Goal: Information Seeking & Learning: Check status

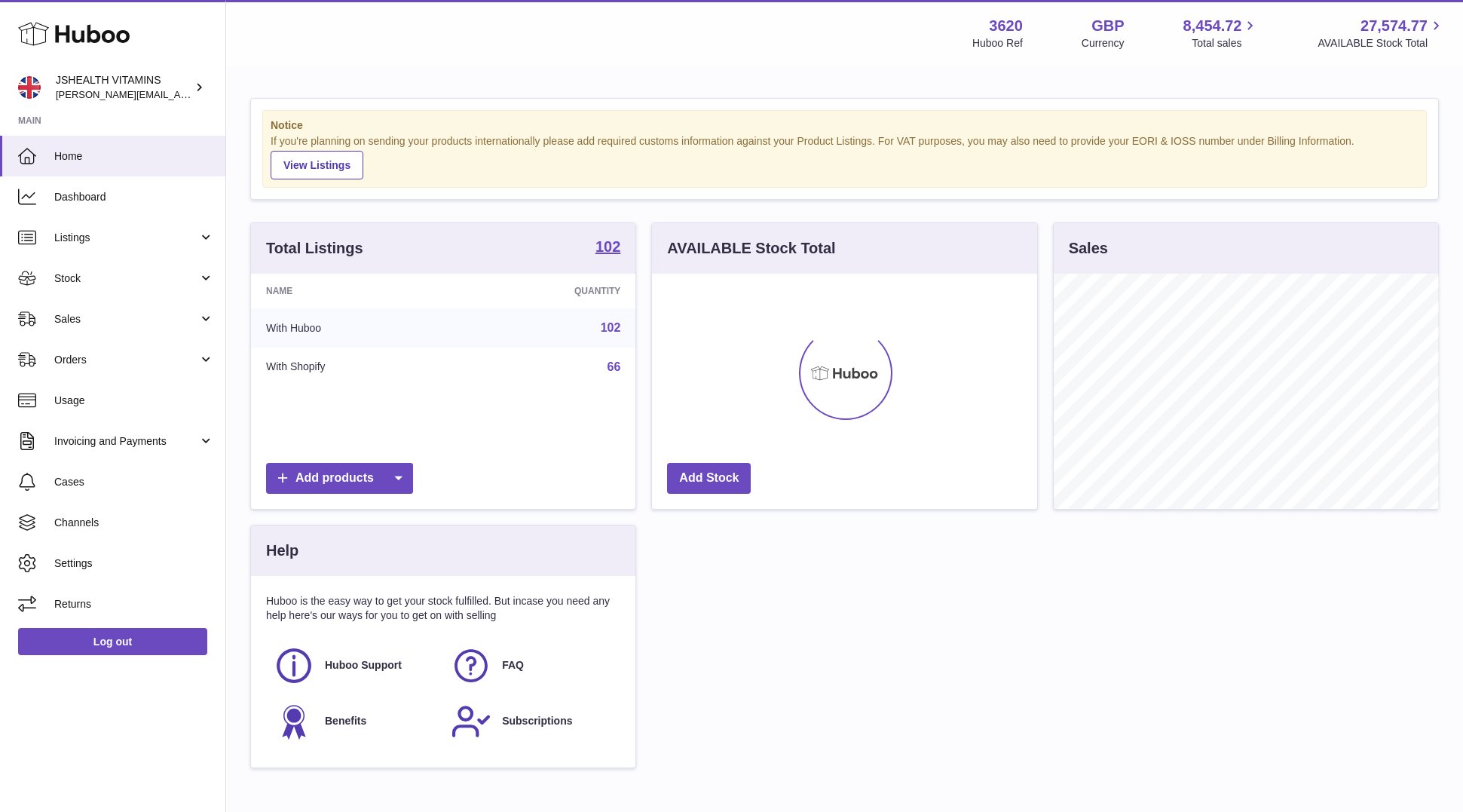
scroll to position [235, 385]
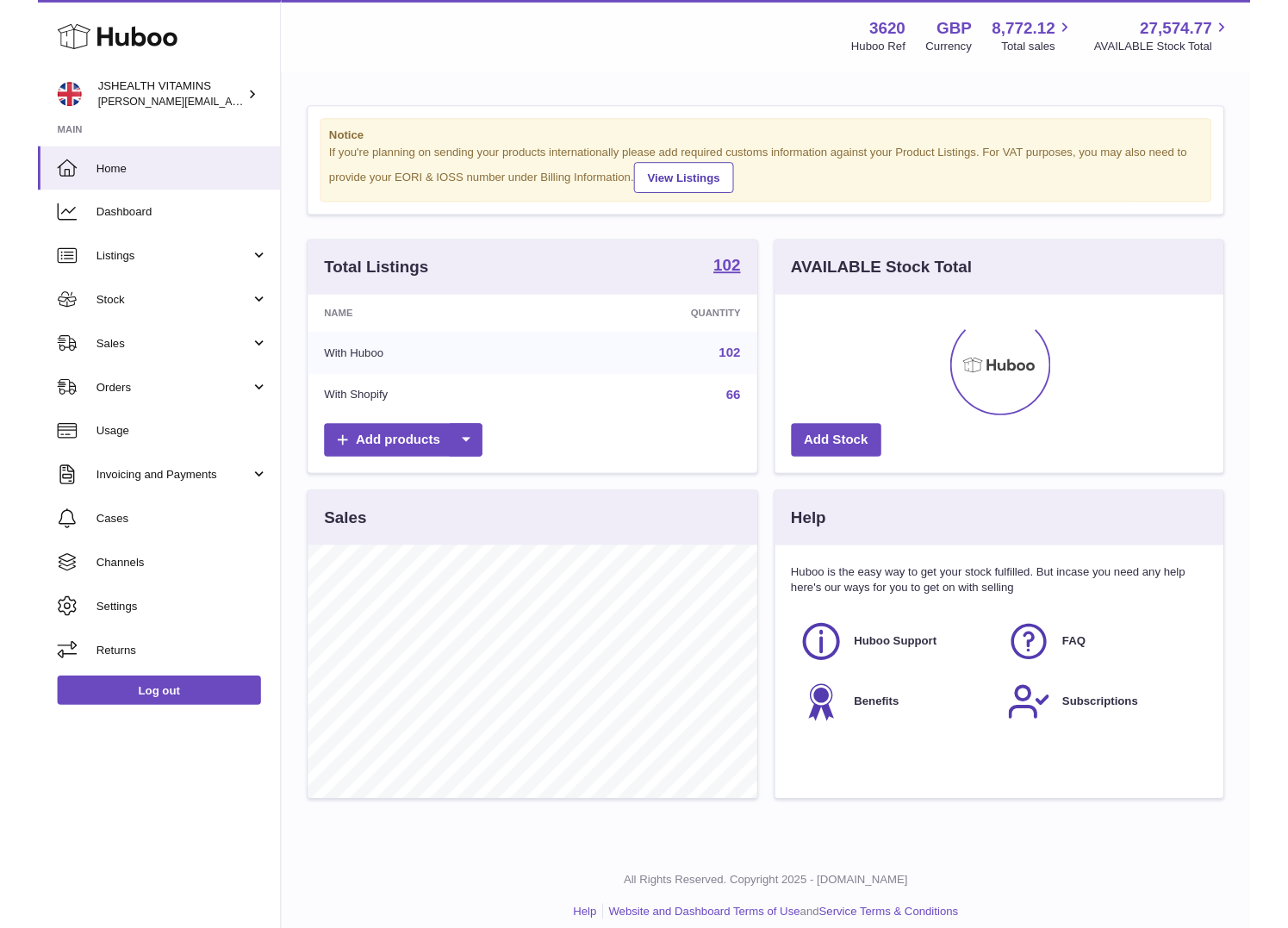
scroll to position [268, 477]
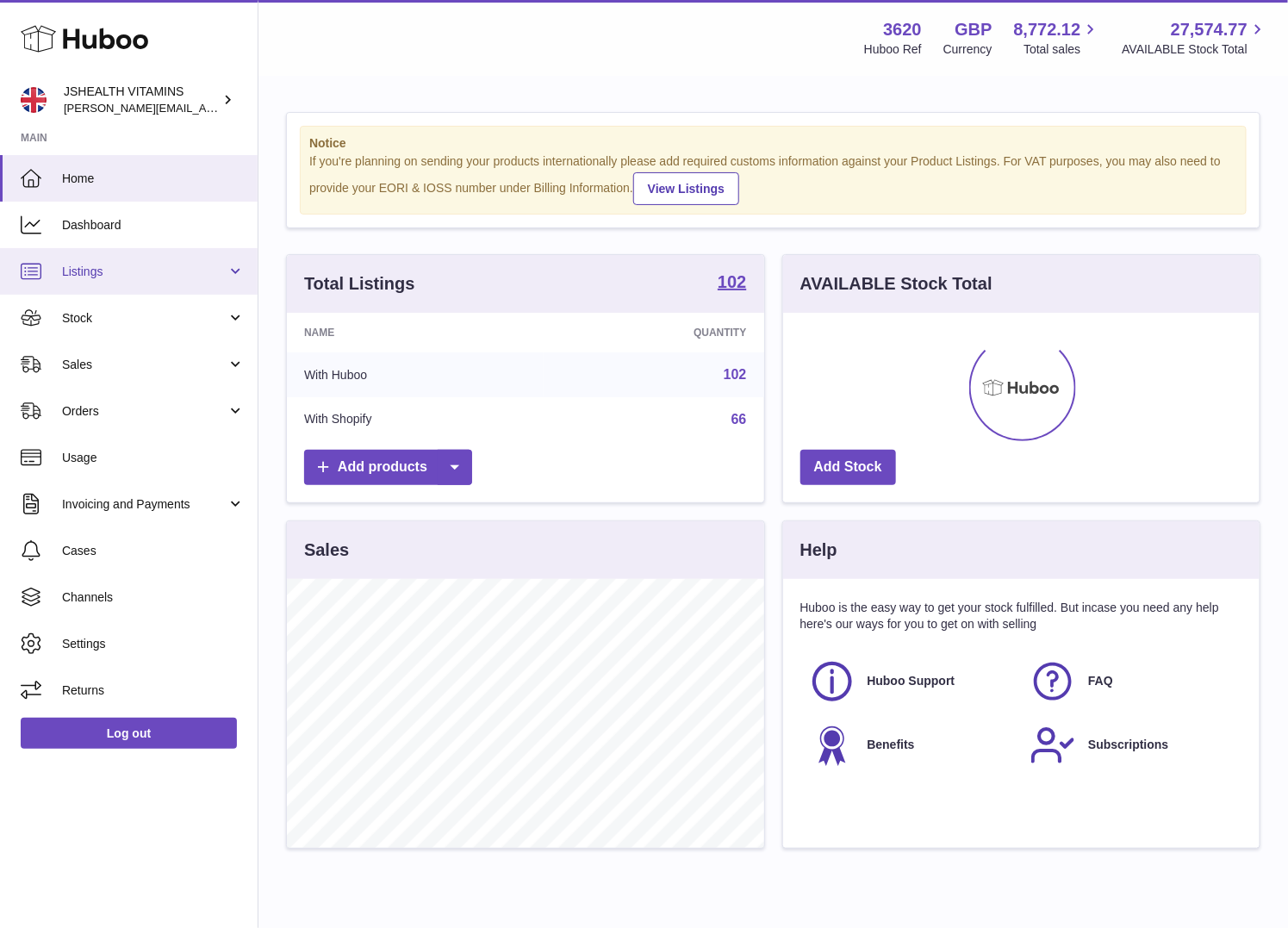
click at [119, 288] on link "Listings" at bounding box center [128, 271] width 257 height 47
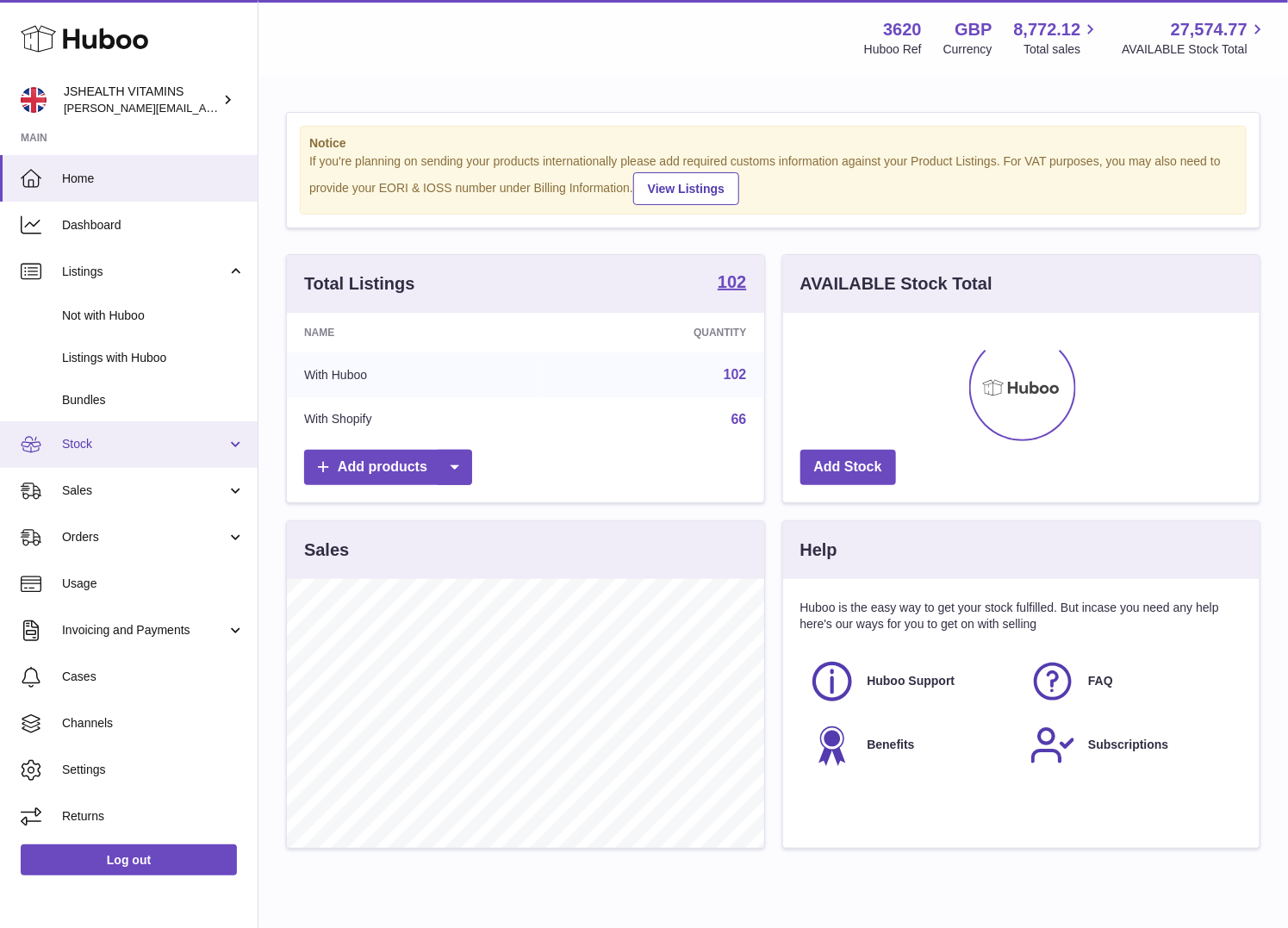
click at [114, 452] on span "Stock" at bounding box center [144, 443] width 165 height 16
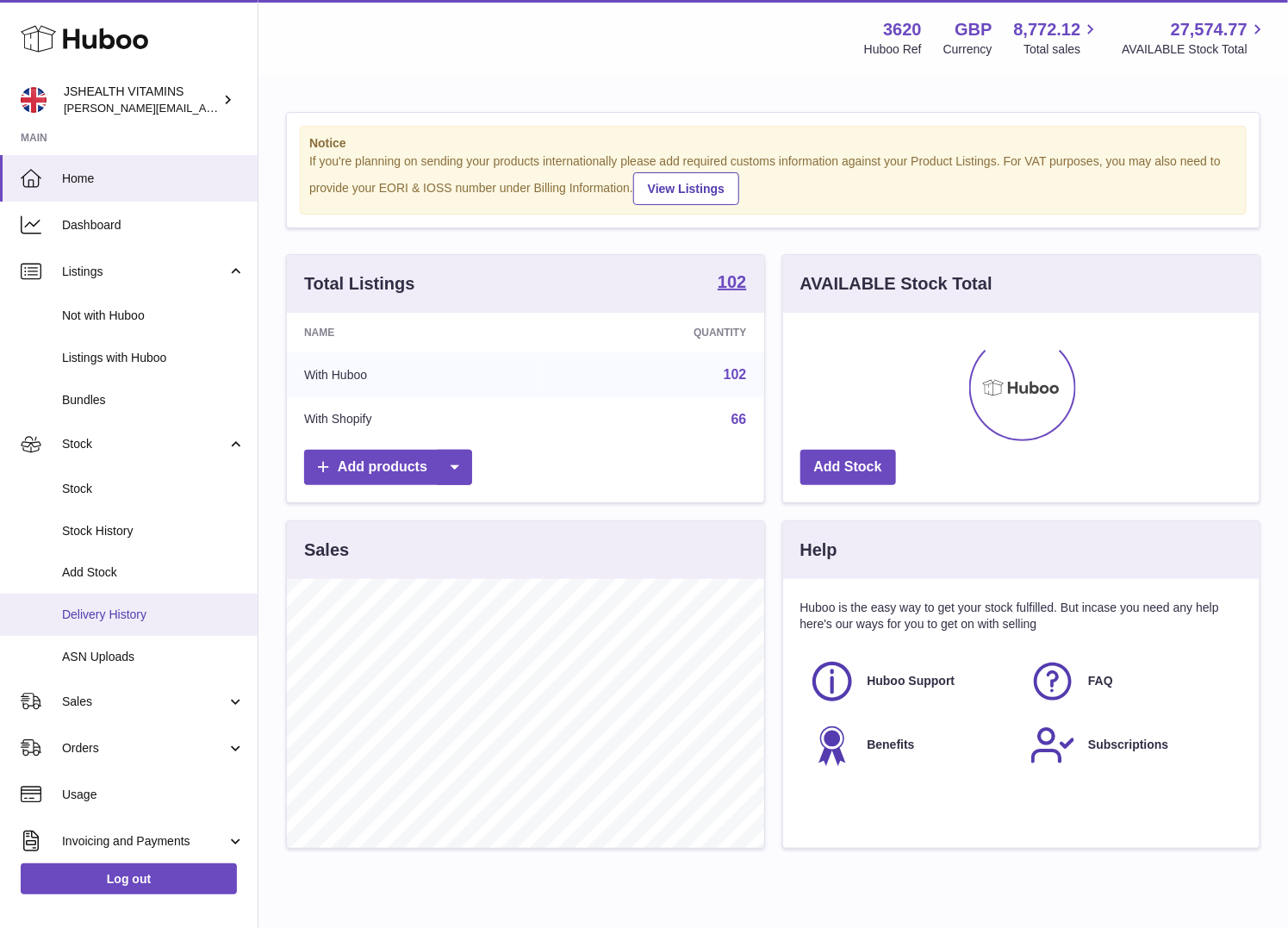
click at [135, 605] on link "Delivery History" at bounding box center [128, 614] width 257 height 42
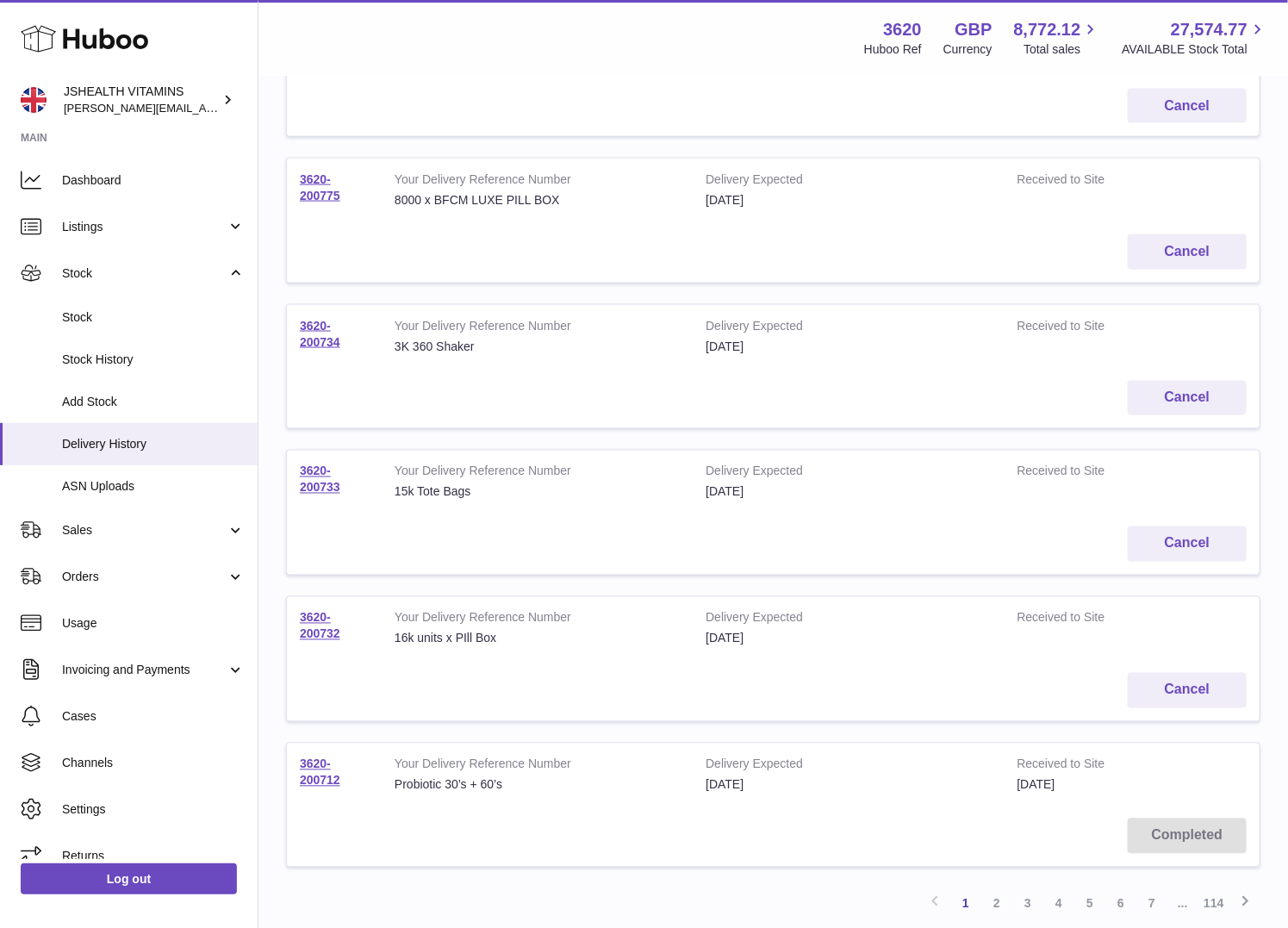
scroll to position [916, 0]
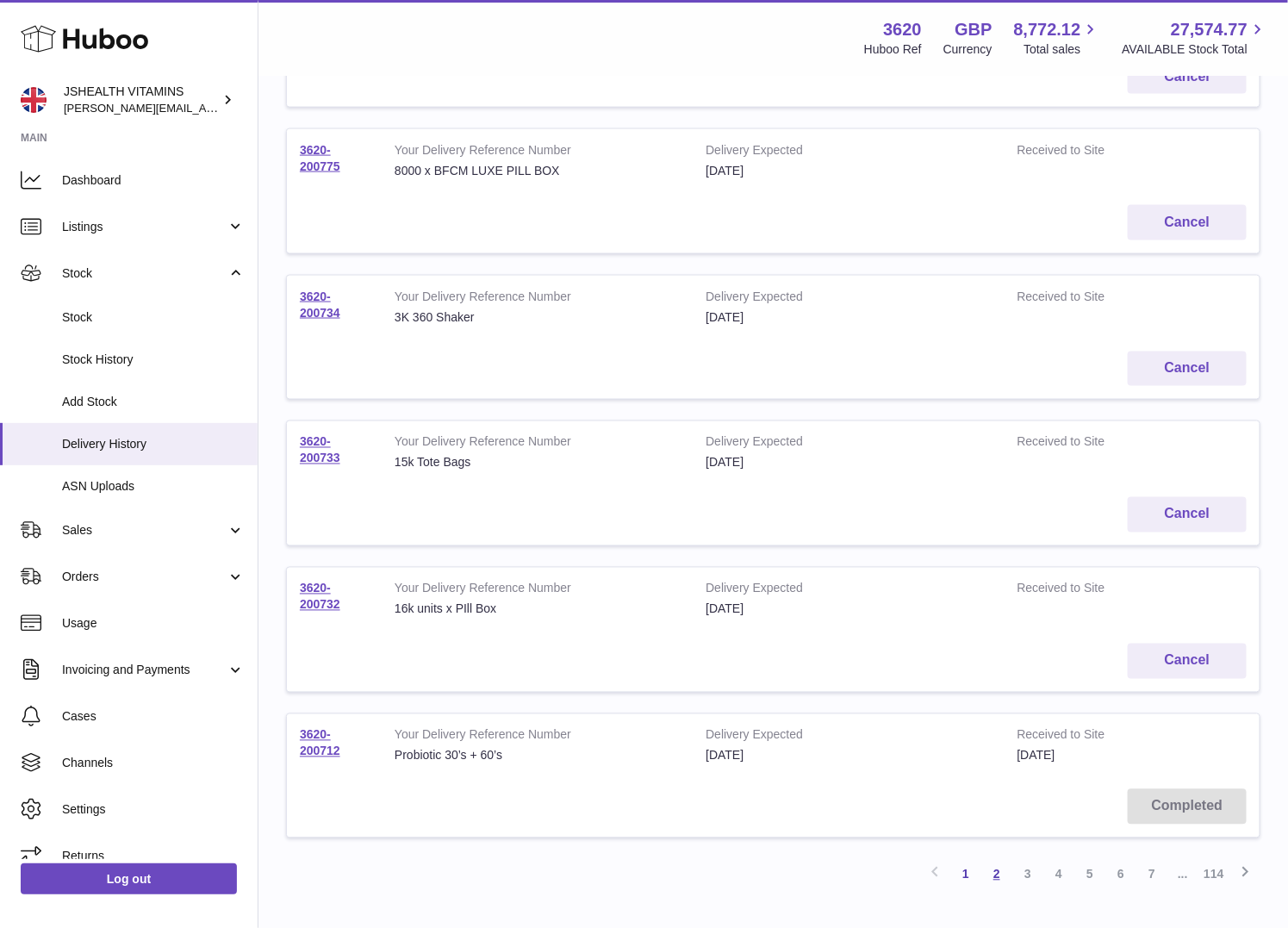
click at [1002, 875] on link "2" at bounding box center [996, 874] width 31 height 31
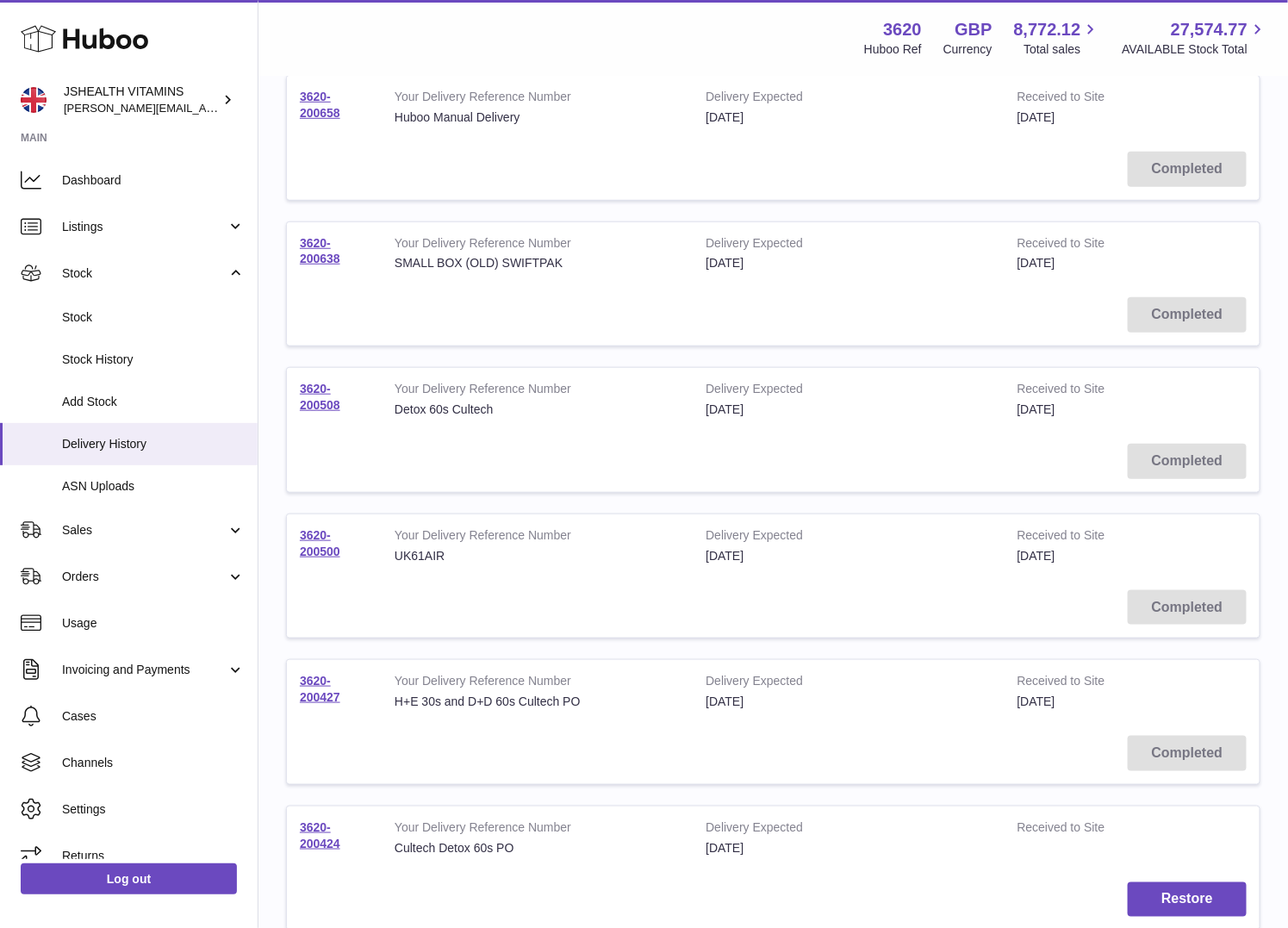
scroll to position [386, 0]
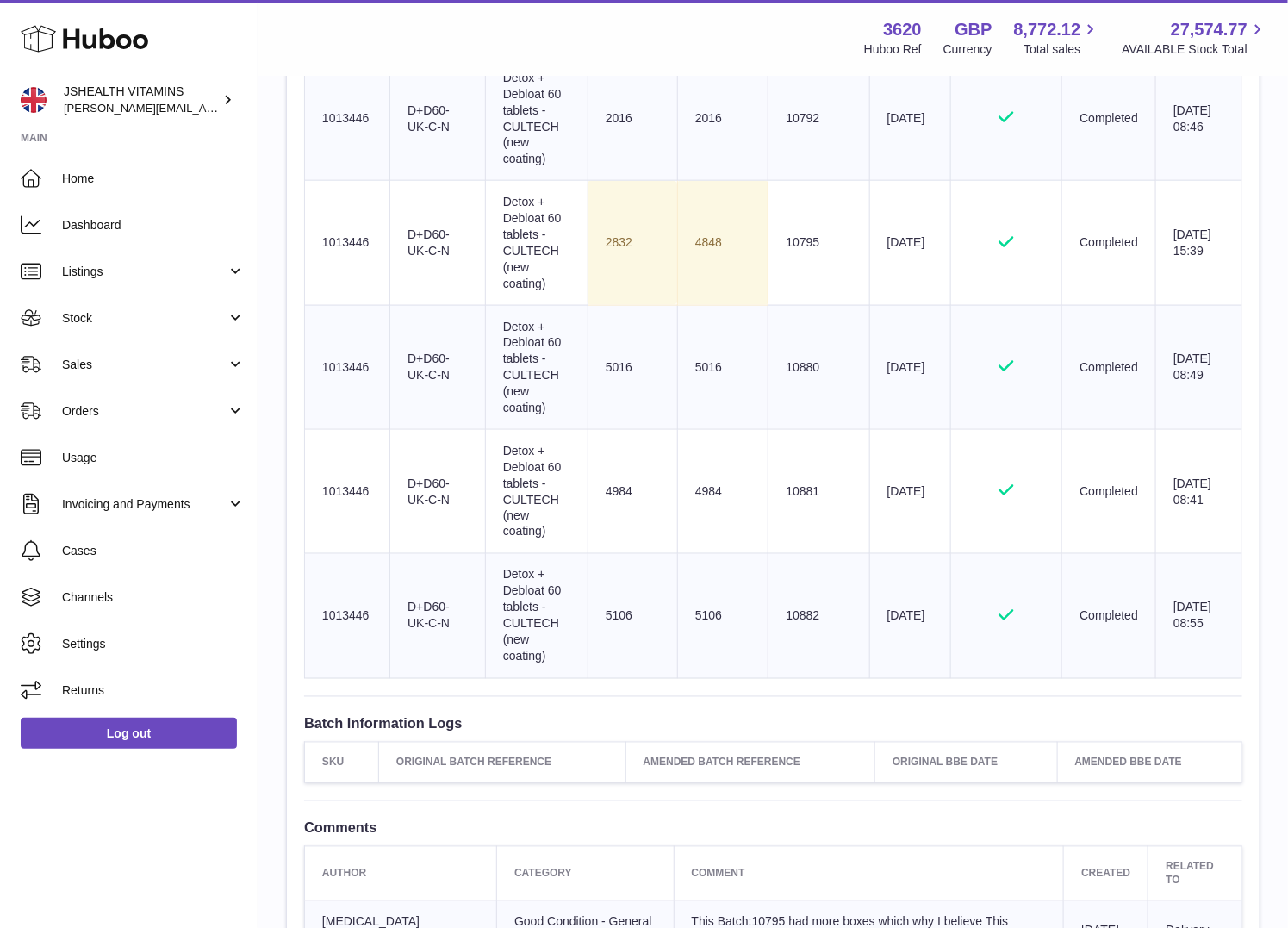
scroll to position [767, 0]
click at [803, 613] on td "Batch Reference 10882" at bounding box center [818, 616] width 101 height 124
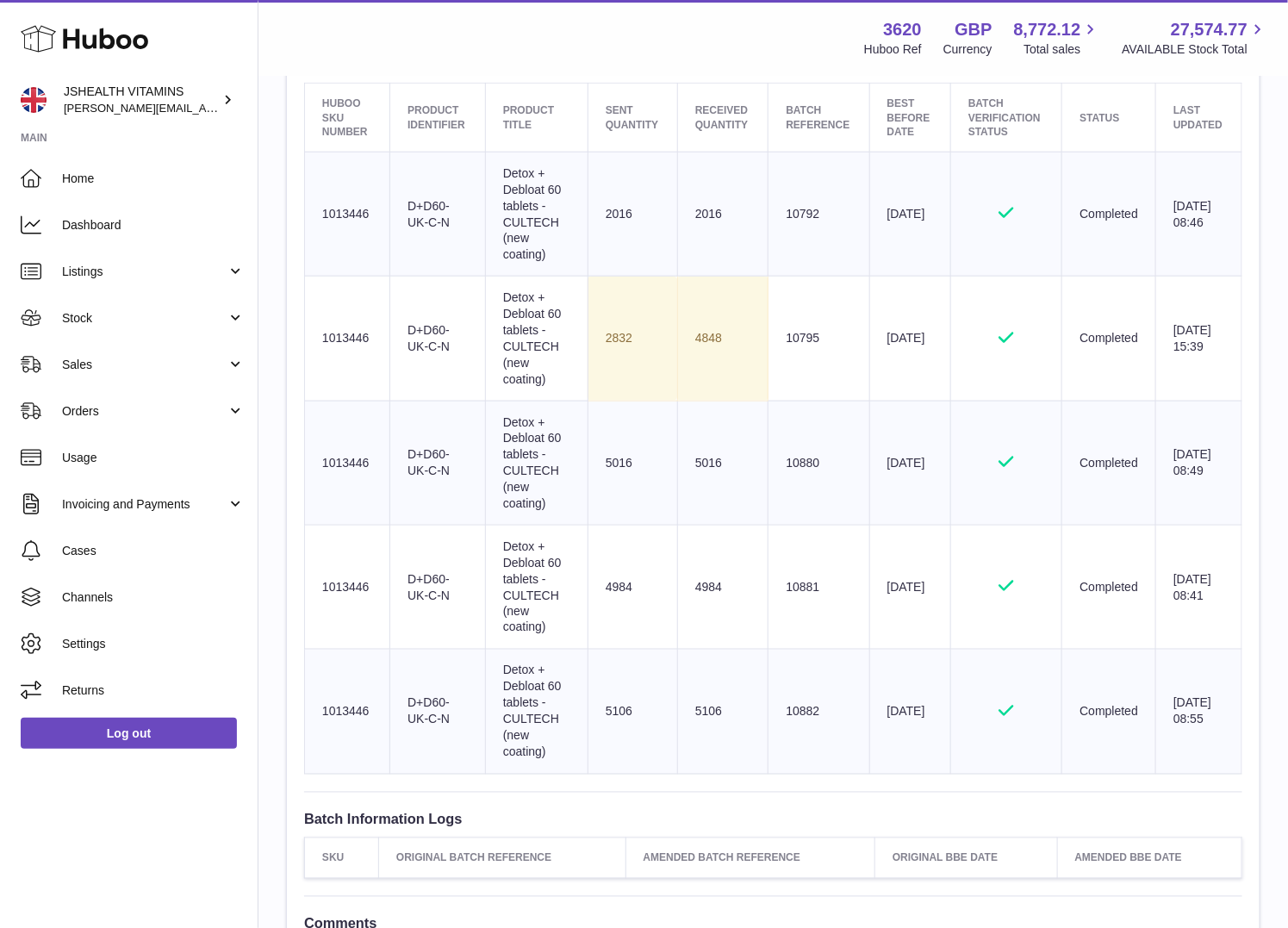
scroll to position [675, 0]
copy td "10882"
click at [810, 572] on td "Batch Reference 10881" at bounding box center [818, 584] width 101 height 124
click at [699, 707] on td "5106" at bounding box center [723, 709] width 92 height 124
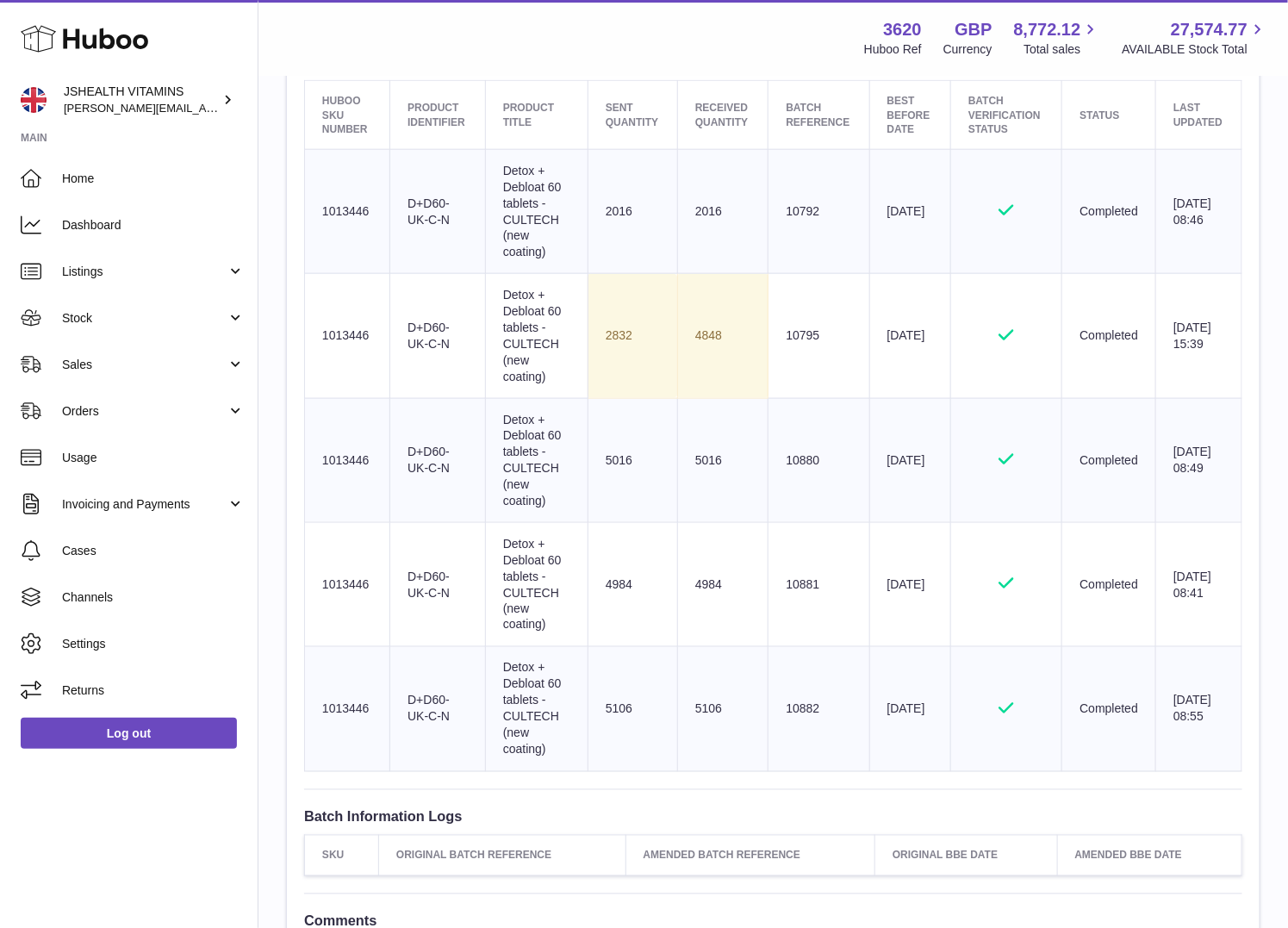
copy td "5106"
click at [705, 586] on td "4984" at bounding box center [723, 584] width 92 height 124
copy td "4984"
click at [702, 464] on td "5016" at bounding box center [723, 459] width 92 height 124
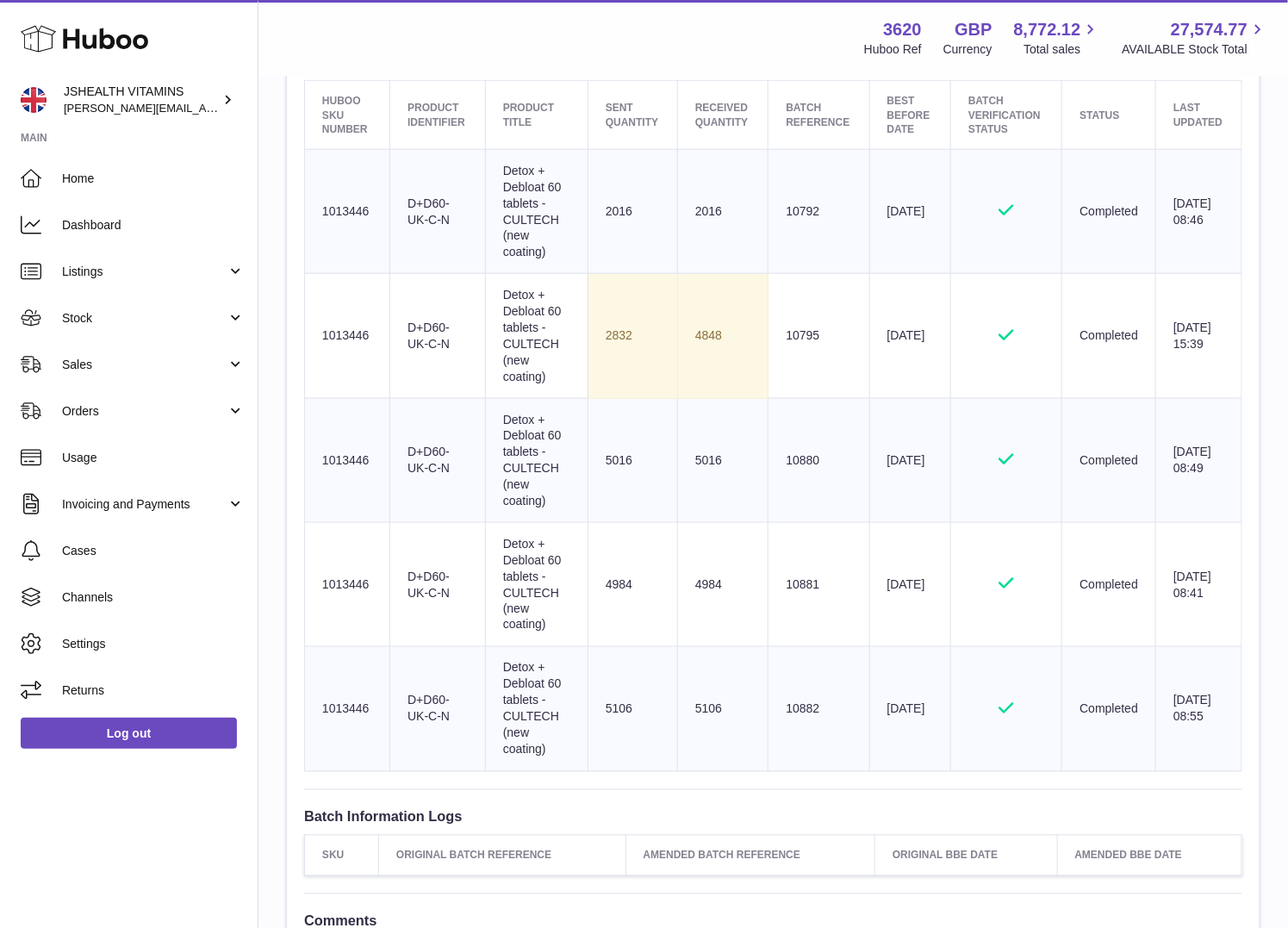
click at [702, 464] on td "5016" at bounding box center [723, 459] width 92 height 124
copy td "5016"
click at [702, 208] on td "2016" at bounding box center [723, 210] width 92 height 124
copy td "2016"
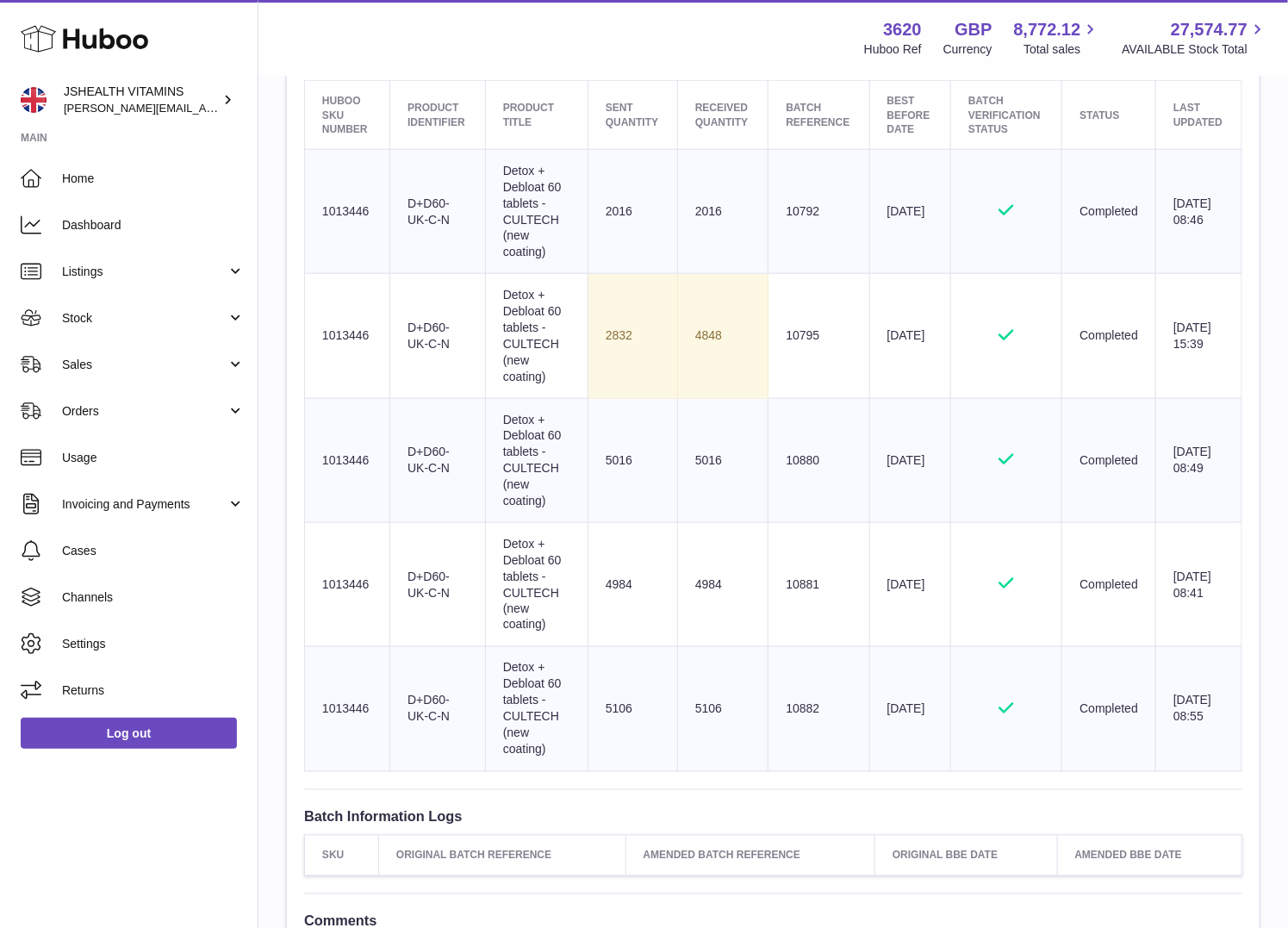
click at [608, 331] on td "Sent Quantity 2832" at bounding box center [632, 336] width 90 height 124
copy td "2832"
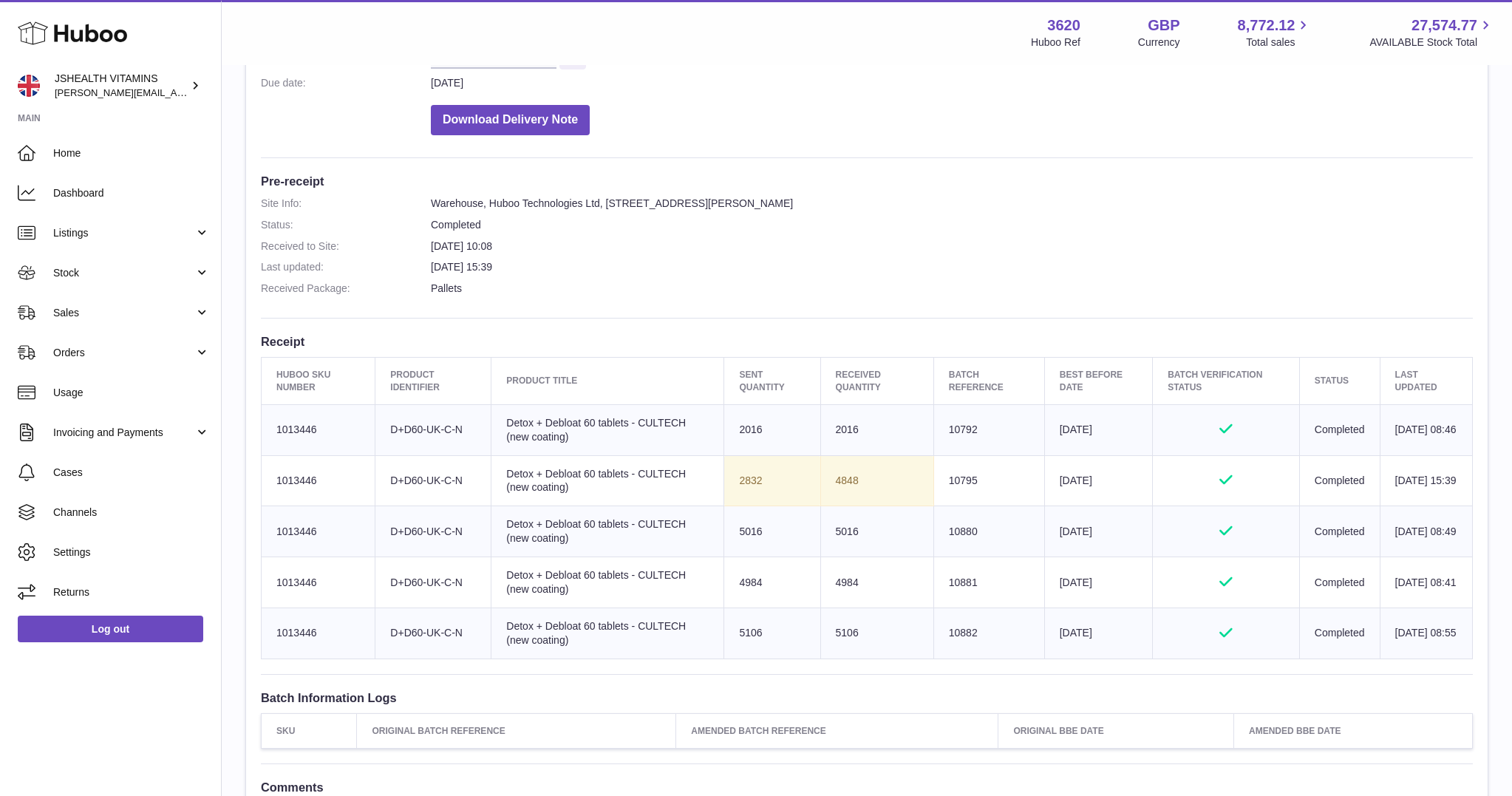
scroll to position [303, 0]
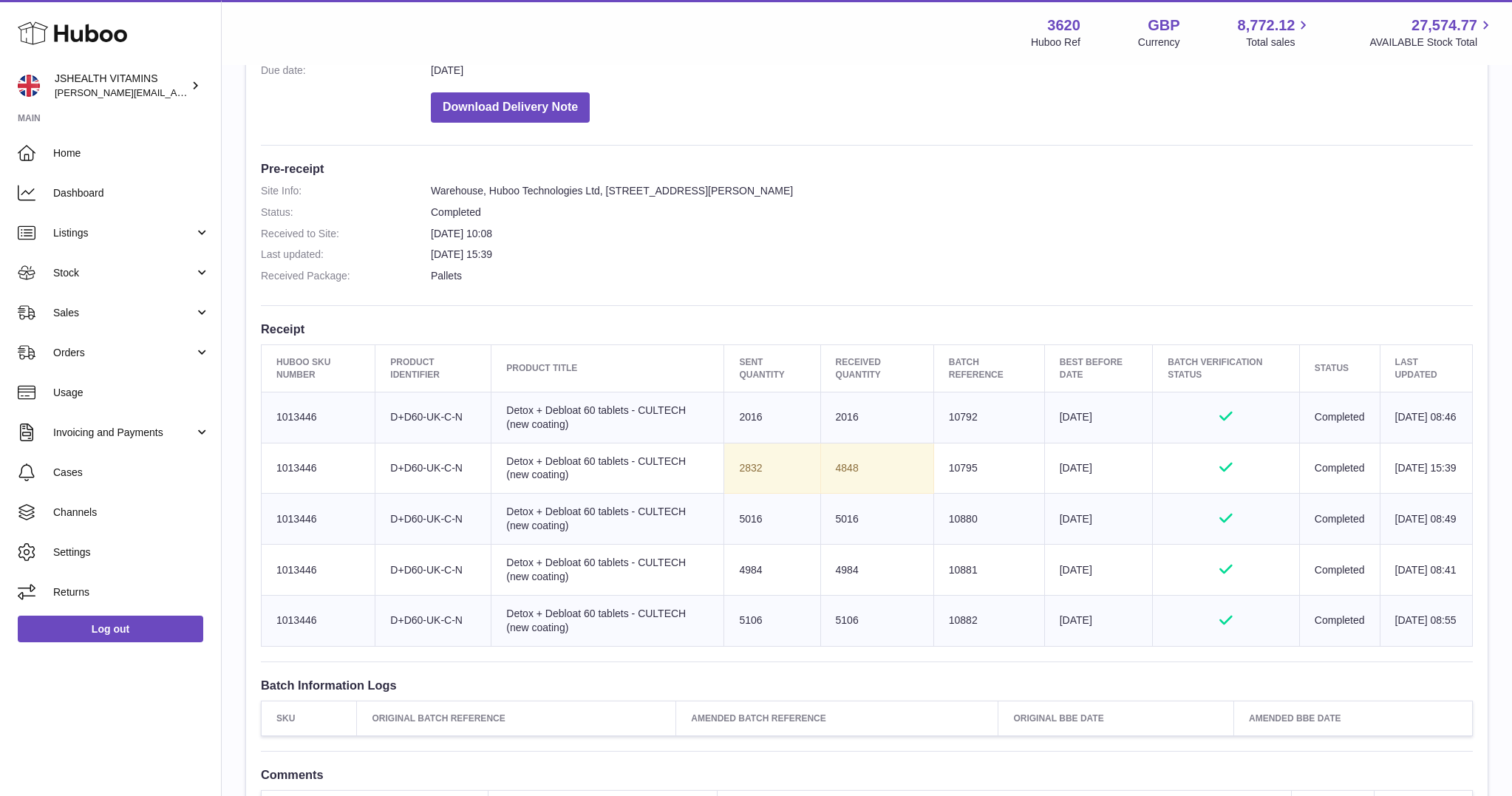
click at [956, 415] on td "Batch Reference 10792" at bounding box center [989, 417] width 111 height 51
copy td "10792"
click at [835, 410] on td "2016" at bounding box center [876, 417] width 113 height 51
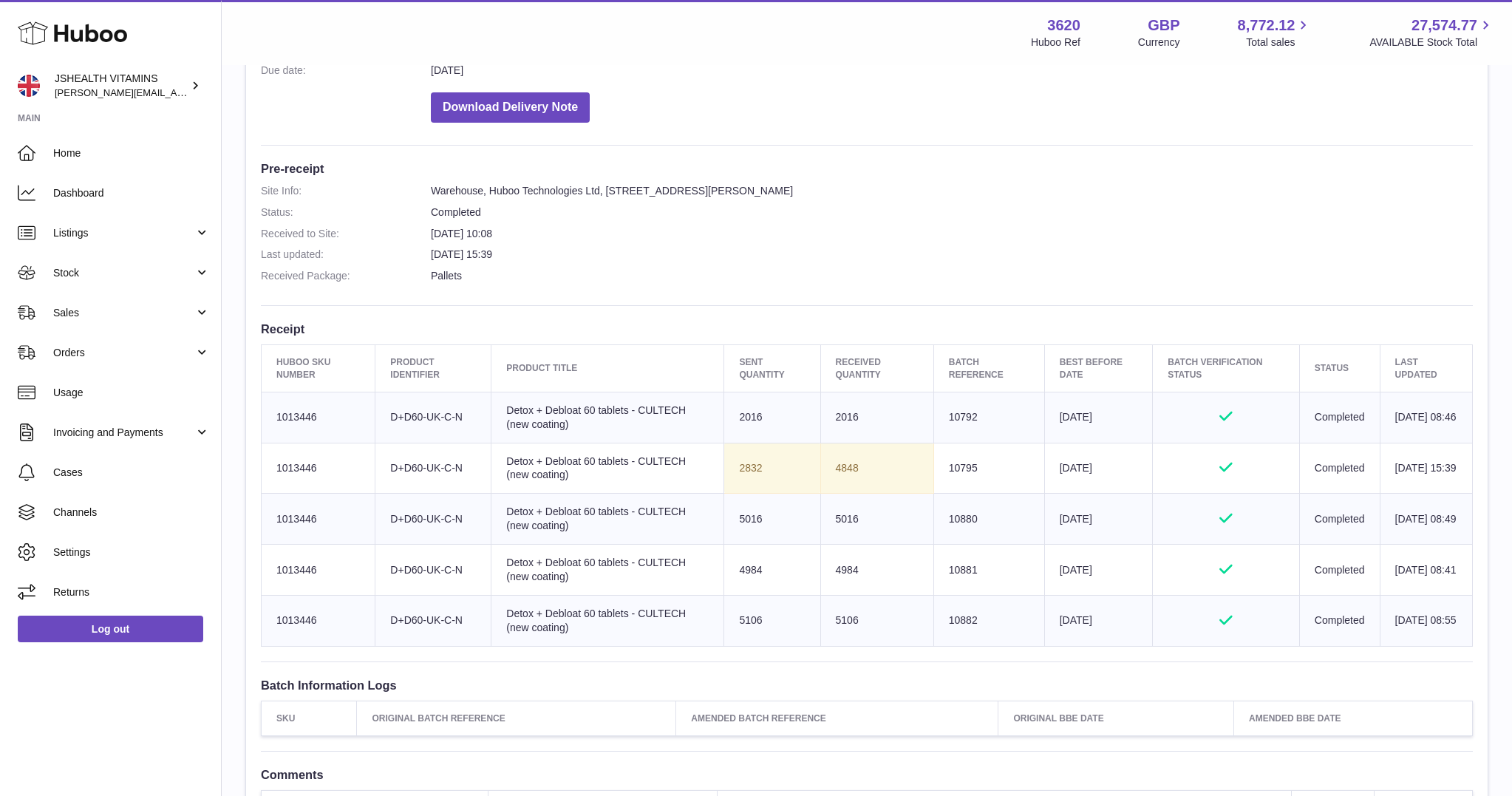
copy td "2016"
click at [934, 473] on td "Batch Reference 10795" at bounding box center [989, 469] width 111 height 51
click at [938, 463] on td "Batch Reference 10795" at bounding box center [989, 469] width 111 height 51
copy td "10795"
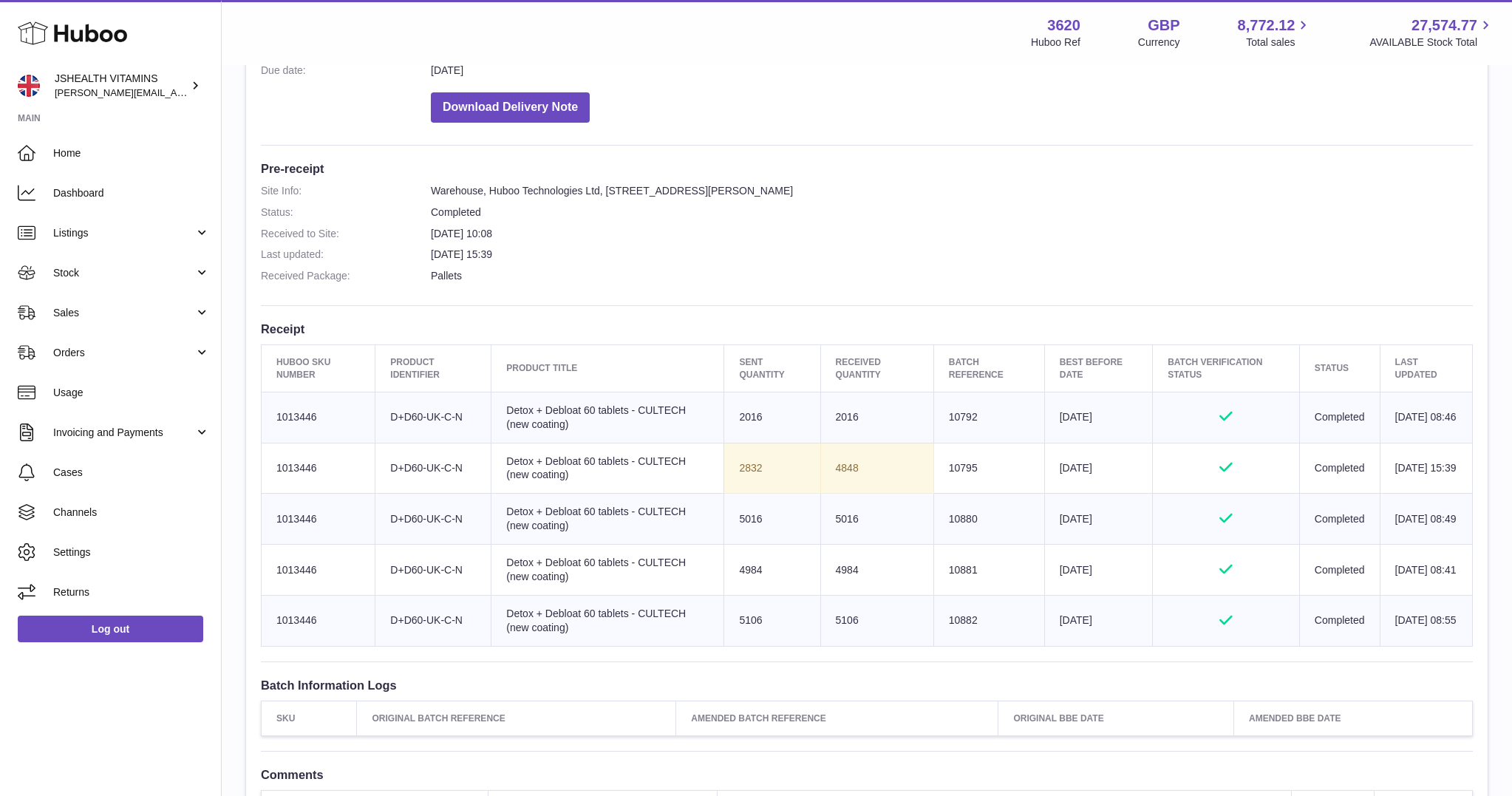
click at [734, 460] on td "Sent Quantity 2832" at bounding box center [772, 469] width 96 height 51
copy td "2832"
click at [961, 513] on td "Batch Reference 10880" at bounding box center [989, 519] width 111 height 51
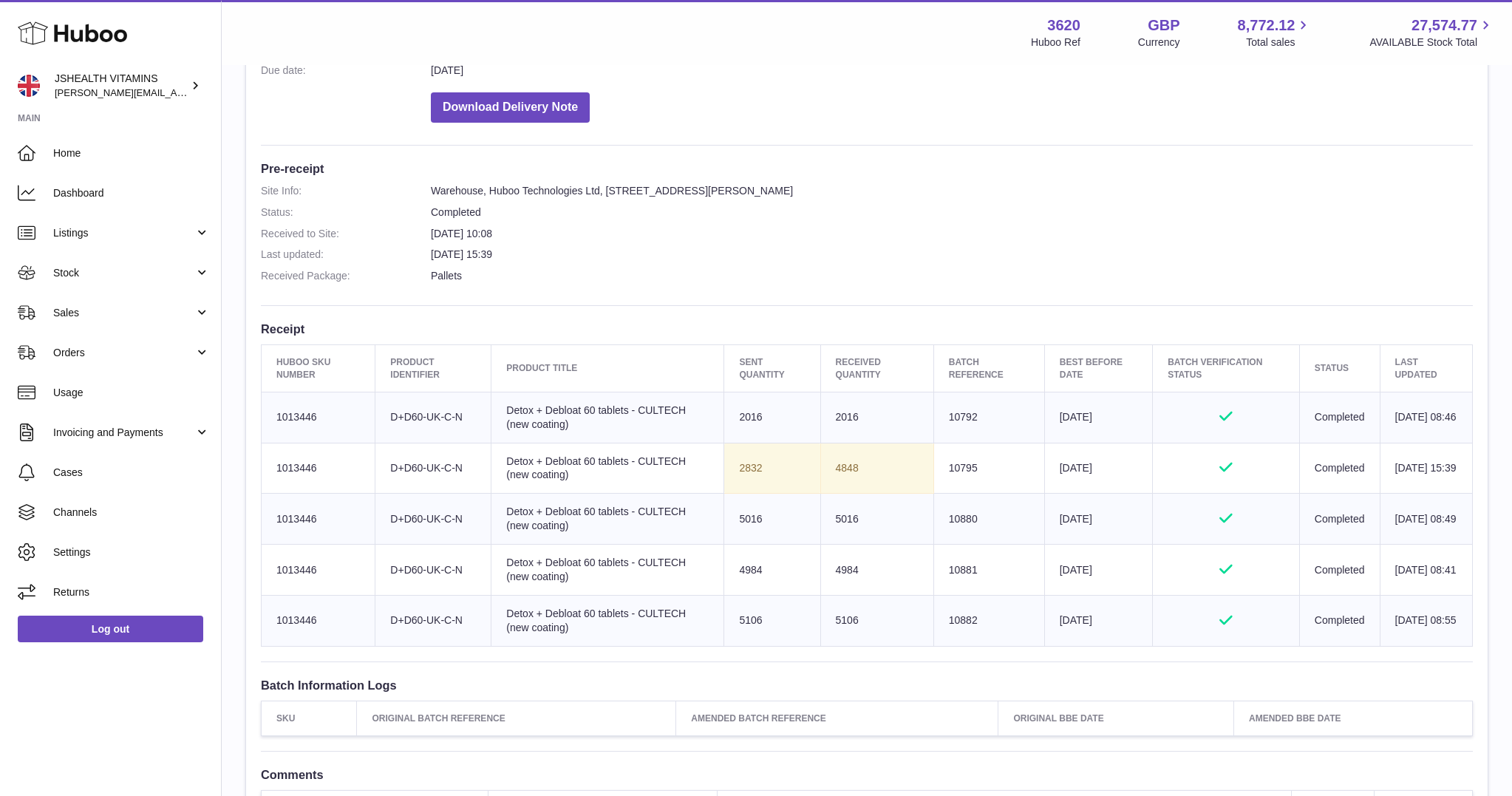
click at [945, 517] on td "Batch Reference 10880" at bounding box center [989, 519] width 111 height 51
click at [732, 517] on td "Sent Quantity 5016" at bounding box center [772, 519] width 96 height 51
click at [942, 570] on td "Batch Reference 10881" at bounding box center [989, 571] width 111 height 51
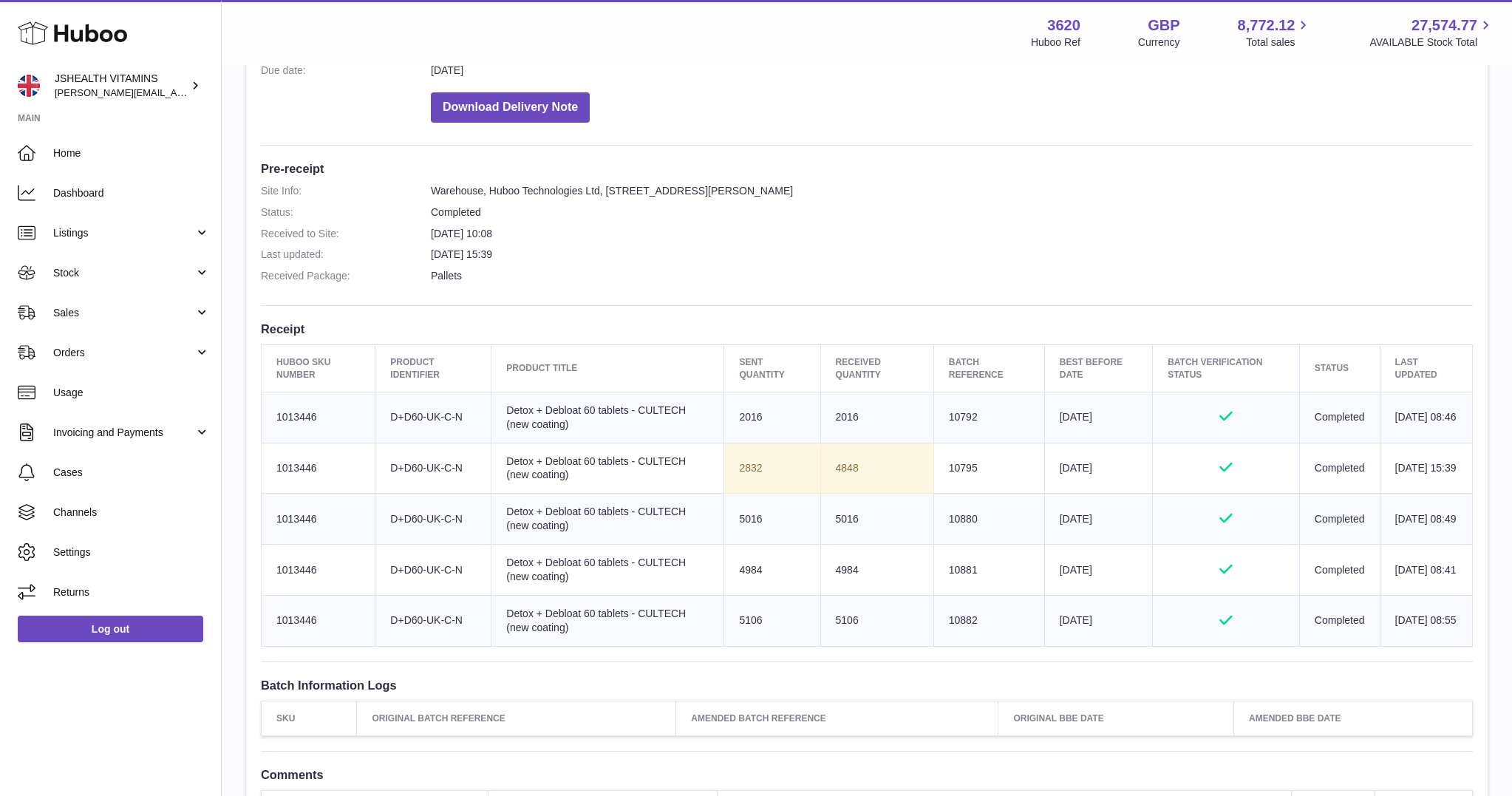
click at [942, 570] on td "Batch Reference 10881" at bounding box center [989, 571] width 111 height 51
click at [742, 565] on td "Sent Quantity 4984" at bounding box center [772, 571] width 96 height 51
click at [933, 611] on td "Batch Reference 10882" at bounding box center [989, 620] width 111 height 51
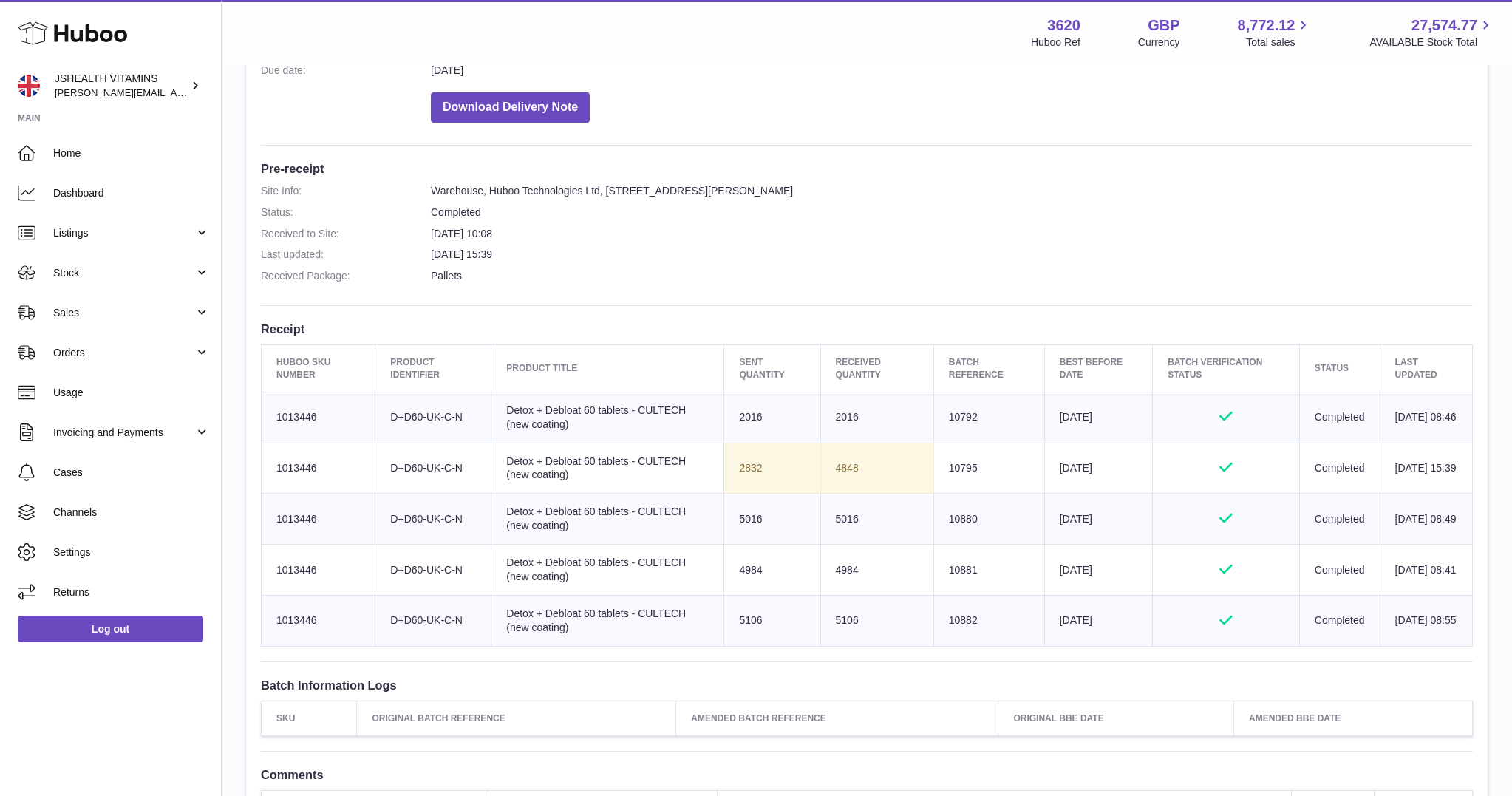
click at [734, 619] on td "Sent Quantity 5106" at bounding box center [772, 620] width 96 height 51
click at [820, 629] on td "5106" at bounding box center [876, 620] width 113 height 51
click at [849, 616] on td "5106" at bounding box center [876, 620] width 113 height 51
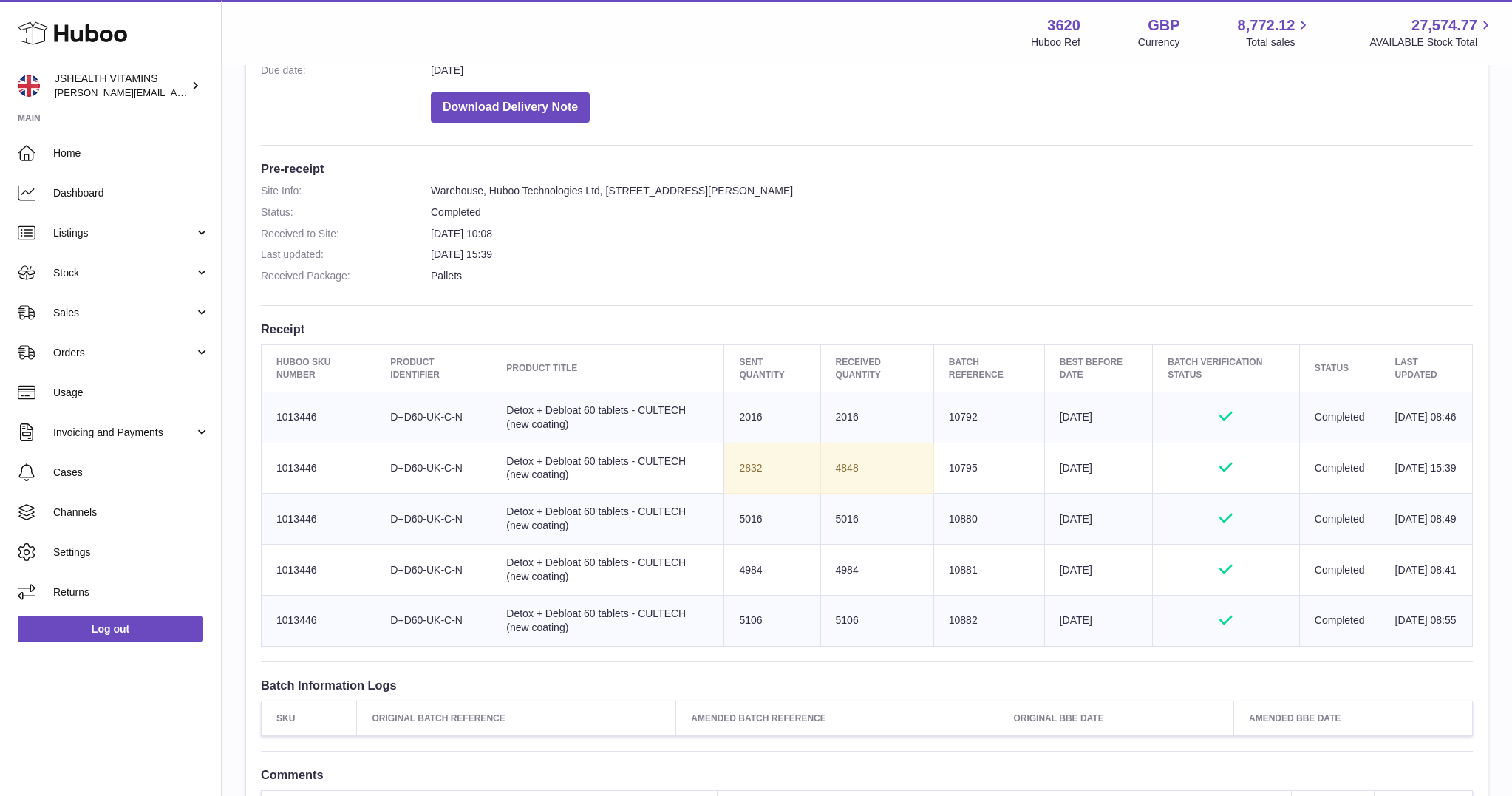
click at [829, 619] on td "5106" at bounding box center [876, 620] width 113 height 51
click at [956, 565] on td "Batch Reference 10881" at bounding box center [989, 571] width 111 height 51
click at [938, 518] on td "Batch Reference 10880" at bounding box center [989, 519] width 111 height 51
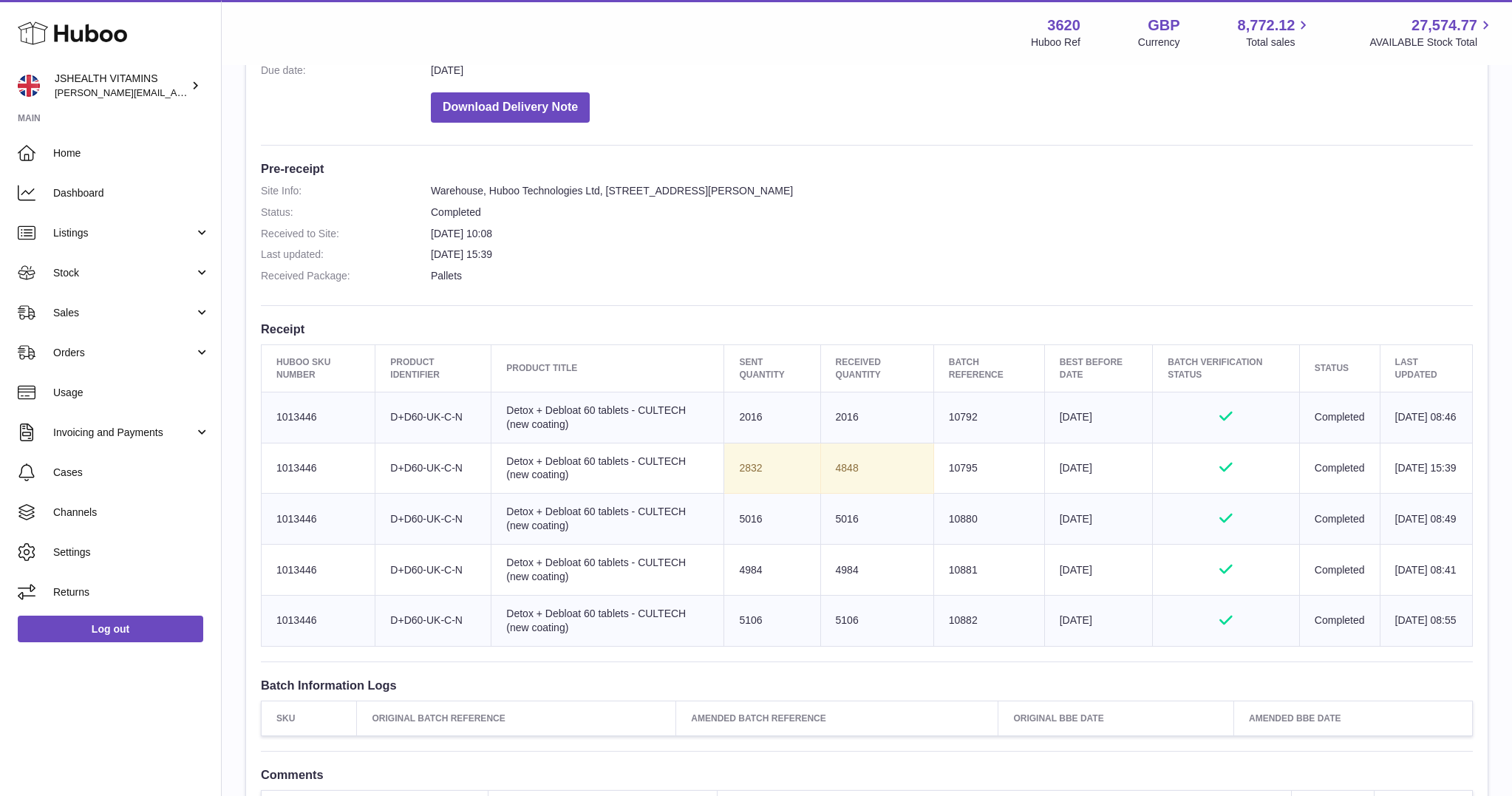
click at [938, 518] on td "Batch Reference 10880" at bounding box center [989, 519] width 111 height 51
click at [947, 463] on td "Batch Reference 10795" at bounding box center [989, 469] width 111 height 51
click at [940, 408] on td "Batch Reference 10792" at bounding box center [989, 417] width 111 height 51
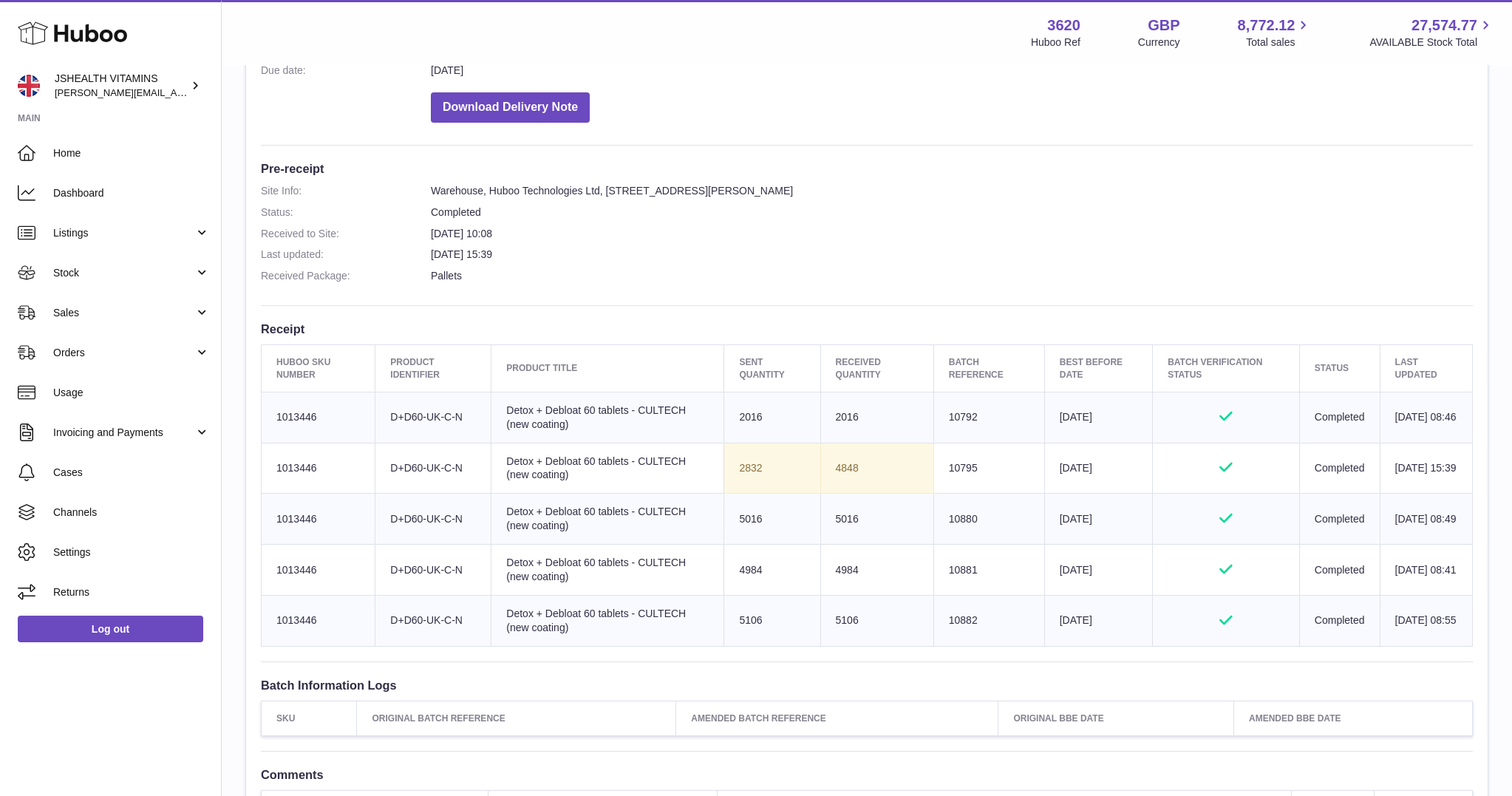
click at [835, 462] on td "4848" at bounding box center [876, 469] width 113 height 51
click at [833, 459] on td "4848" at bounding box center [876, 469] width 113 height 51
click at [827, 465] on td "4848" at bounding box center [876, 469] width 113 height 51
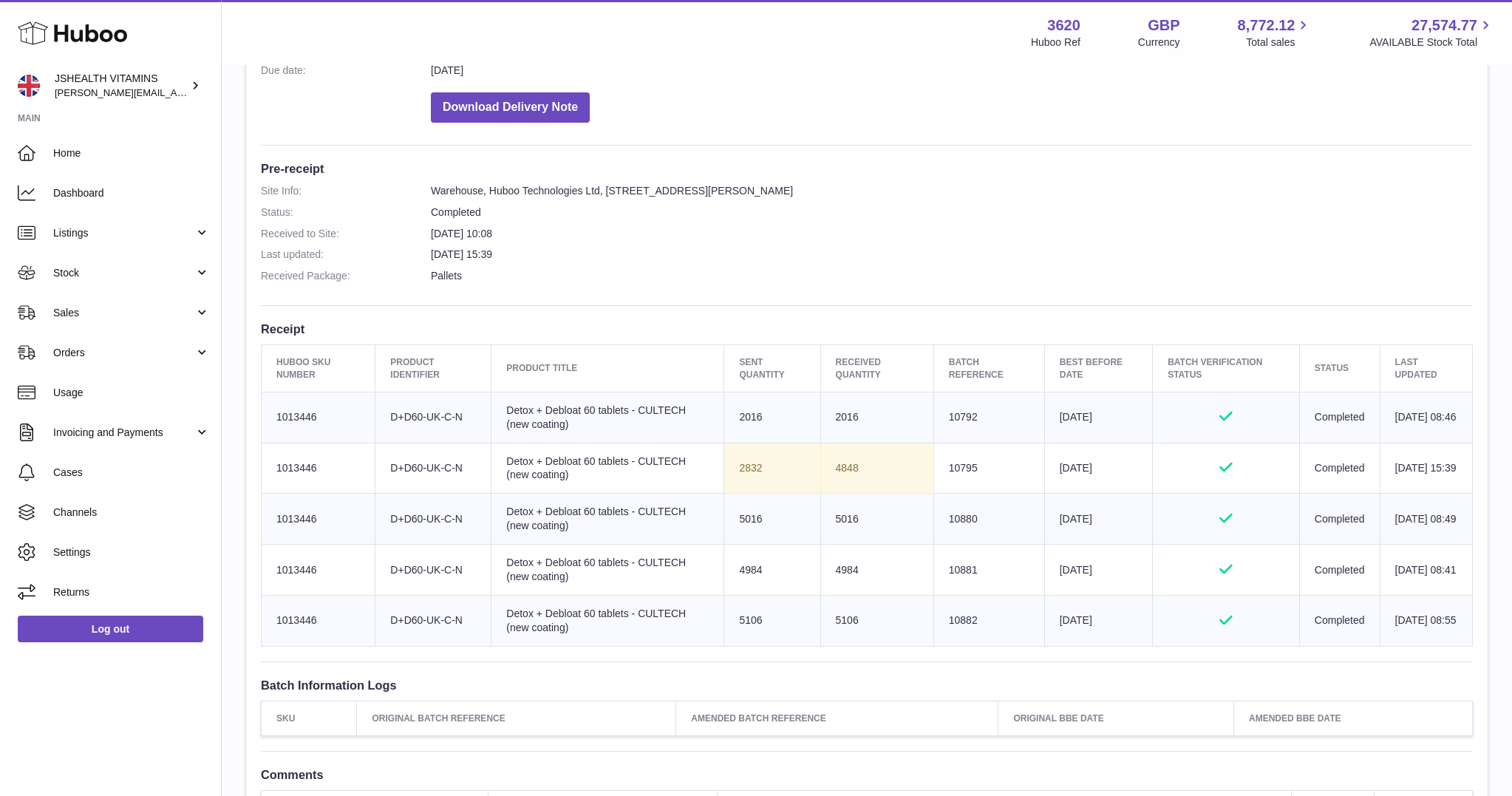
click at [827, 465] on td "4848" at bounding box center [876, 469] width 113 height 51
click at [730, 468] on td "Sent Quantity 2832" at bounding box center [772, 469] width 96 height 51
click at [825, 471] on td "4848" at bounding box center [876, 469] width 113 height 51
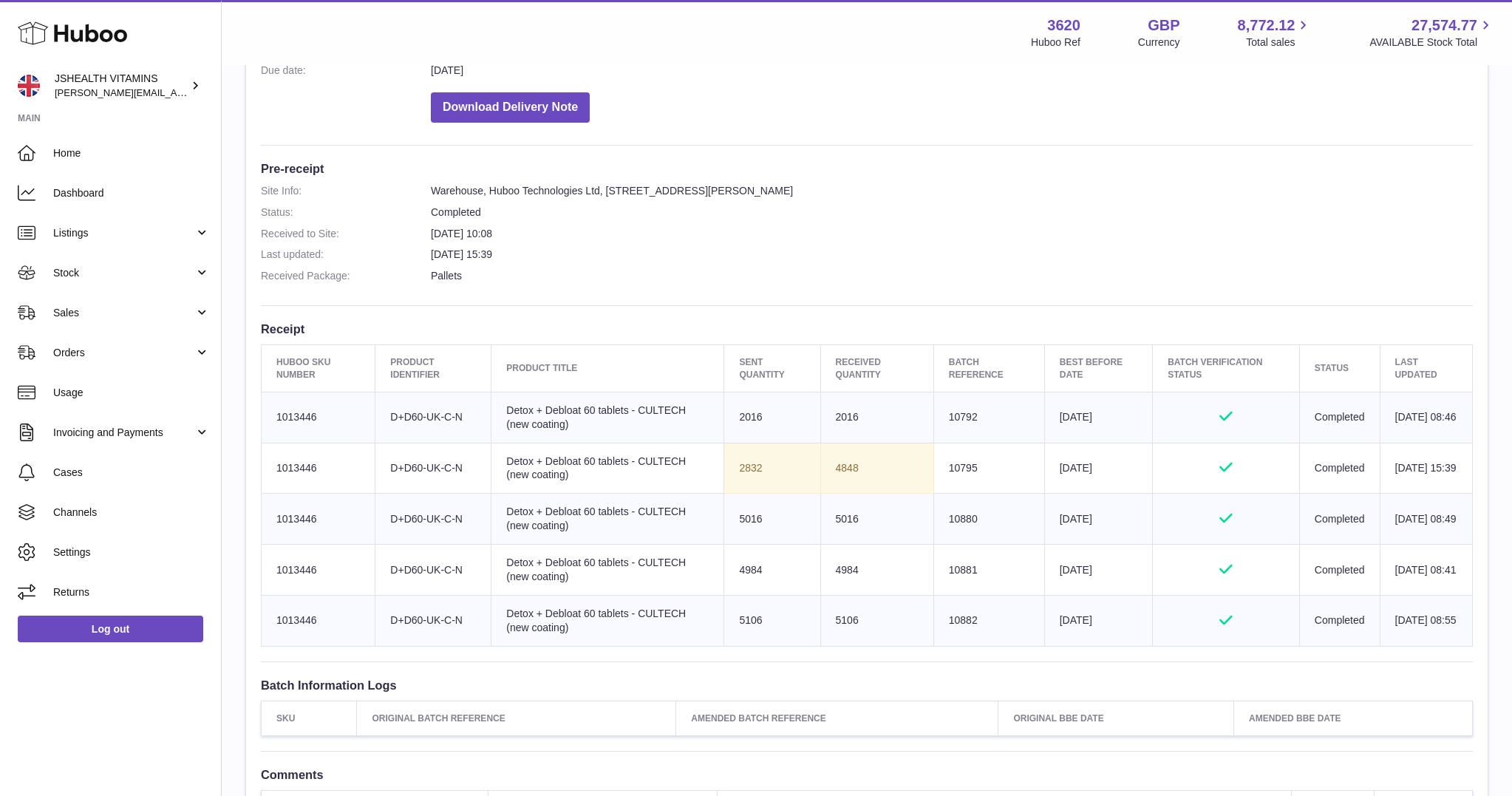
click at [825, 471] on td "4848" at bounding box center [876, 469] width 113 height 51
click at [956, 417] on td "Batch Reference 10792" at bounding box center [989, 417] width 111 height 51
click at [957, 456] on td "Batch Reference 10795" at bounding box center [989, 469] width 111 height 51
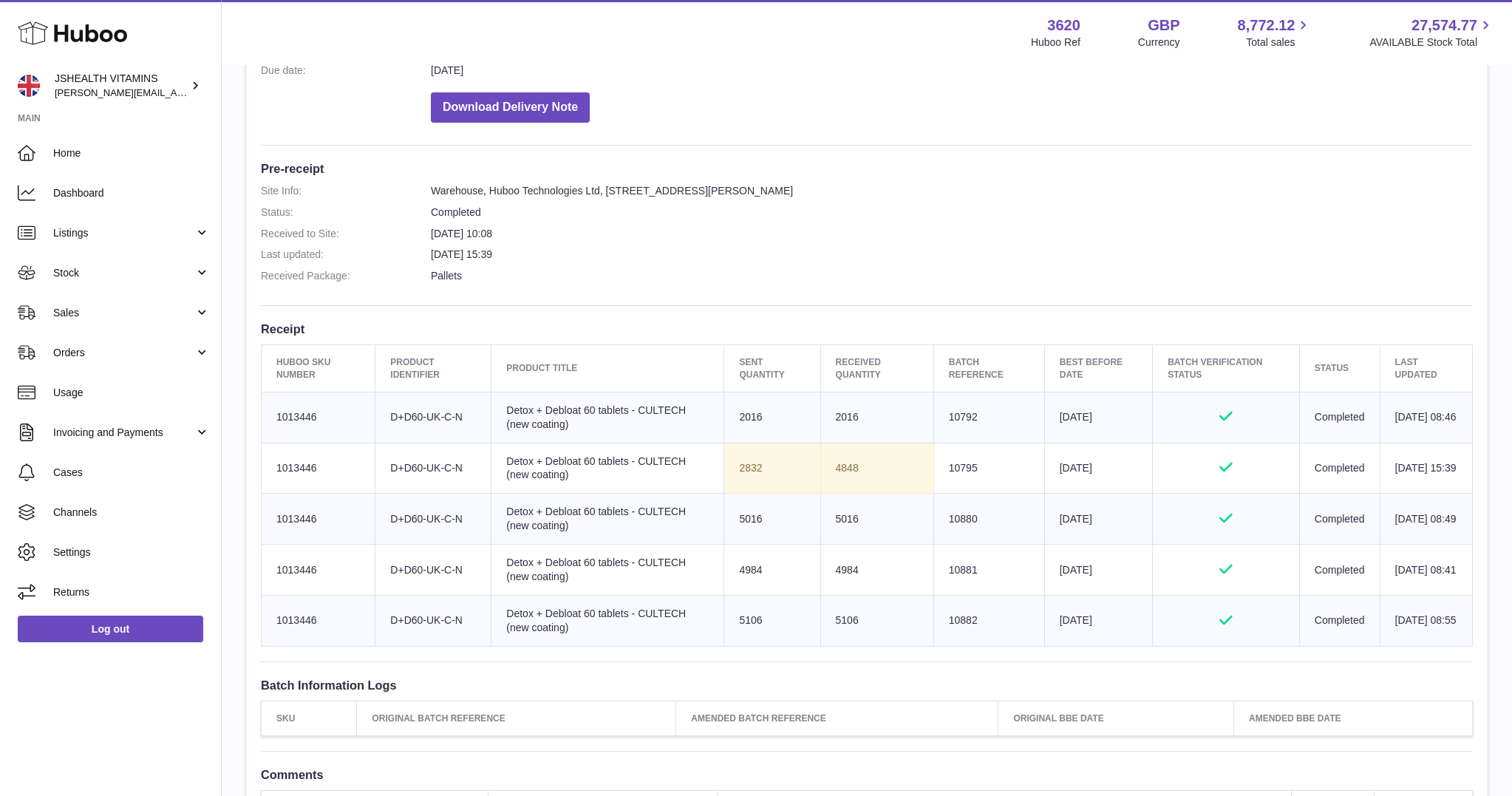
click at [946, 517] on td "Batch Reference 10880" at bounding box center [989, 519] width 111 height 51
click at [949, 575] on td "Batch Reference 10881" at bounding box center [989, 571] width 111 height 51
click at [948, 622] on td "Batch Reference 10882" at bounding box center [989, 620] width 111 height 51
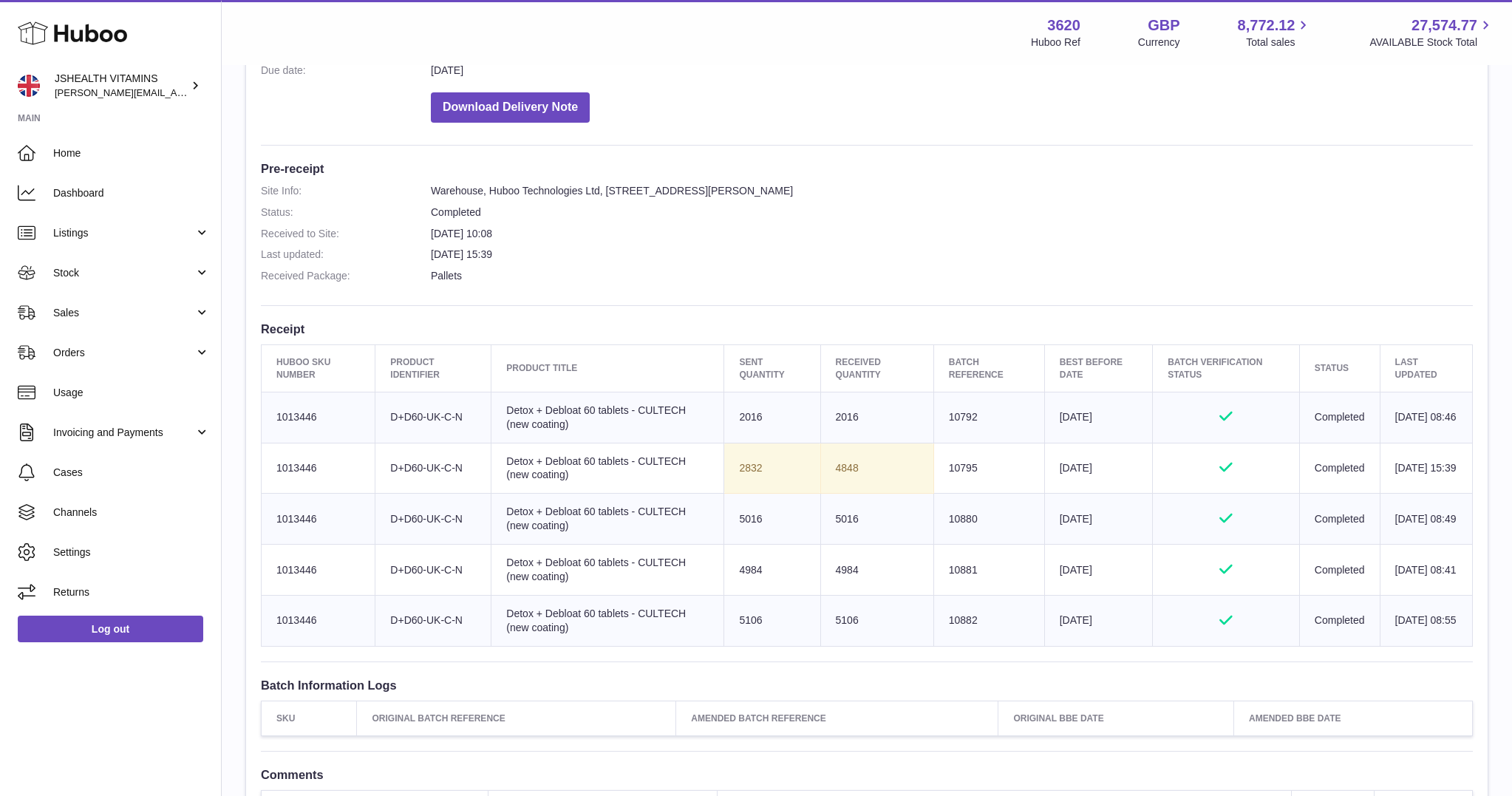
click at [948, 622] on td "Batch Reference 10882" at bounding box center [989, 620] width 111 height 51
click at [942, 416] on td "Batch Reference 10792" at bounding box center [989, 417] width 111 height 51
click at [945, 465] on td "Batch Reference 10795" at bounding box center [989, 469] width 111 height 51
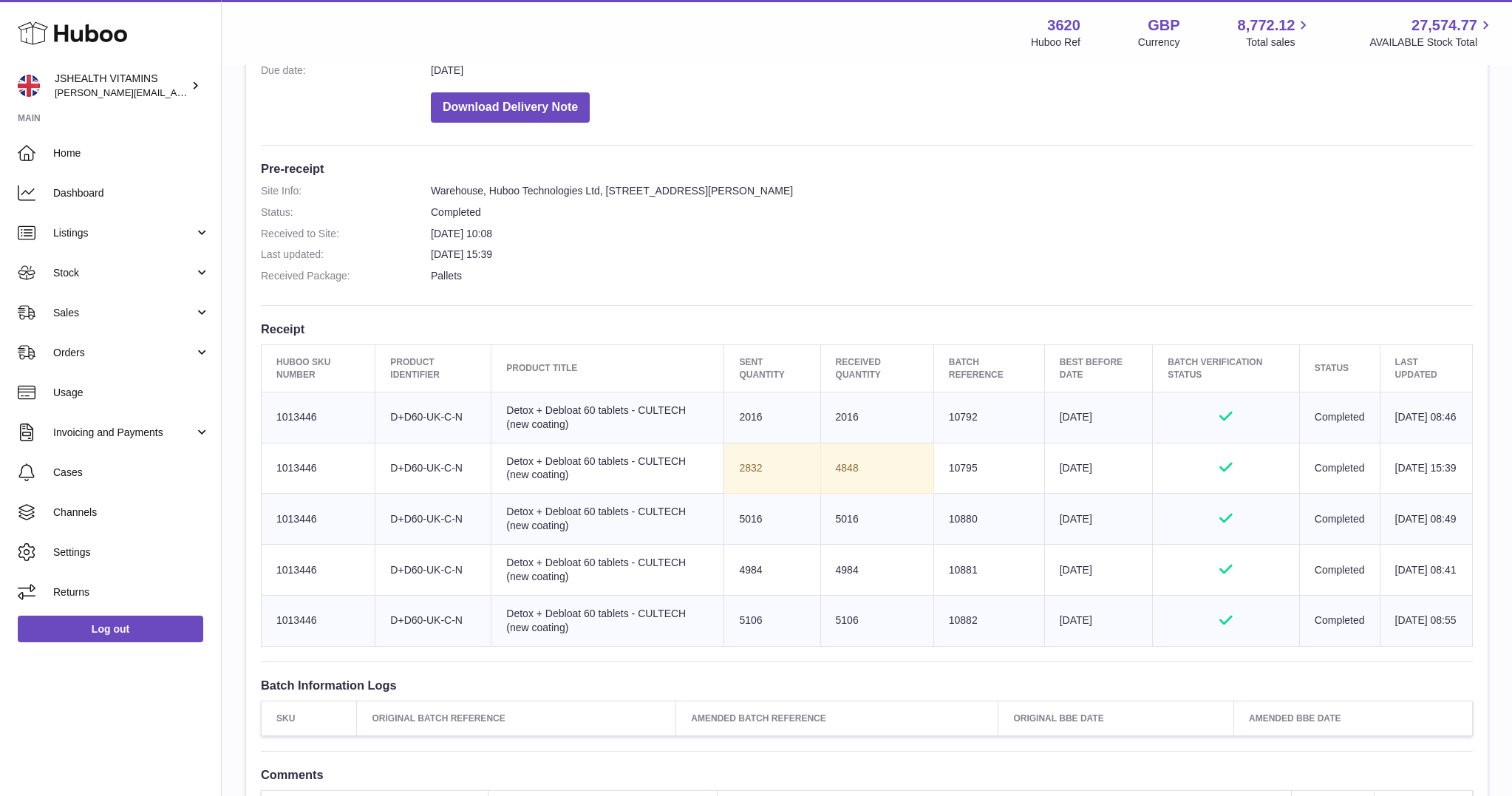
click at [933, 499] on td "Batch Reference 10880" at bounding box center [989, 519] width 111 height 51
click at [941, 567] on td "Batch Reference 10881" at bounding box center [989, 571] width 111 height 51
click at [957, 611] on td "Batch Reference 10882" at bounding box center [989, 620] width 111 height 51
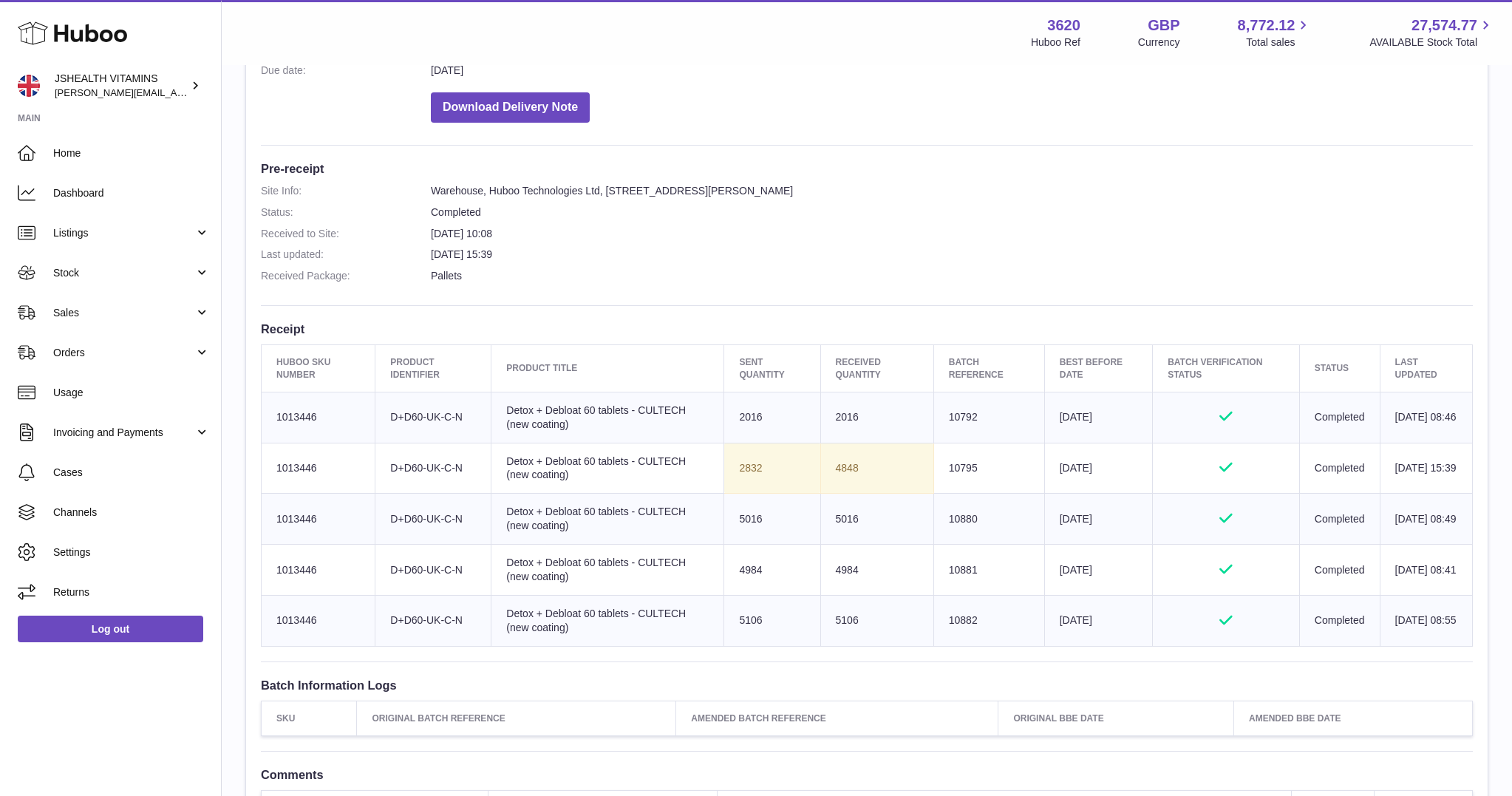
click at [957, 611] on td "Batch Reference 10882" at bounding box center [989, 620] width 111 height 51
click at [145, 279] on span "Stock" at bounding box center [124, 273] width 141 height 14
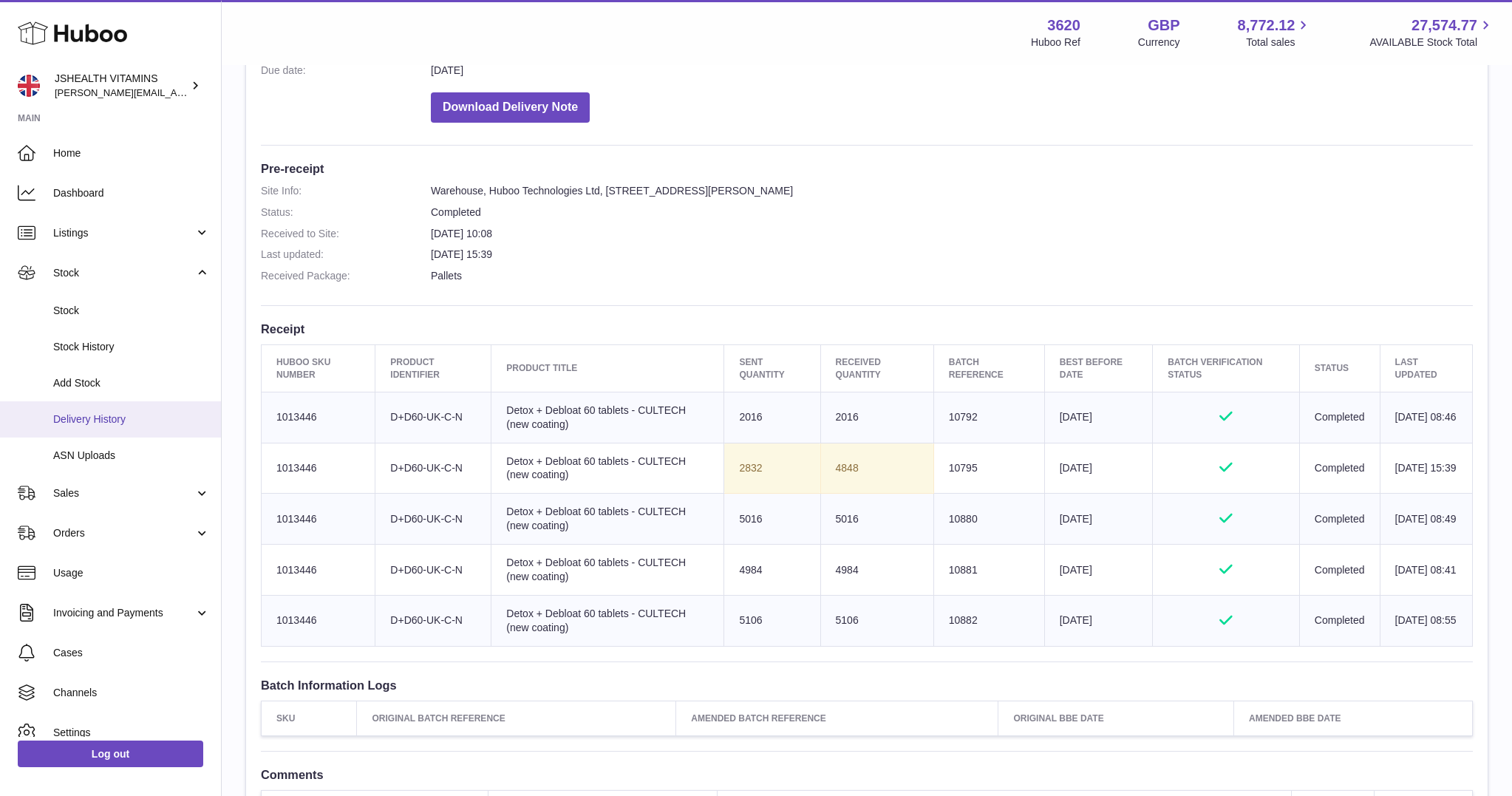
click at [121, 420] on span "Delivery History" at bounding box center [131, 419] width 156 height 14
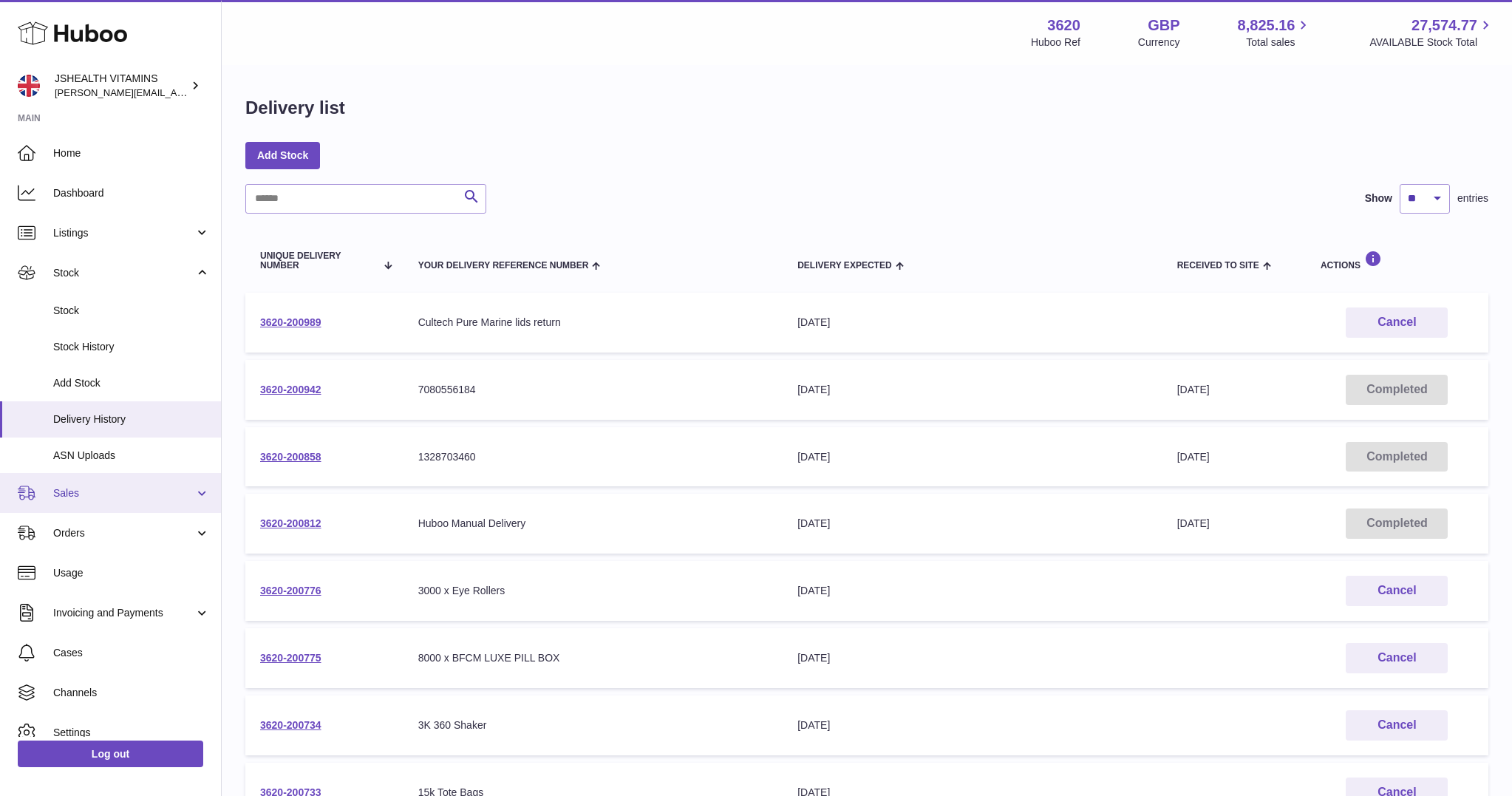
click at [127, 502] on link "Sales" at bounding box center [110, 493] width 221 height 40
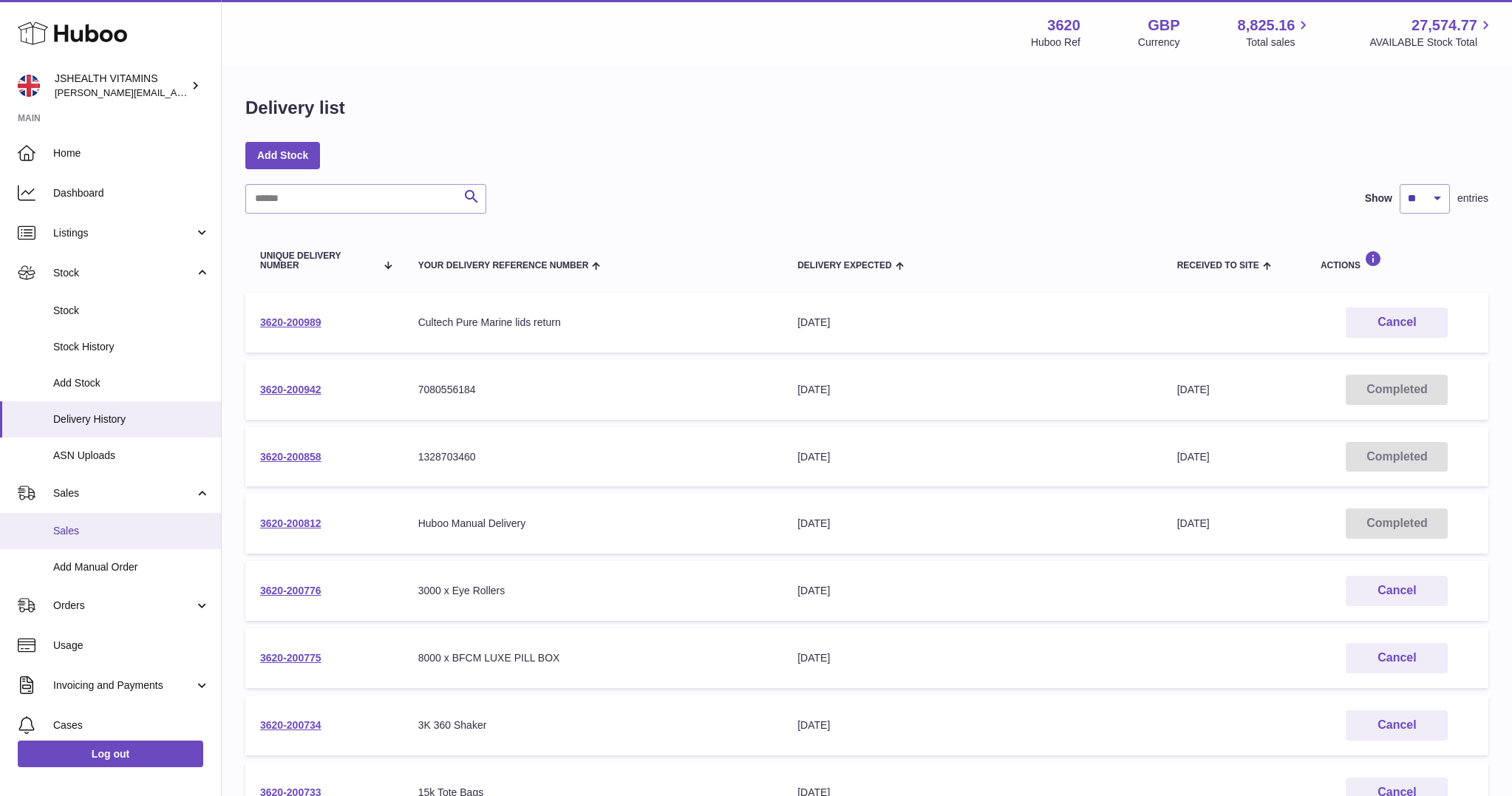
click at [119, 533] on span "Sales" at bounding box center [131, 530] width 156 height 14
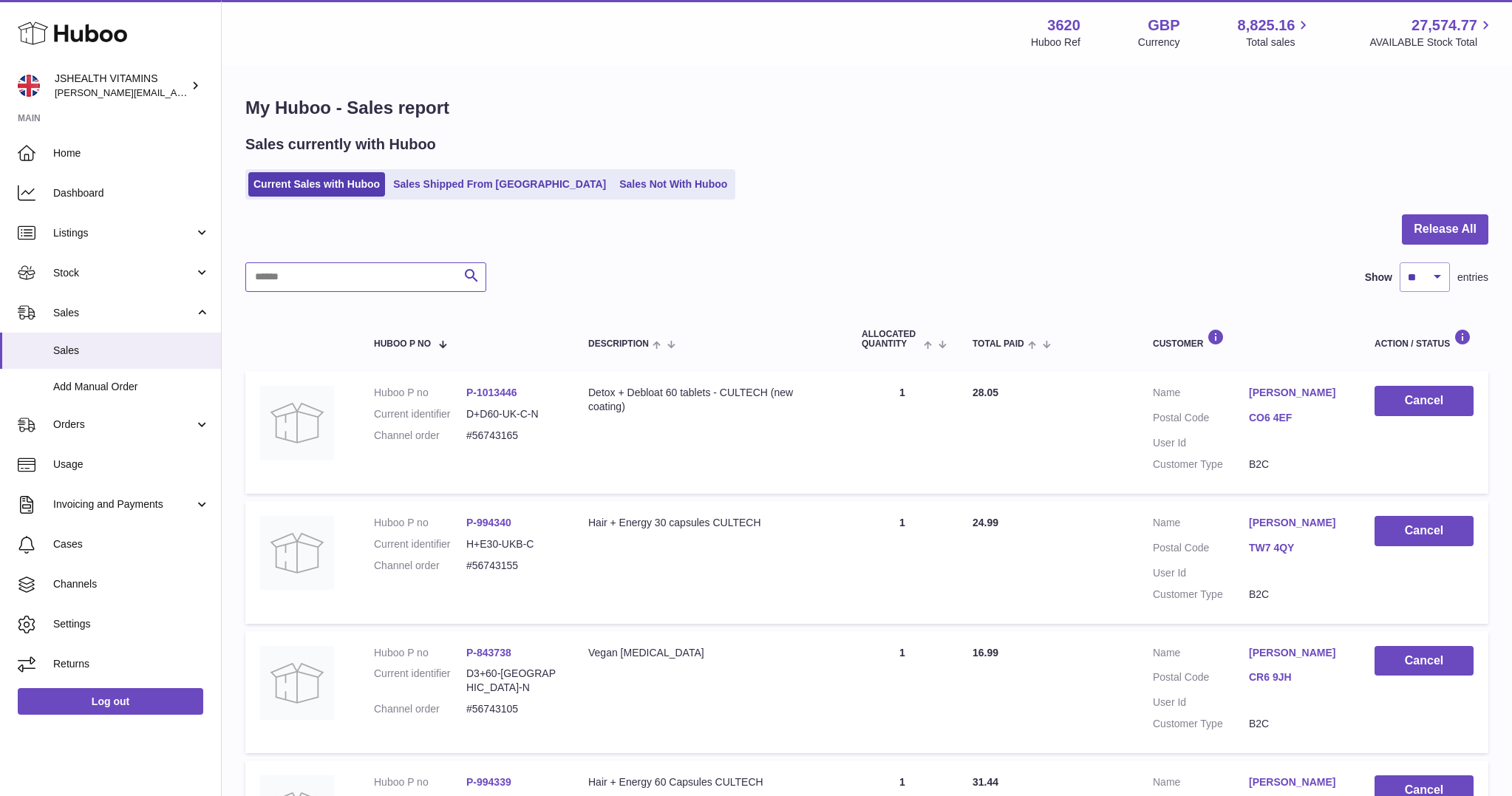
click at [410, 270] on input "text" at bounding box center [366, 277] width 241 height 30
paste input "**********"
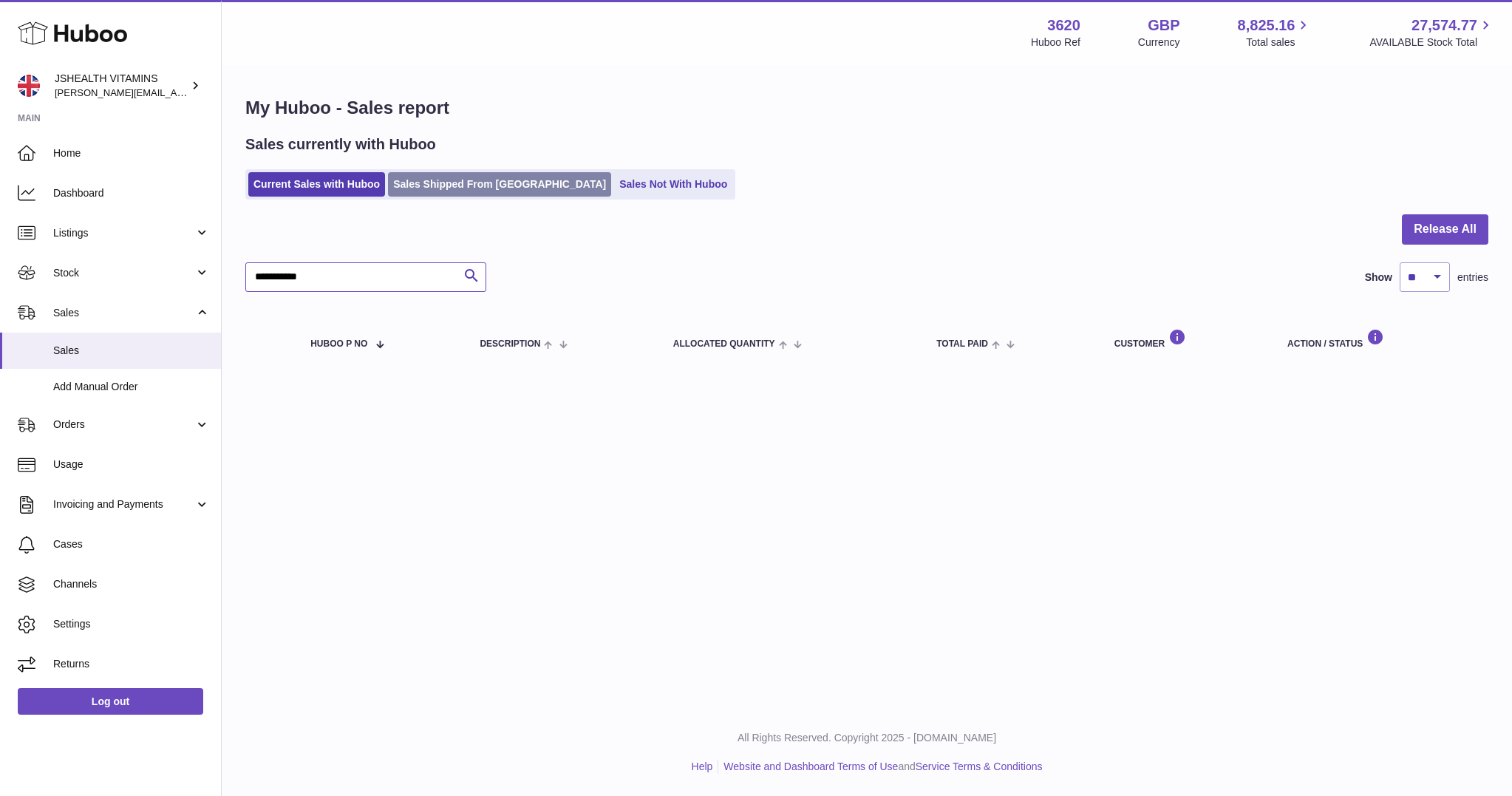
type input "**********"
click at [450, 173] on link "Sales Shipped From [GEOGRAPHIC_DATA]" at bounding box center [499, 185] width 223 height 24
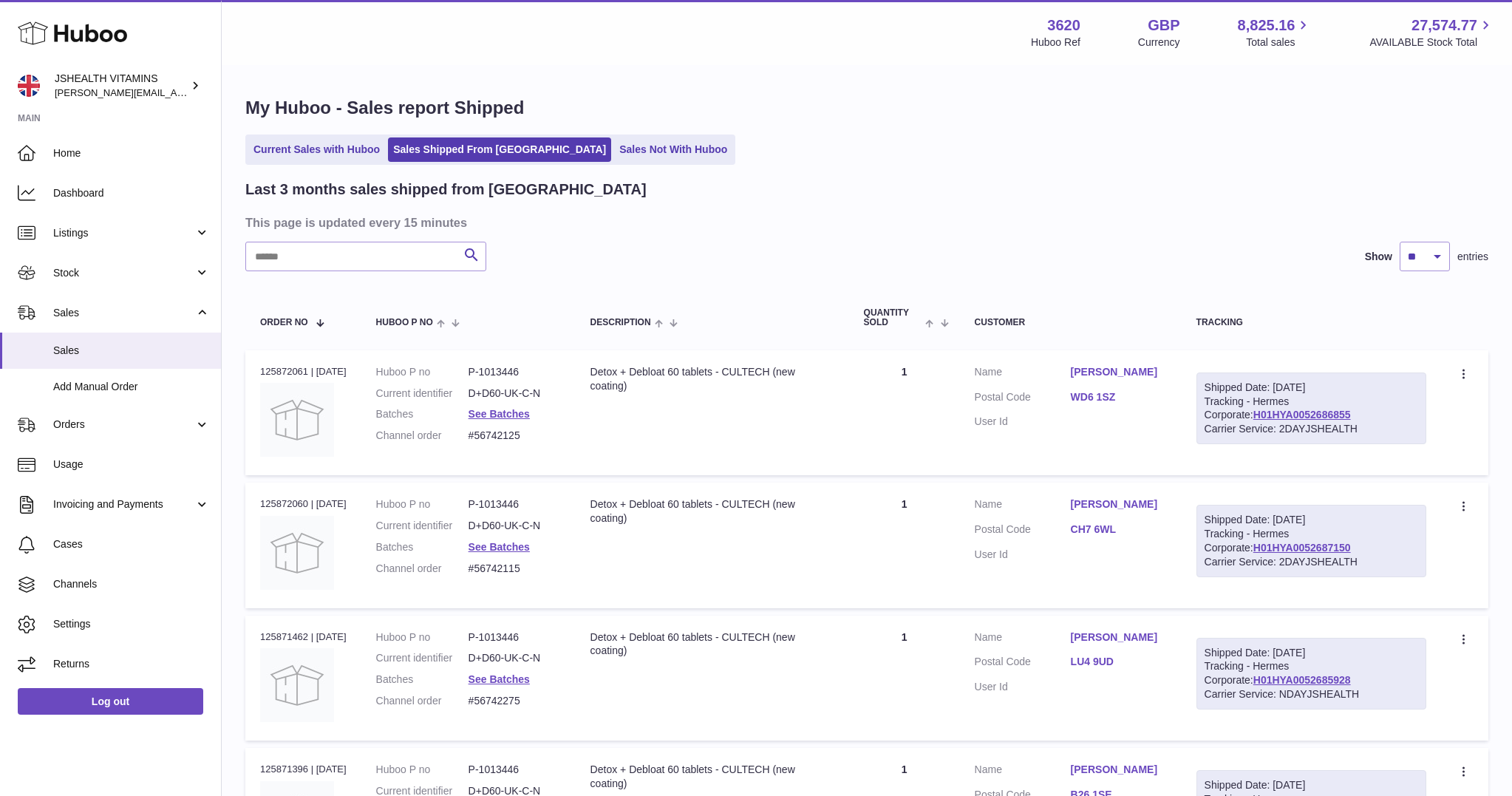
click at [384, 264] on input "text" at bounding box center [366, 256] width 241 height 30
paste input "**********"
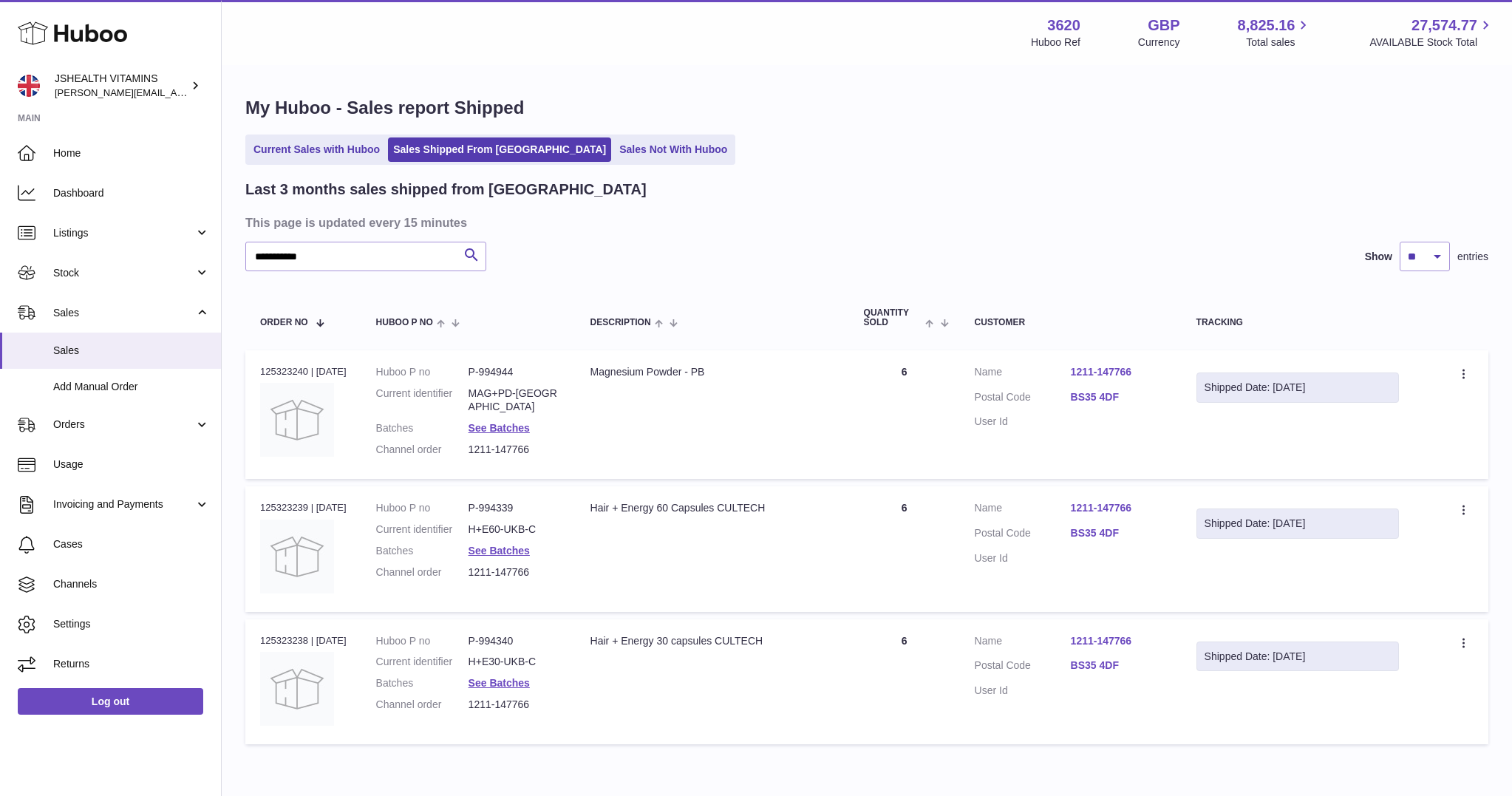
click at [518, 443] on dd "1211-147766" at bounding box center [514, 449] width 92 height 14
copy tr "1211-147766 Description"
click at [519, 388] on dd "MAG+PD-UK" at bounding box center [514, 400] width 92 height 28
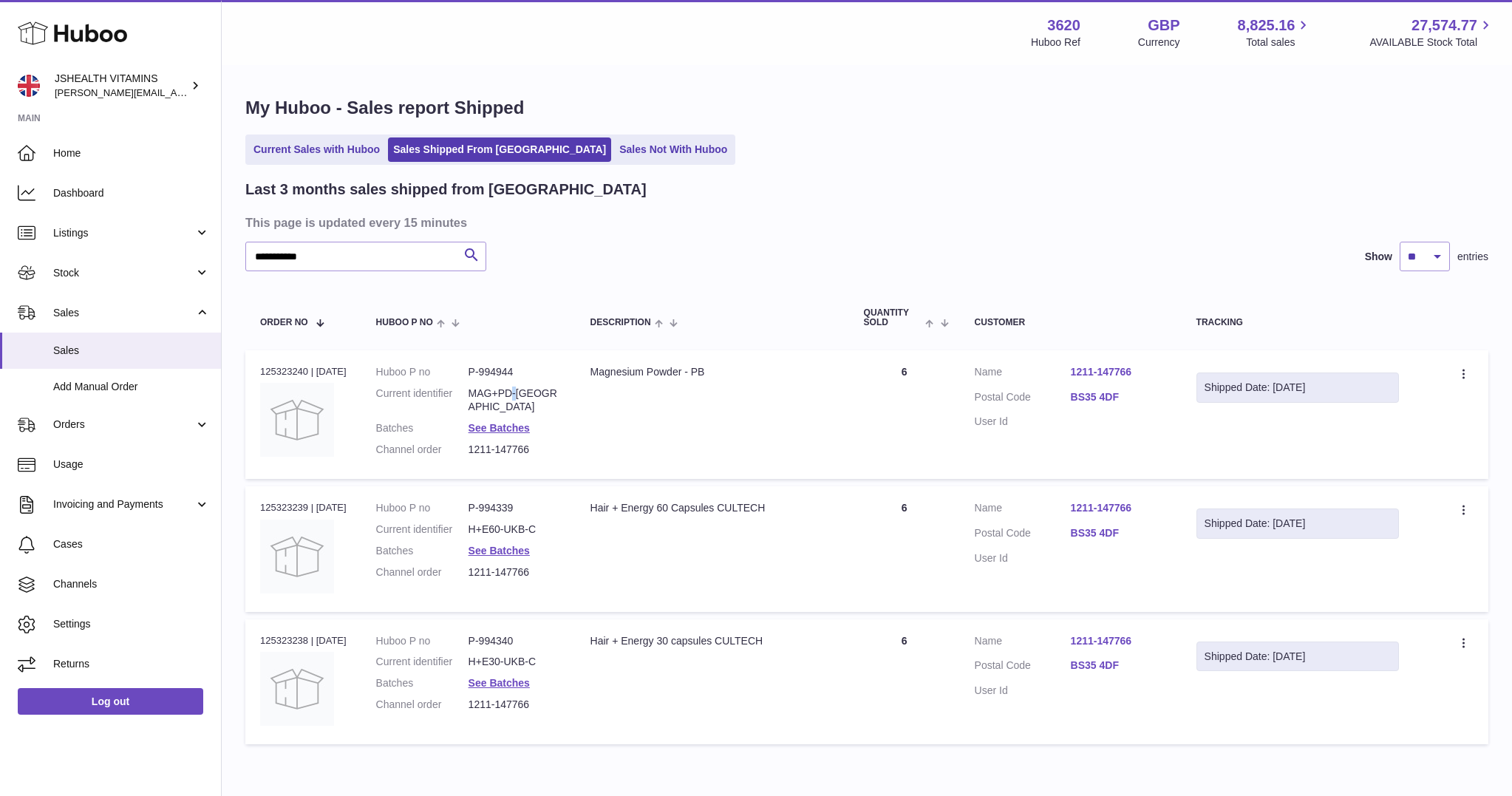
click at [519, 388] on dd "MAG+PD-UK" at bounding box center [514, 400] width 92 height 28
copy dl "MAG+PD-UK"
click at [508, 522] on dd "H+E60-UKB-C" at bounding box center [514, 529] width 92 height 14
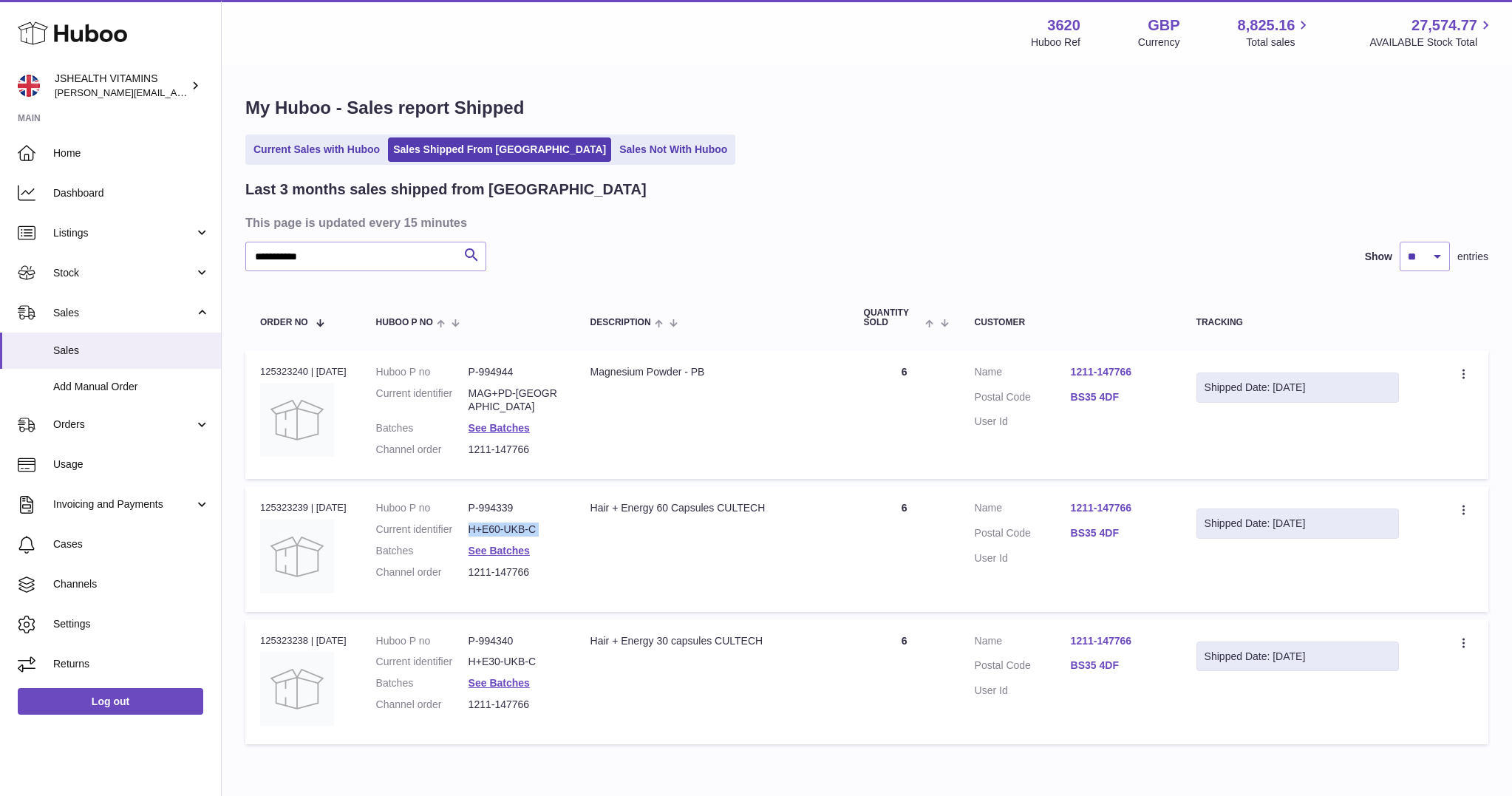
click at [508, 522] on dd "H+E60-UKB-C" at bounding box center [514, 529] width 92 height 14
copy dl "H+E60-UKB-C"
click at [521, 656] on dd "H+E30-UKB-C" at bounding box center [514, 661] width 92 height 14
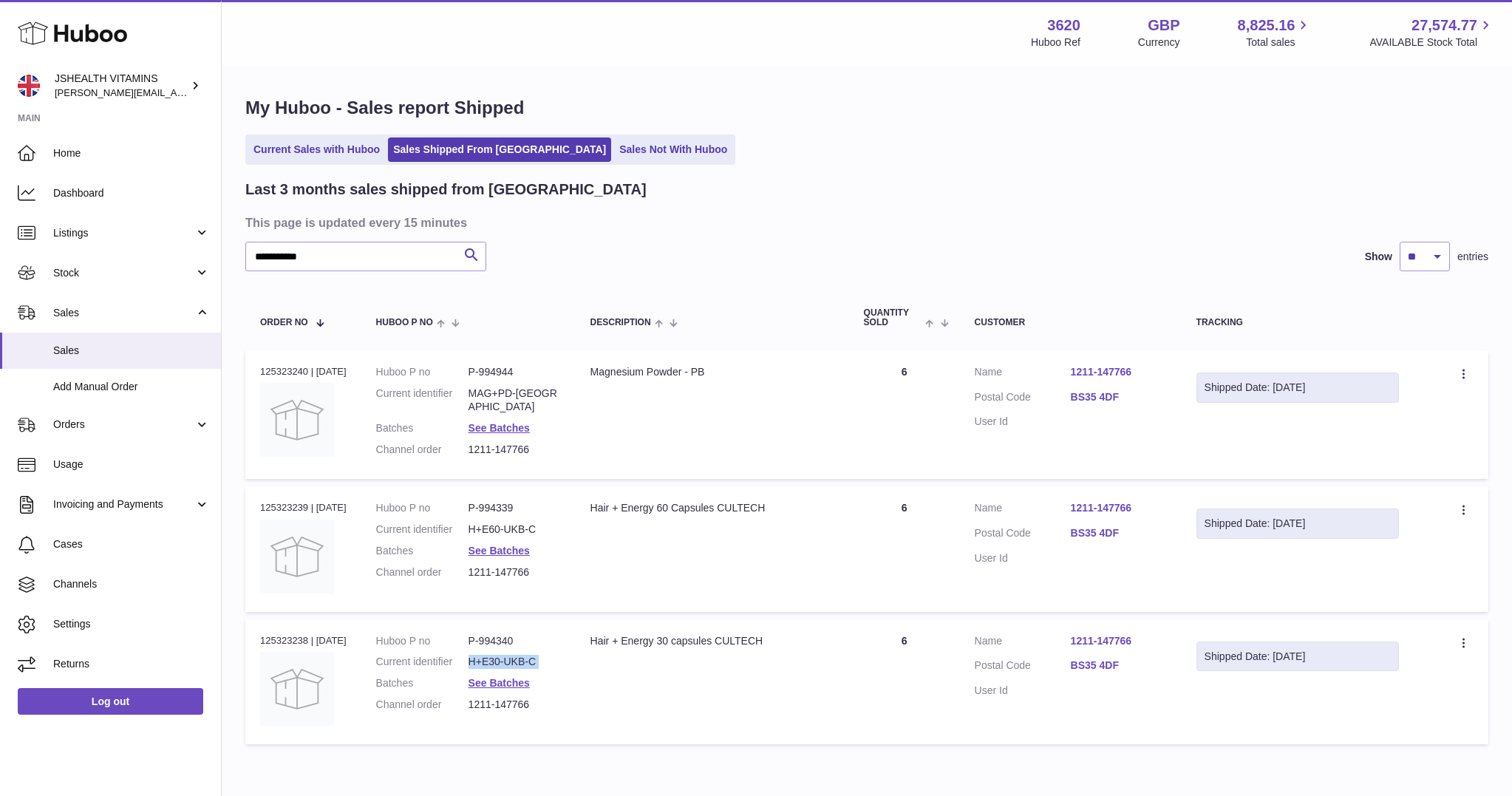
copy dl "H+E30-UKB-C"
click at [331, 257] on input "**********" at bounding box center [366, 256] width 241 height 30
click at [353, 258] on input "**********" at bounding box center [366, 256] width 241 height 30
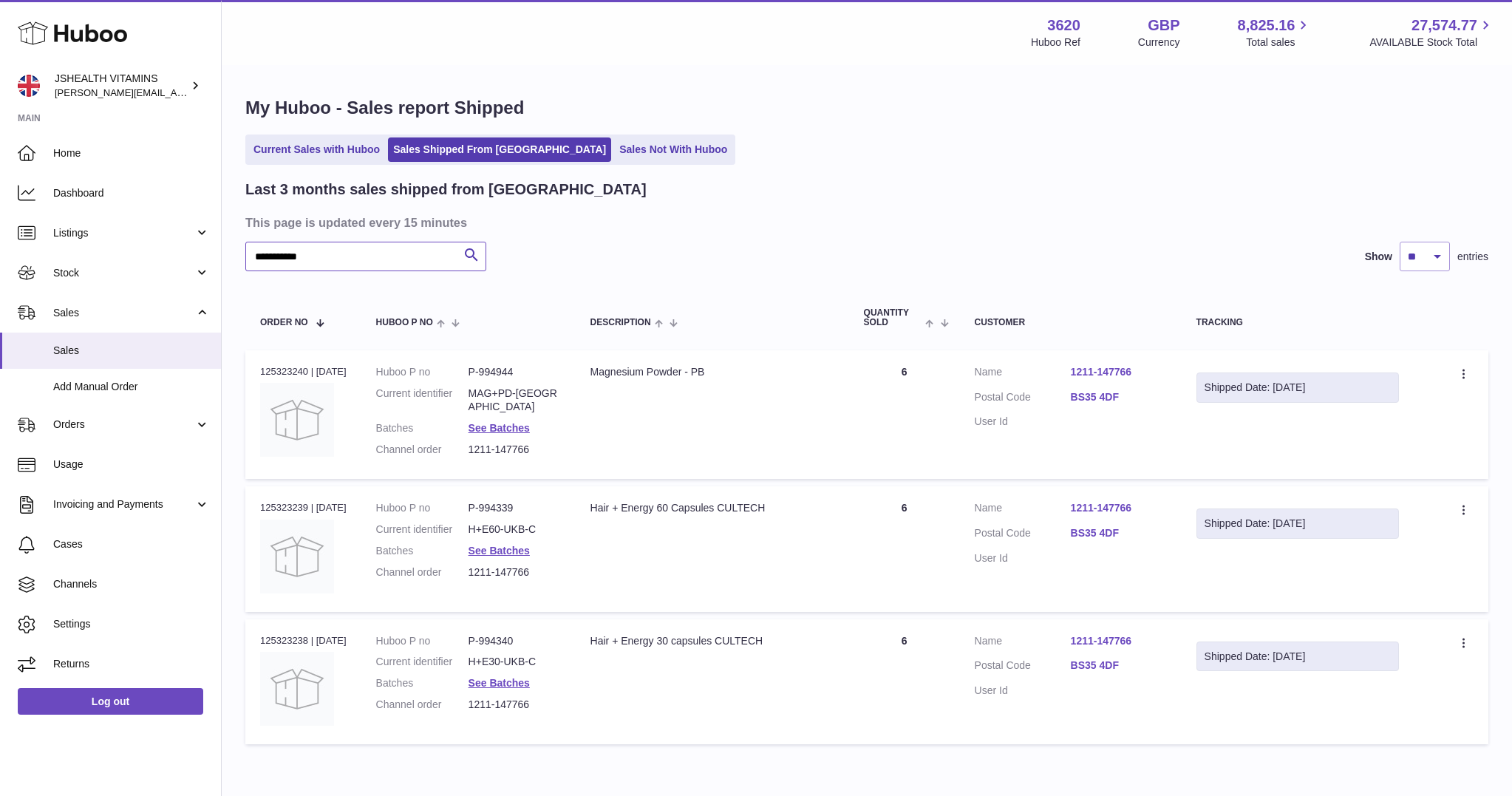
click at [353, 258] on input "**********" at bounding box center [366, 256] width 241 height 30
click at [509, 422] on link "See Batches" at bounding box center [499, 428] width 61 height 12
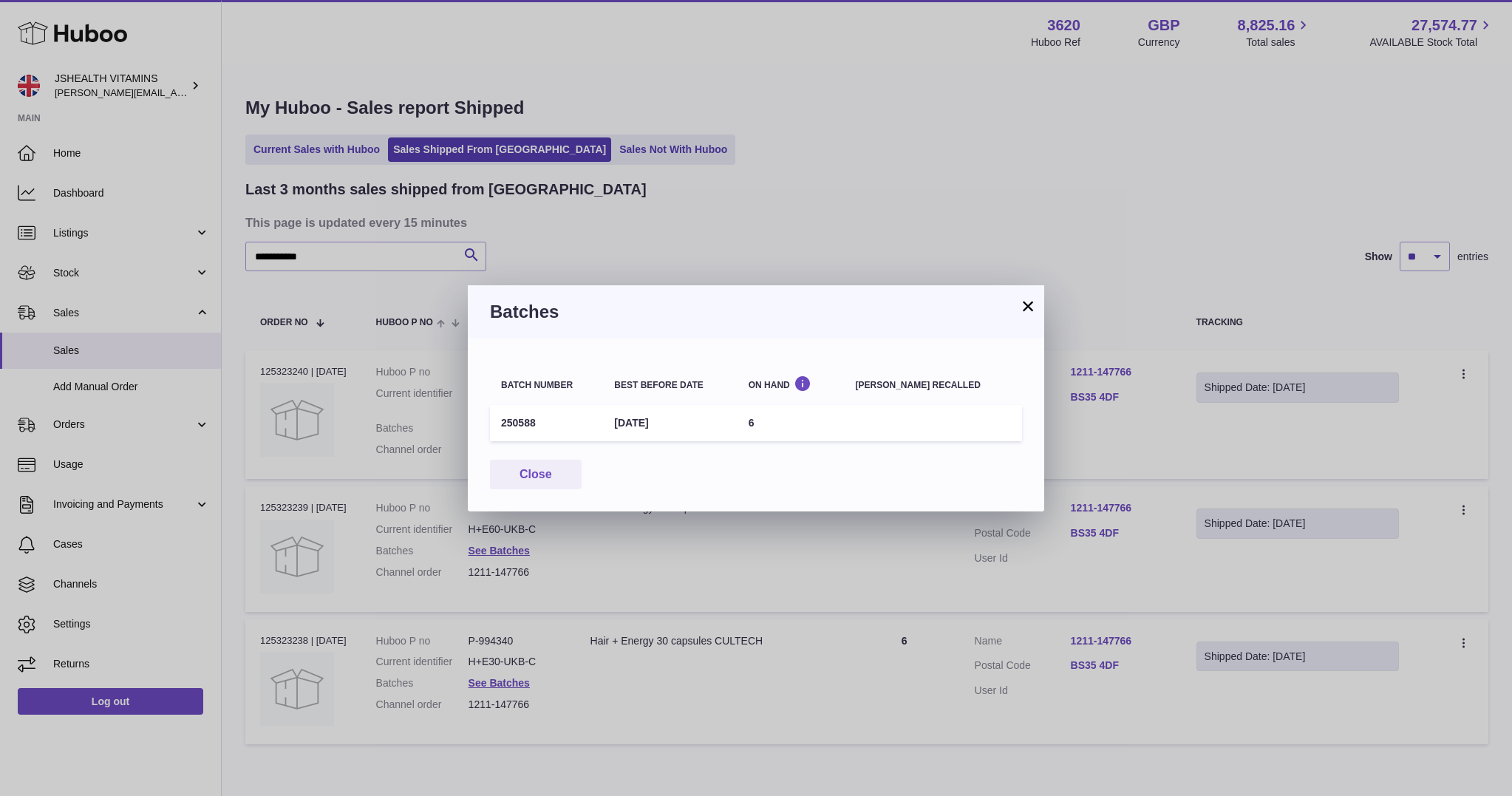
click at [520, 414] on td "250588" at bounding box center [547, 423] width 113 height 36
copy td "250588"
click at [702, 562] on div "× Batches Batch number Best before date On Hand Batch recalled 250588 30th Apr …" at bounding box center [756, 398] width 1512 height 796
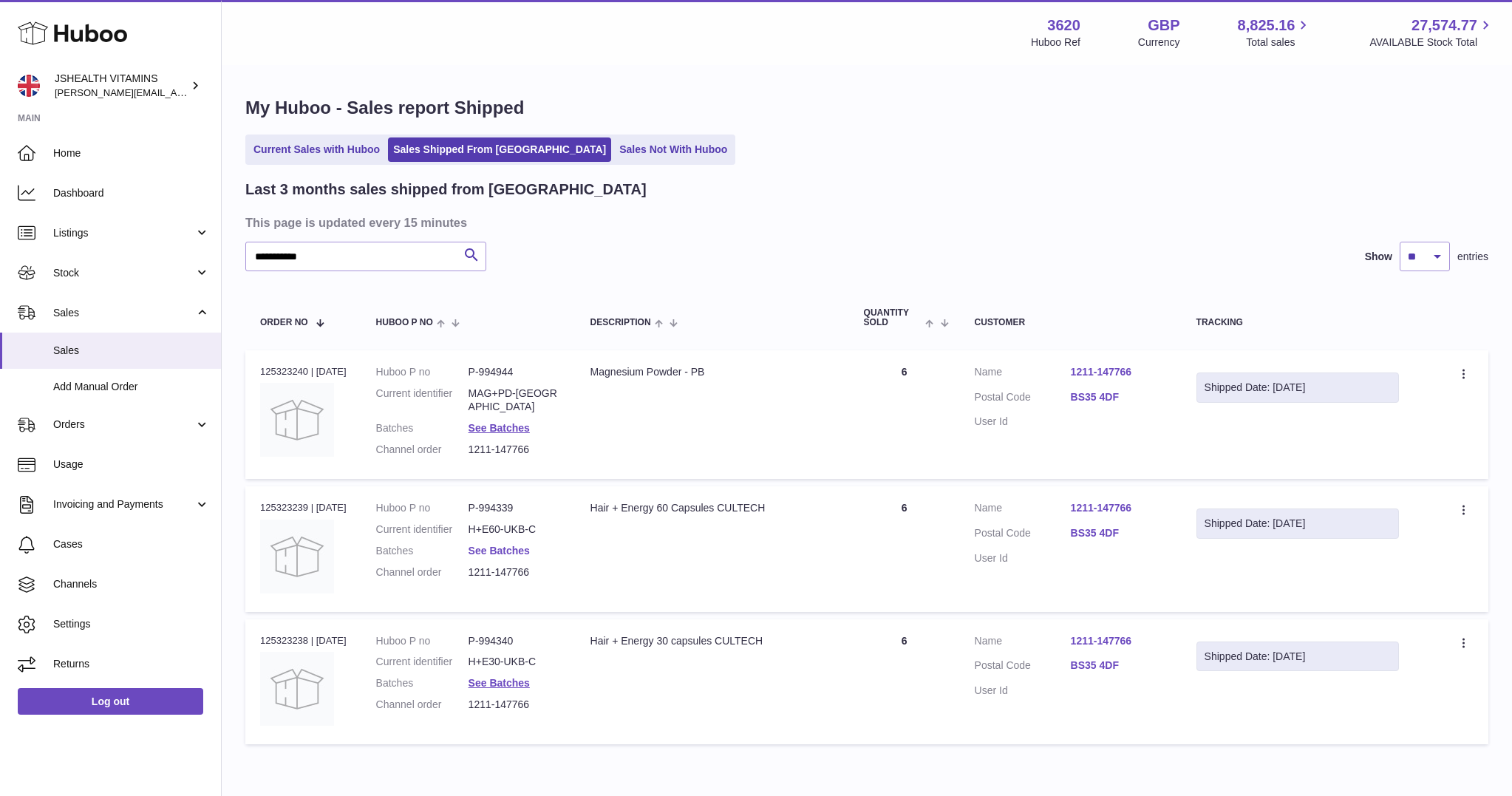
click at [530, 546] on link "See Batches" at bounding box center [499, 550] width 61 height 12
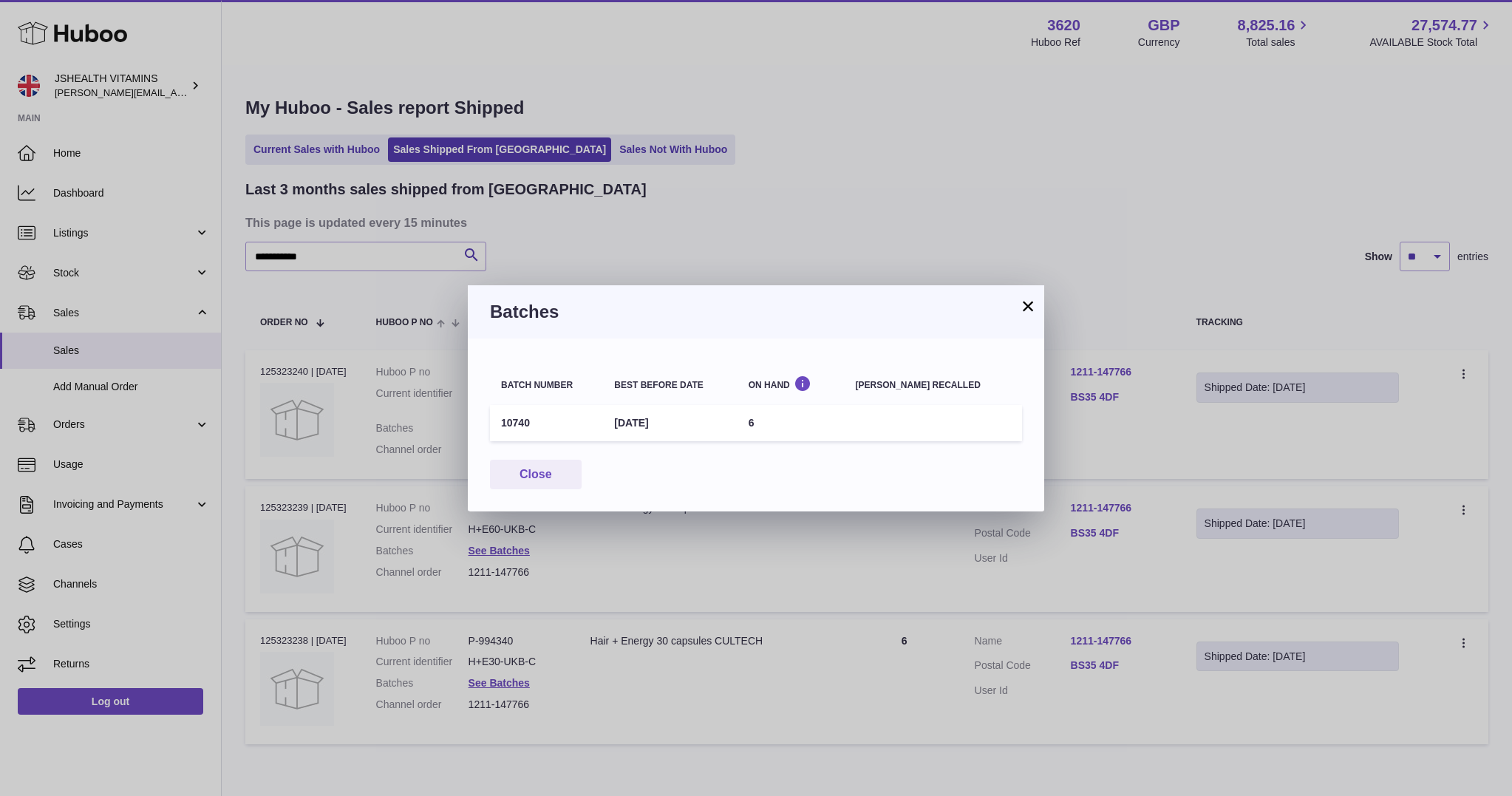
click at [507, 420] on td "10740" at bounding box center [547, 423] width 113 height 36
copy td "10740"
click at [705, 621] on div "× Batches Batch number Best before date On Hand Batch recalled 10740 31st Jul 2…" at bounding box center [756, 398] width 1512 height 796
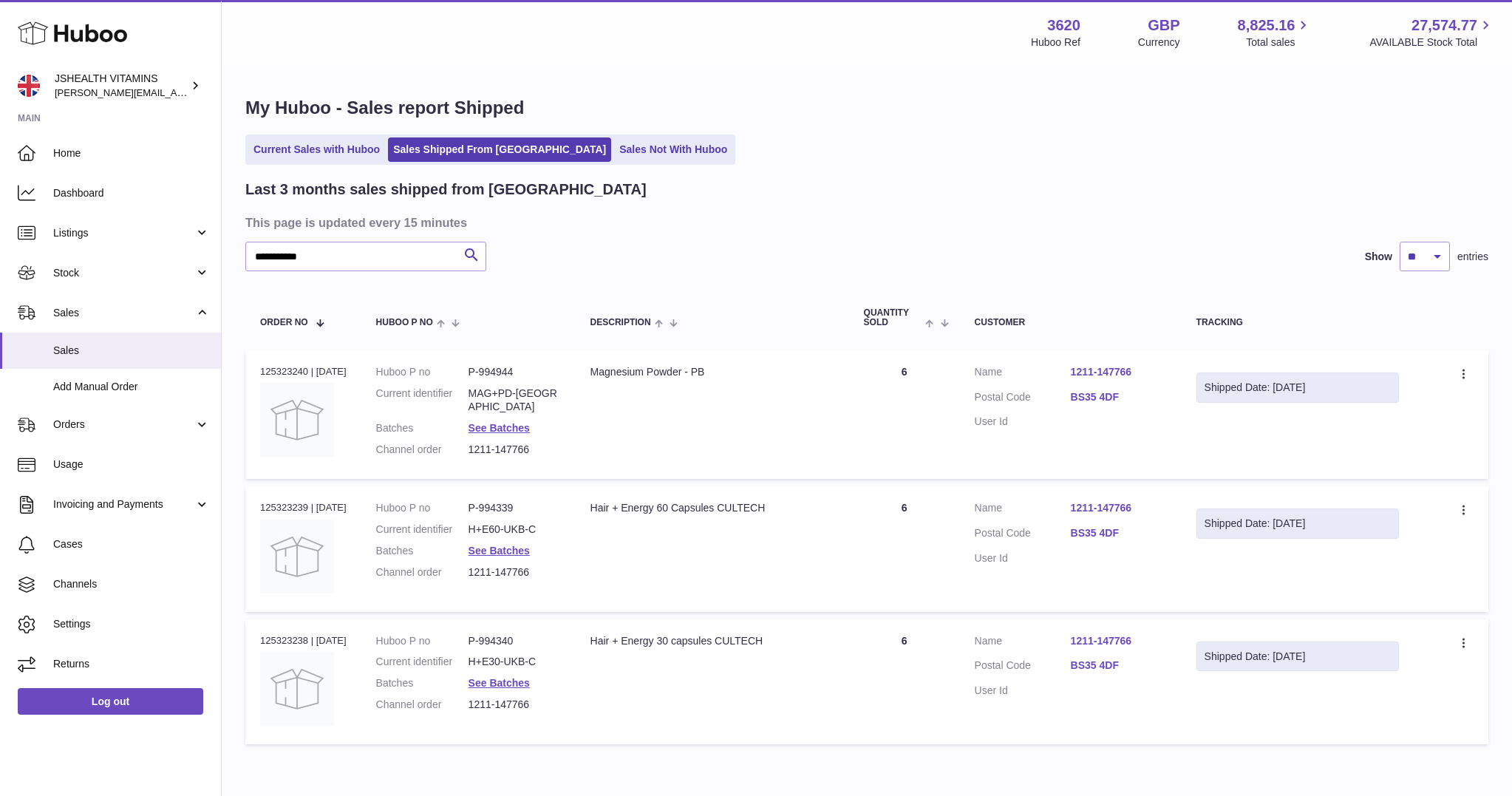
click at [518, 655] on dd "H+E30-UKB-C" at bounding box center [514, 661] width 92 height 14
click at [506, 676] on dd "See Batches" at bounding box center [514, 683] width 92 height 14
click at [502, 677] on link "See Batches" at bounding box center [499, 683] width 61 height 12
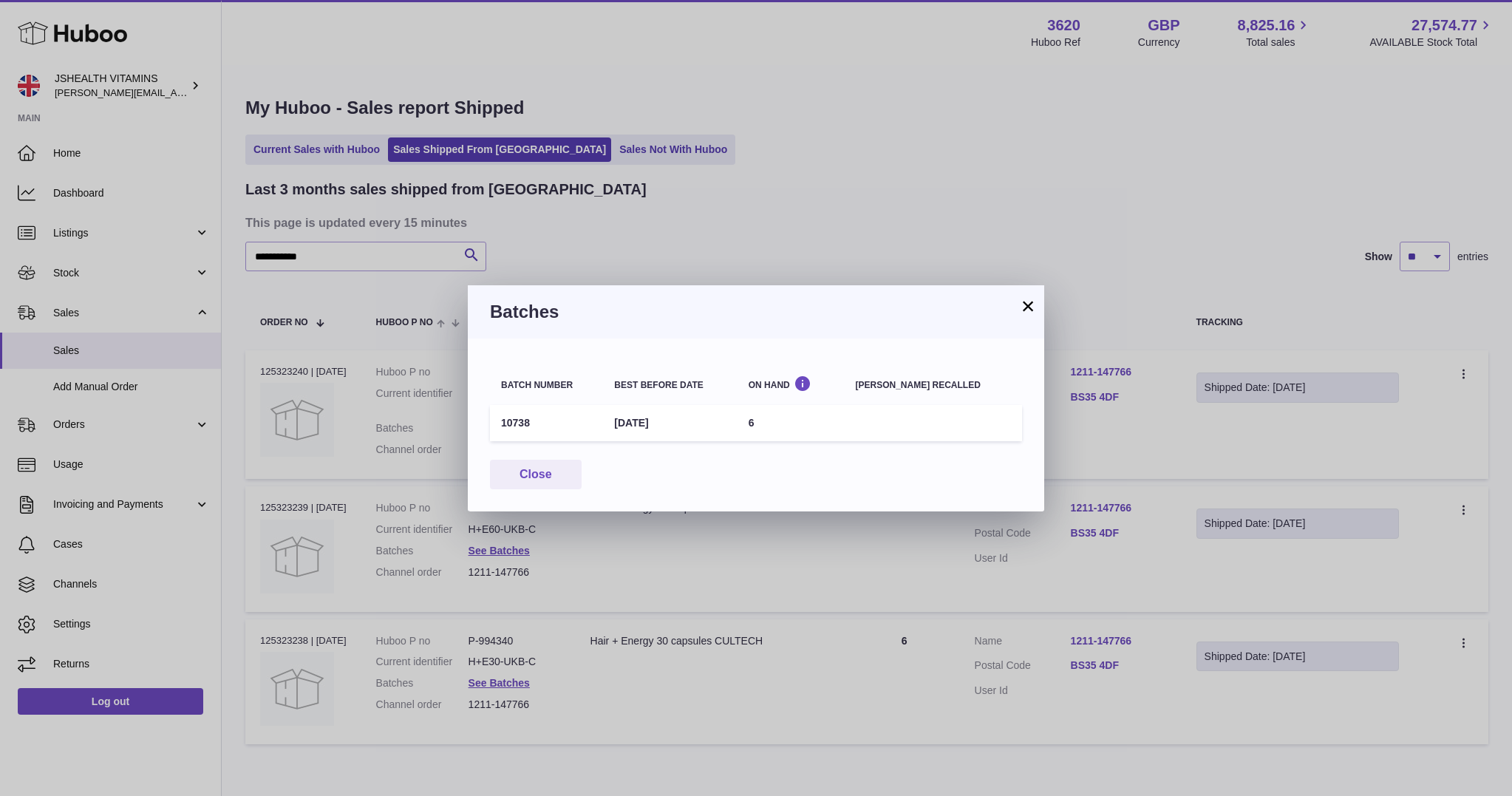
click at [510, 424] on td "10738" at bounding box center [547, 423] width 113 height 36
copy td "10738"
click at [594, 297] on div "Batches" at bounding box center [756, 311] width 576 height 53
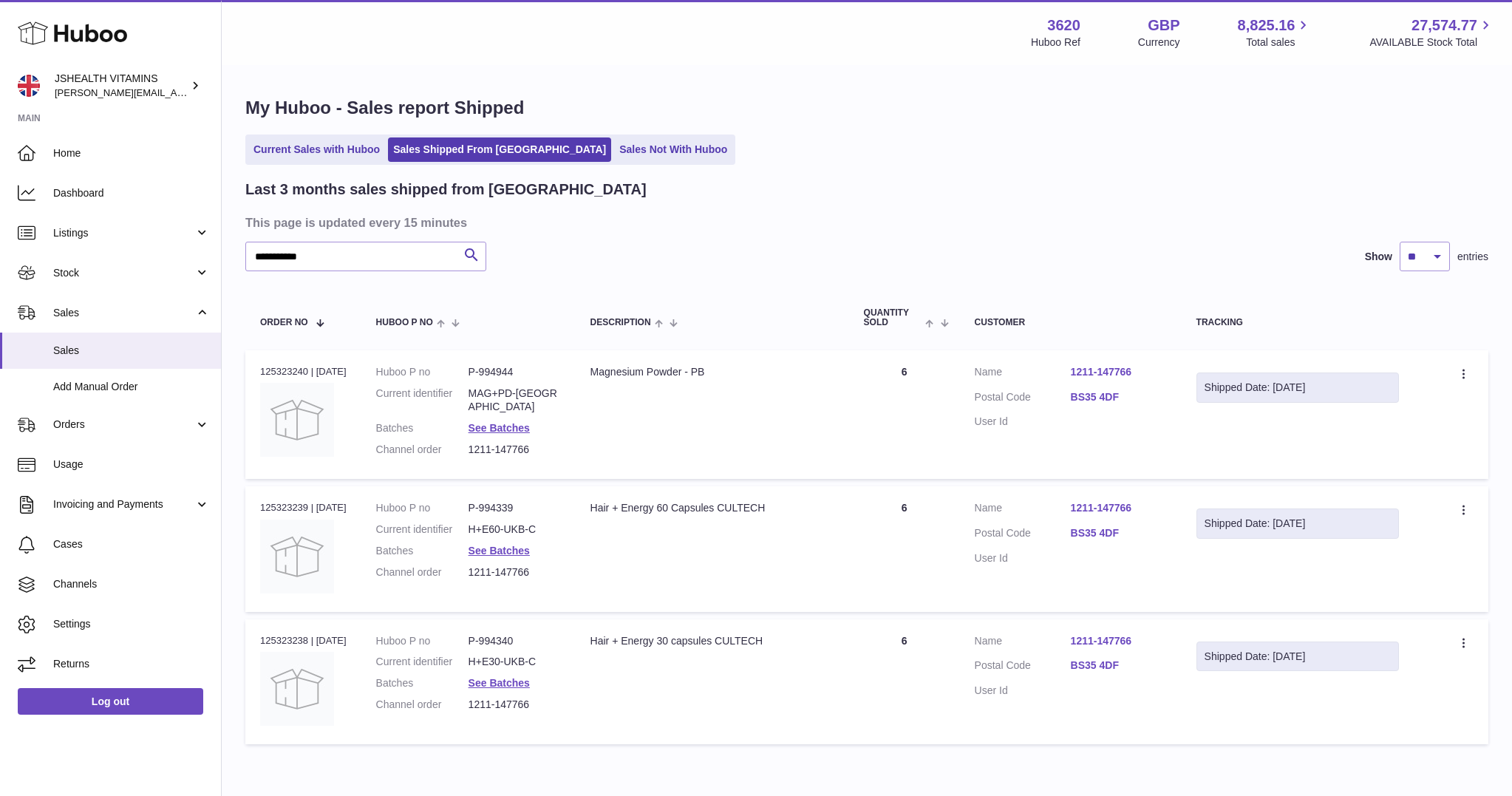
click at [480, 236] on div at bounding box center [756, 398] width 1512 height 796
click at [393, 254] on input "**********" at bounding box center [366, 256] width 241 height 30
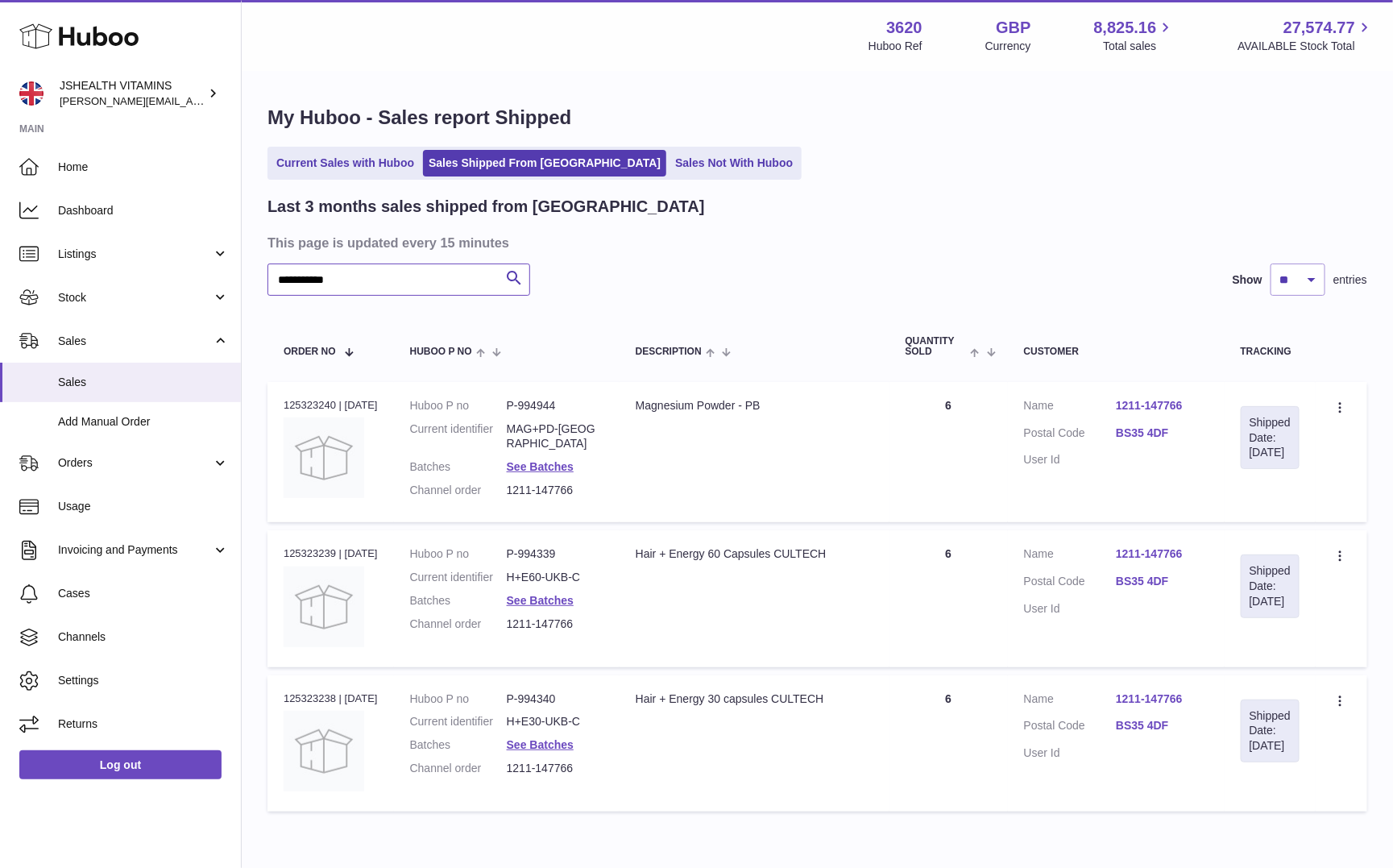
click at [412, 285] on input "**********" at bounding box center [399, 279] width 262 height 32
paste input "text"
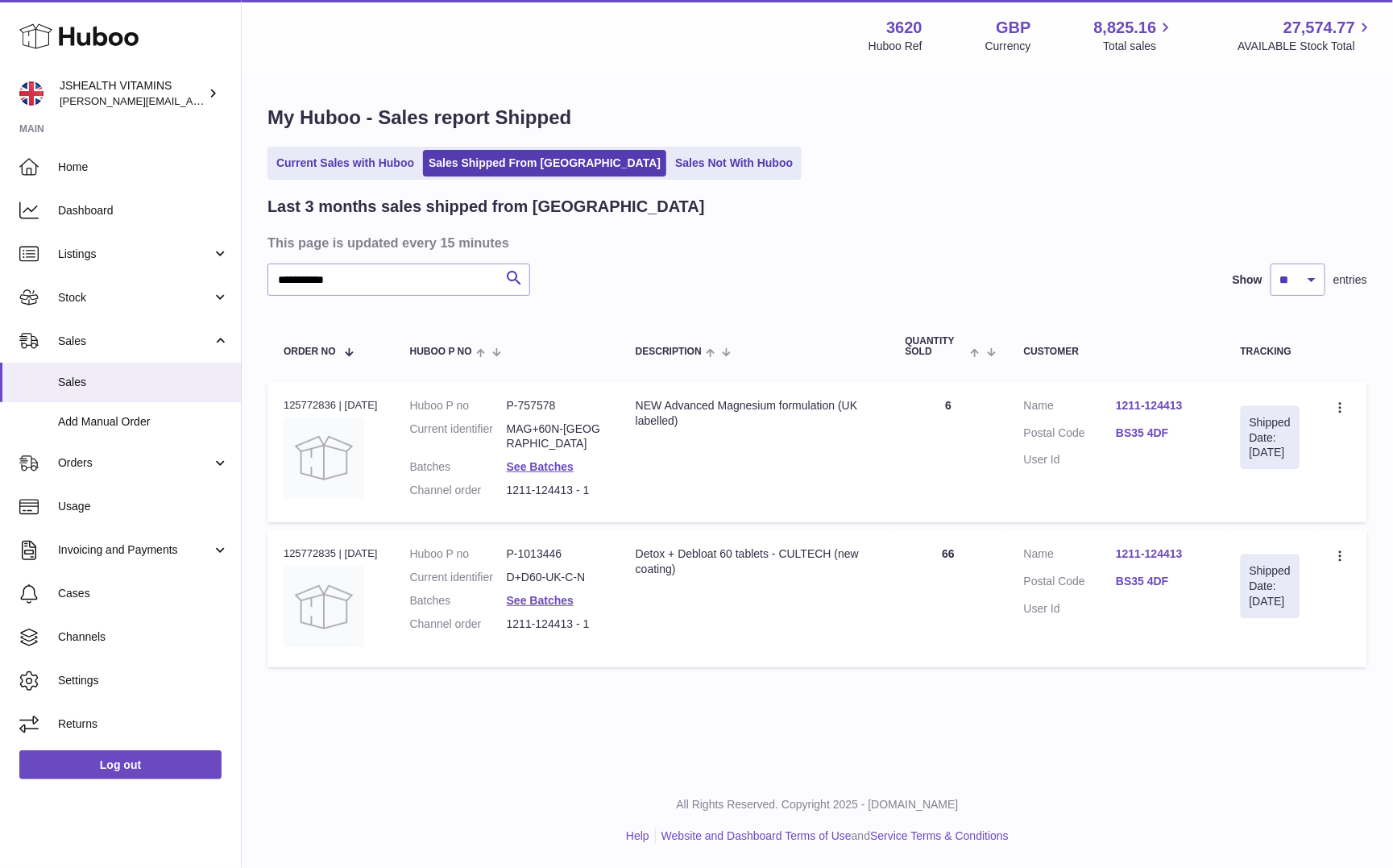
click at [558, 429] on dd "MAG+60N-UK" at bounding box center [555, 437] width 97 height 31
copy dl "MAG+60N-UK"
click at [547, 570] on dd "D+D60-UK-C-N" at bounding box center [555, 577] width 97 height 15
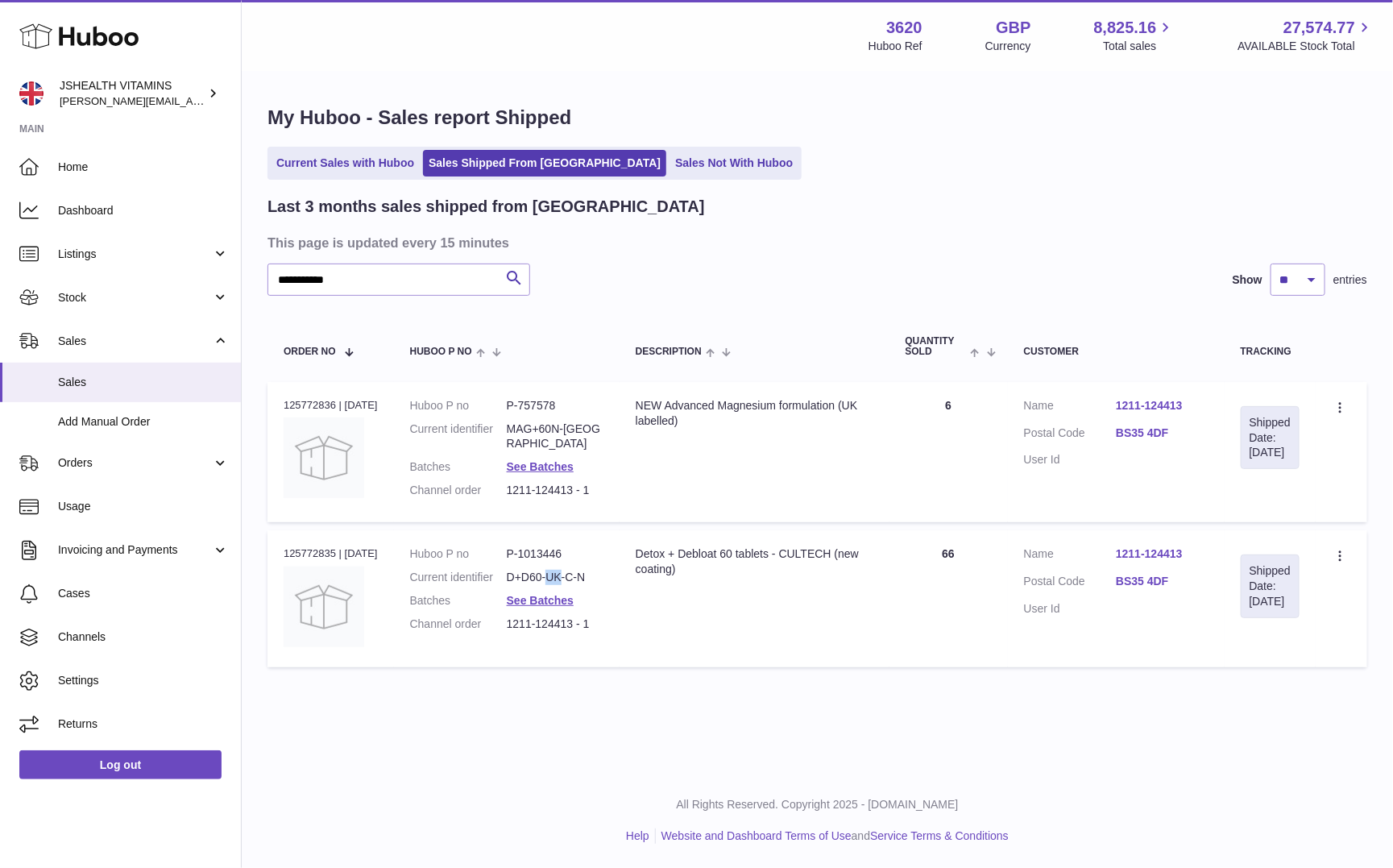
click at [547, 570] on dd "D+D60-UK-C-N" at bounding box center [555, 577] width 97 height 15
copy dl "D+D60-UK-C-N"
click at [555, 423] on dd "MAG+60N-UK" at bounding box center [555, 437] width 97 height 31
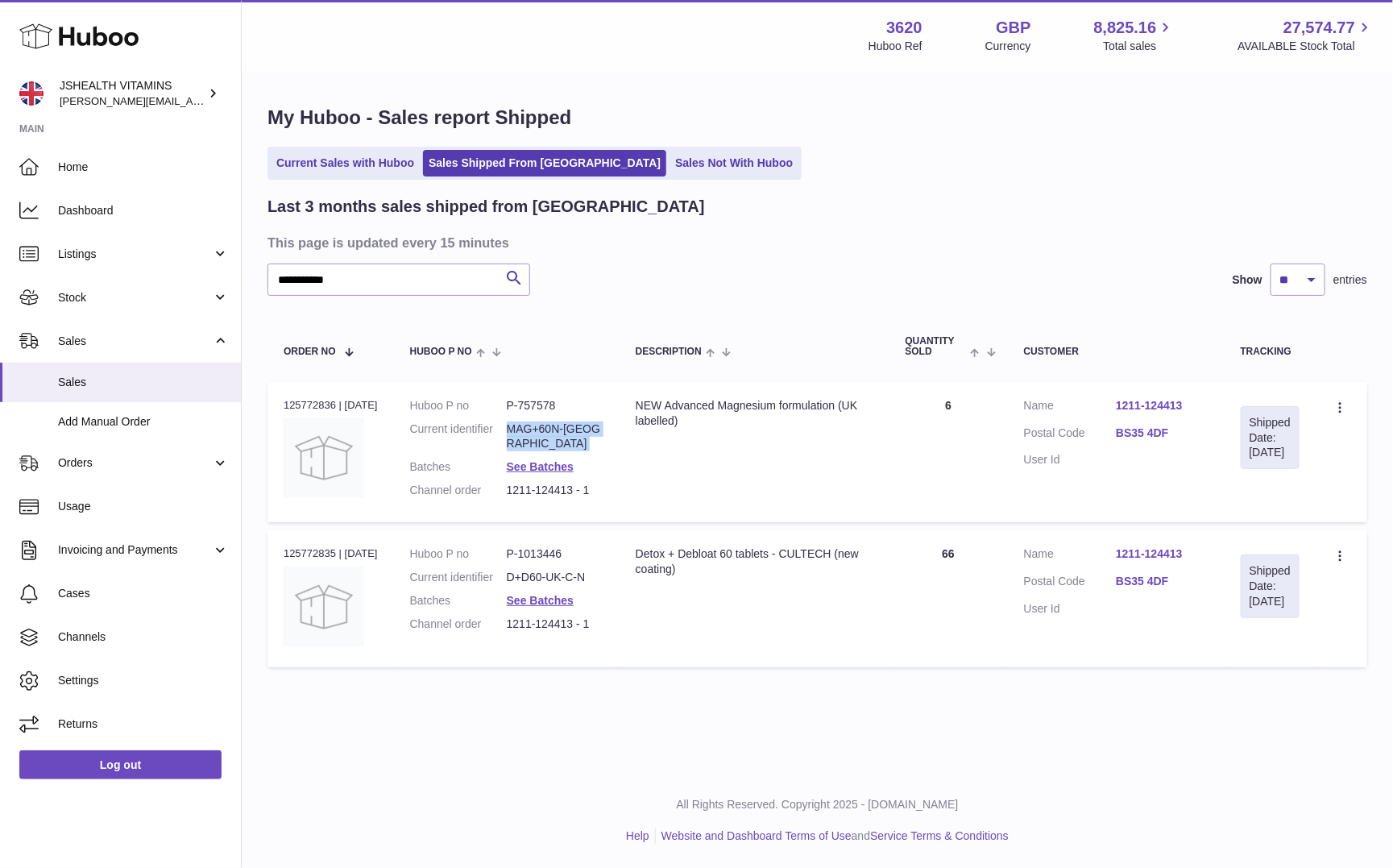
click at [555, 423] on dd "MAG+60N-UK" at bounding box center [555, 437] width 97 height 31
copy dl "MAG+60N-UK"
click at [541, 460] on link "See Batches" at bounding box center [540, 466] width 66 height 13
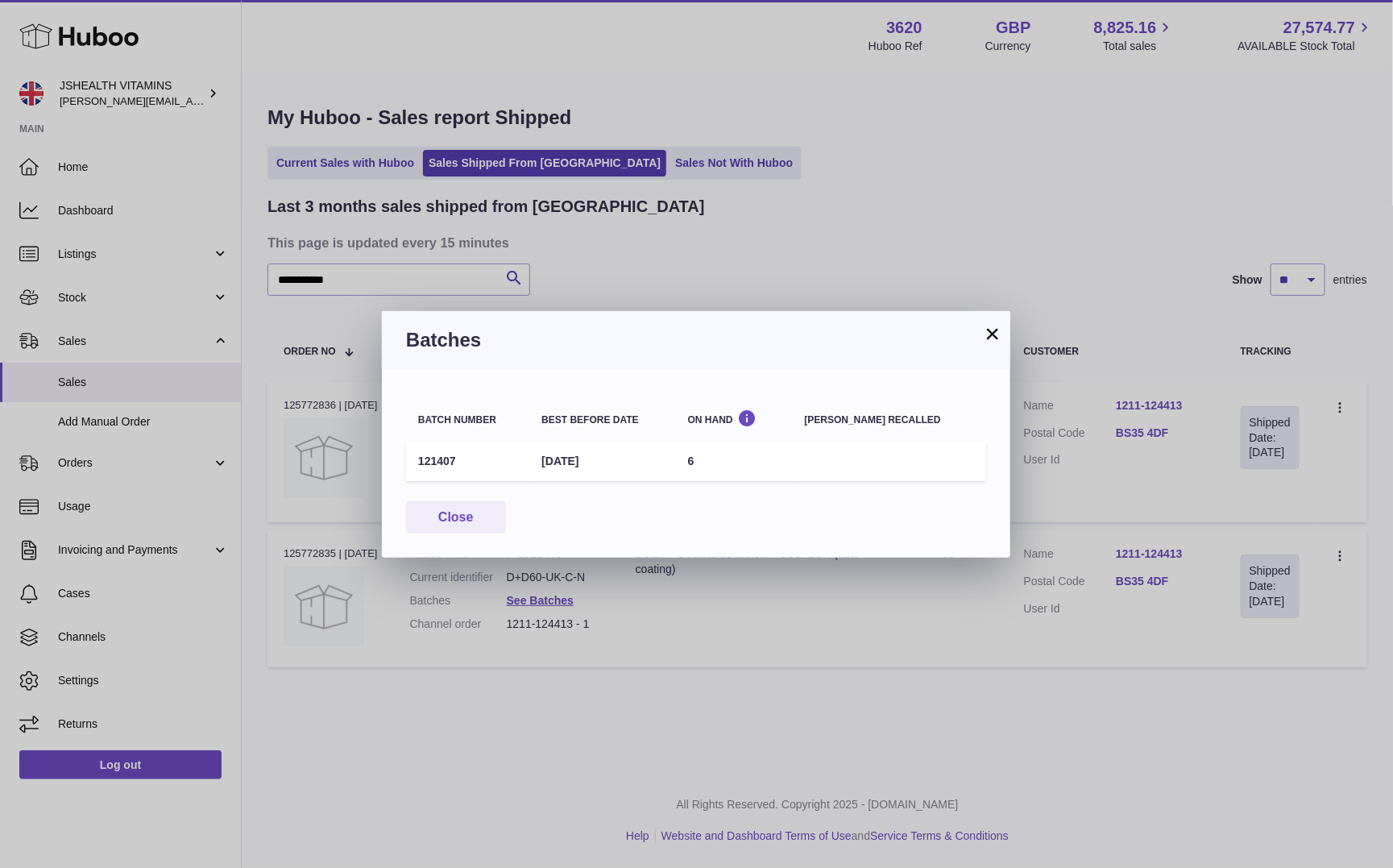
click at [435, 454] on td "121407" at bounding box center [467, 461] width 123 height 39
click at [535, 610] on div "× Batches Batch number Best before date On Hand Batch recalled 121407 31st May …" at bounding box center [696, 434] width 1393 height 868
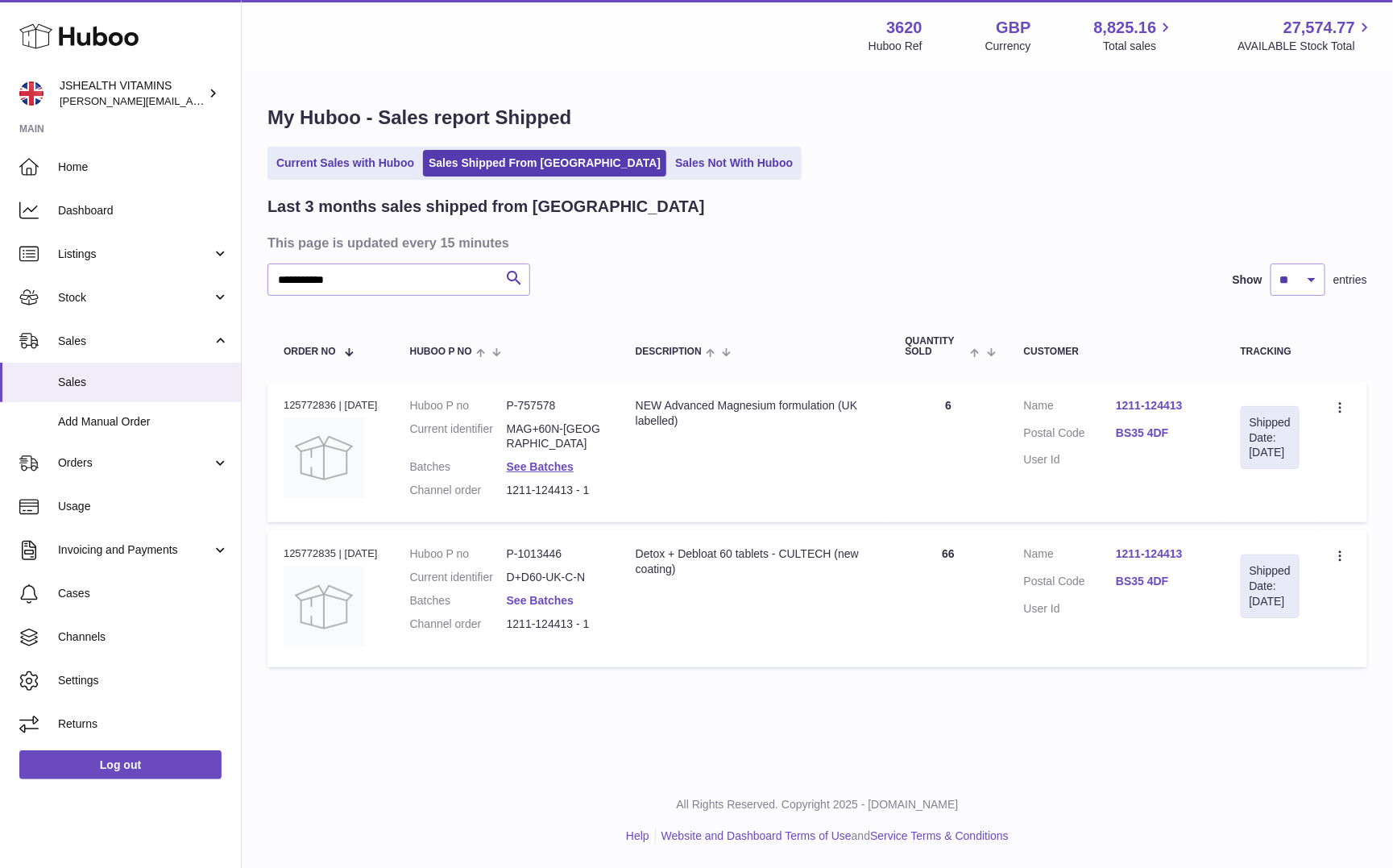
click at [535, 595] on link "See Batches" at bounding box center [540, 600] width 66 height 13
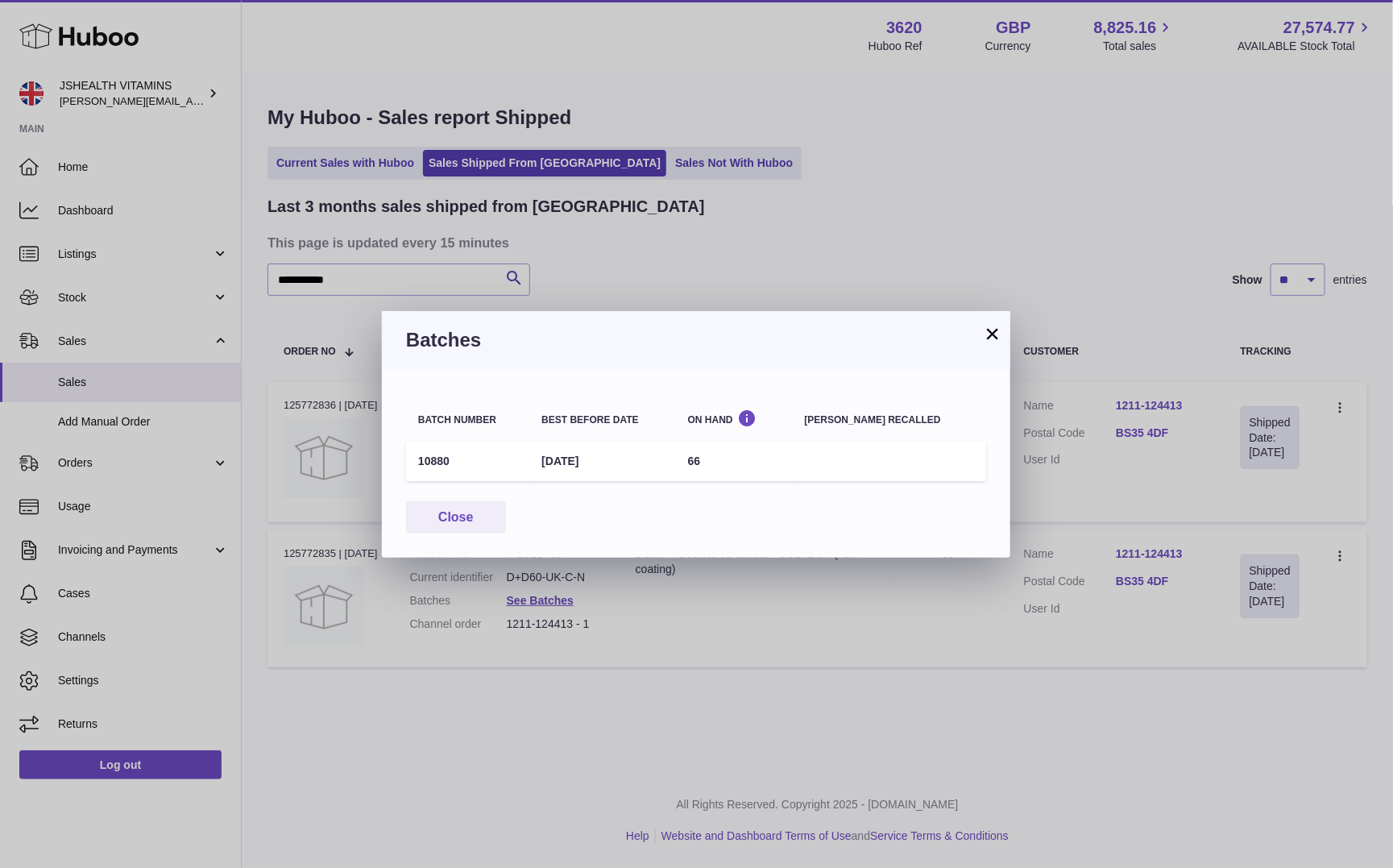
click at [441, 455] on td "10880" at bounding box center [467, 461] width 123 height 39
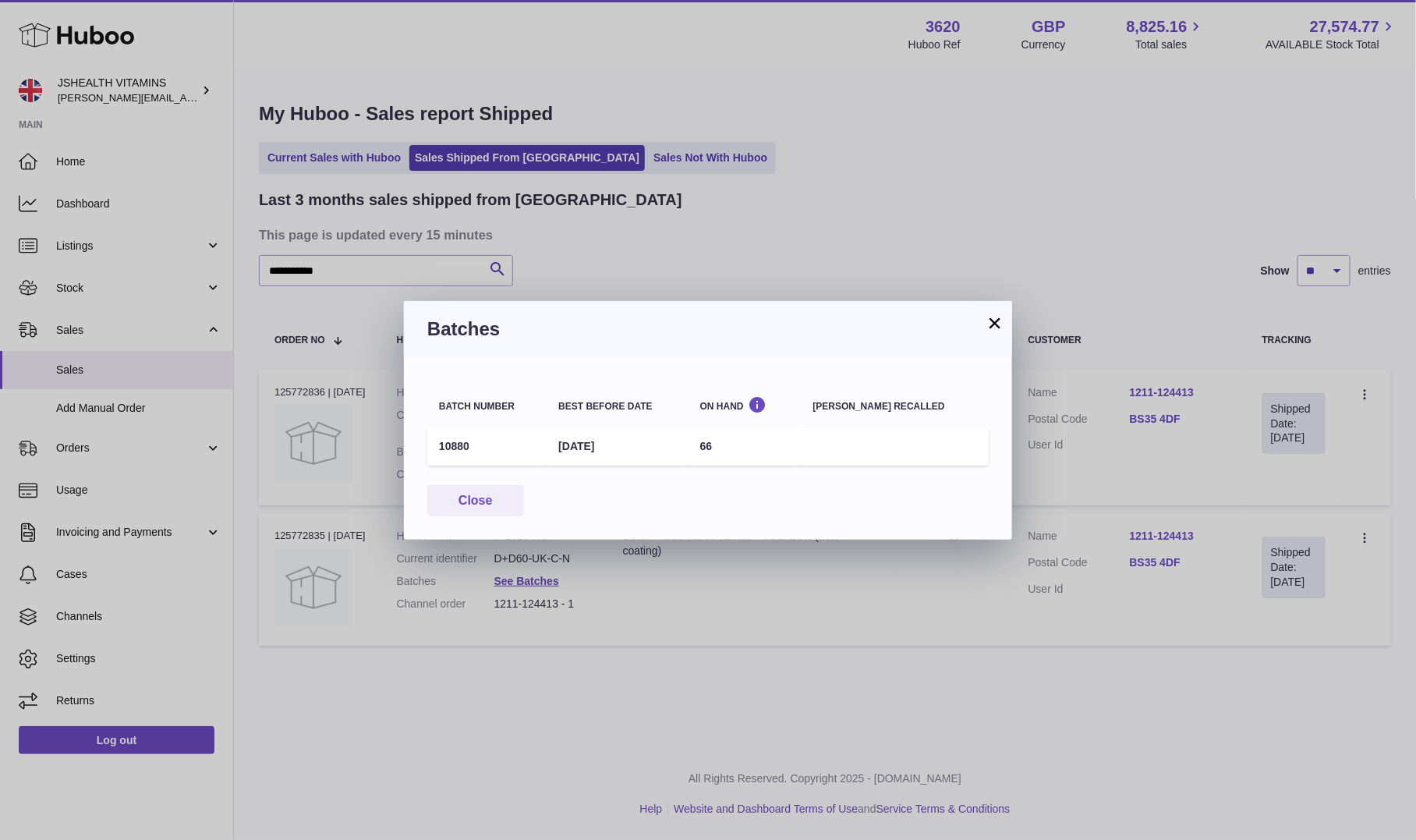
click at [451, 215] on div "× Batches Batch number Best before date On Hand Batch recalled 10880 1st Aug 20…" at bounding box center [708, 420] width 1416 height 840
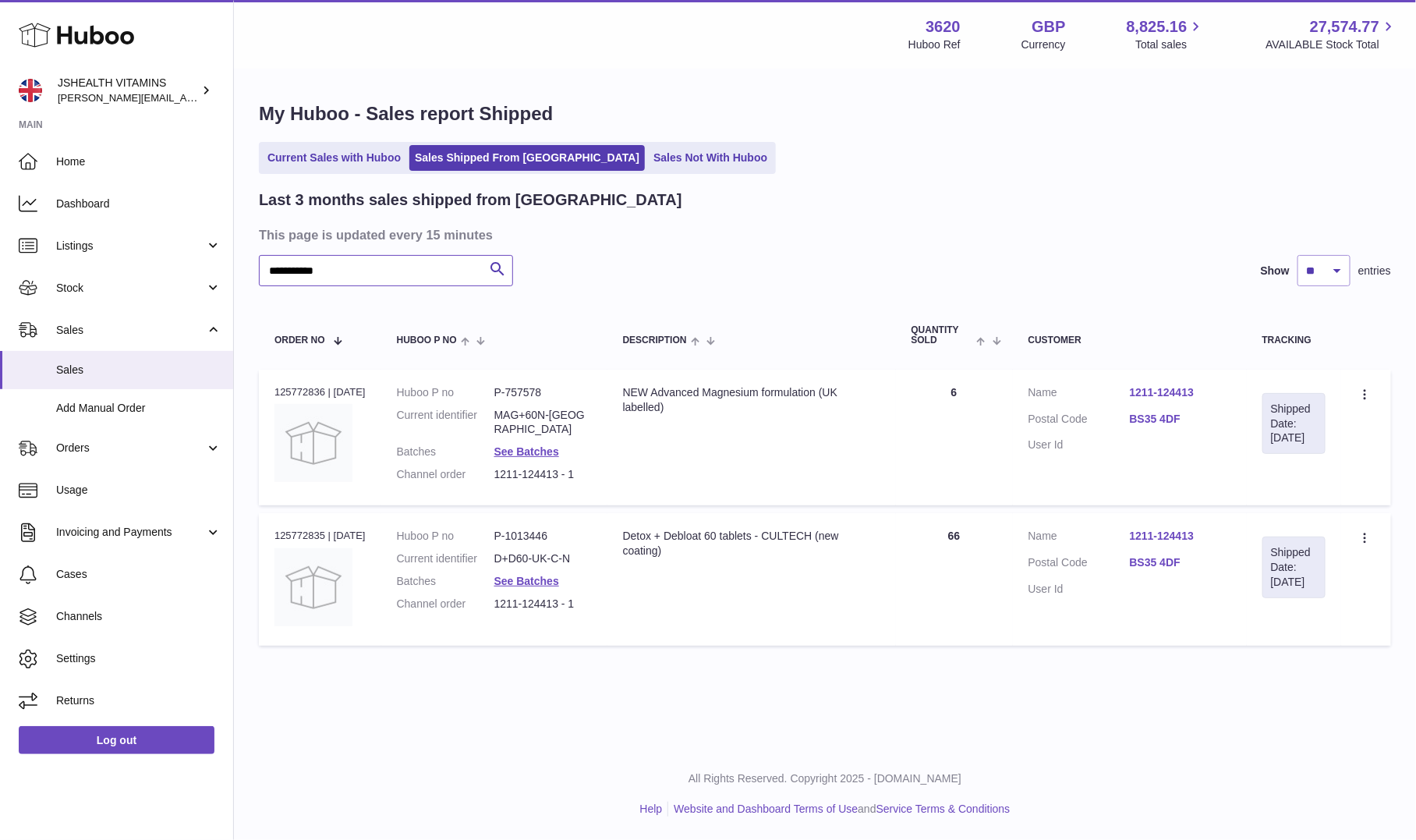
click at [416, 282] on input "**********" at bounding box center [386, 270] width 254 height 31
paste input "****"
click at [416, 282] on input "**********" at bounding box center [386, 270] width 254 height 31
click at [416, 282] on div "**********" at bounding box center [825, 342] width 1182 height 685
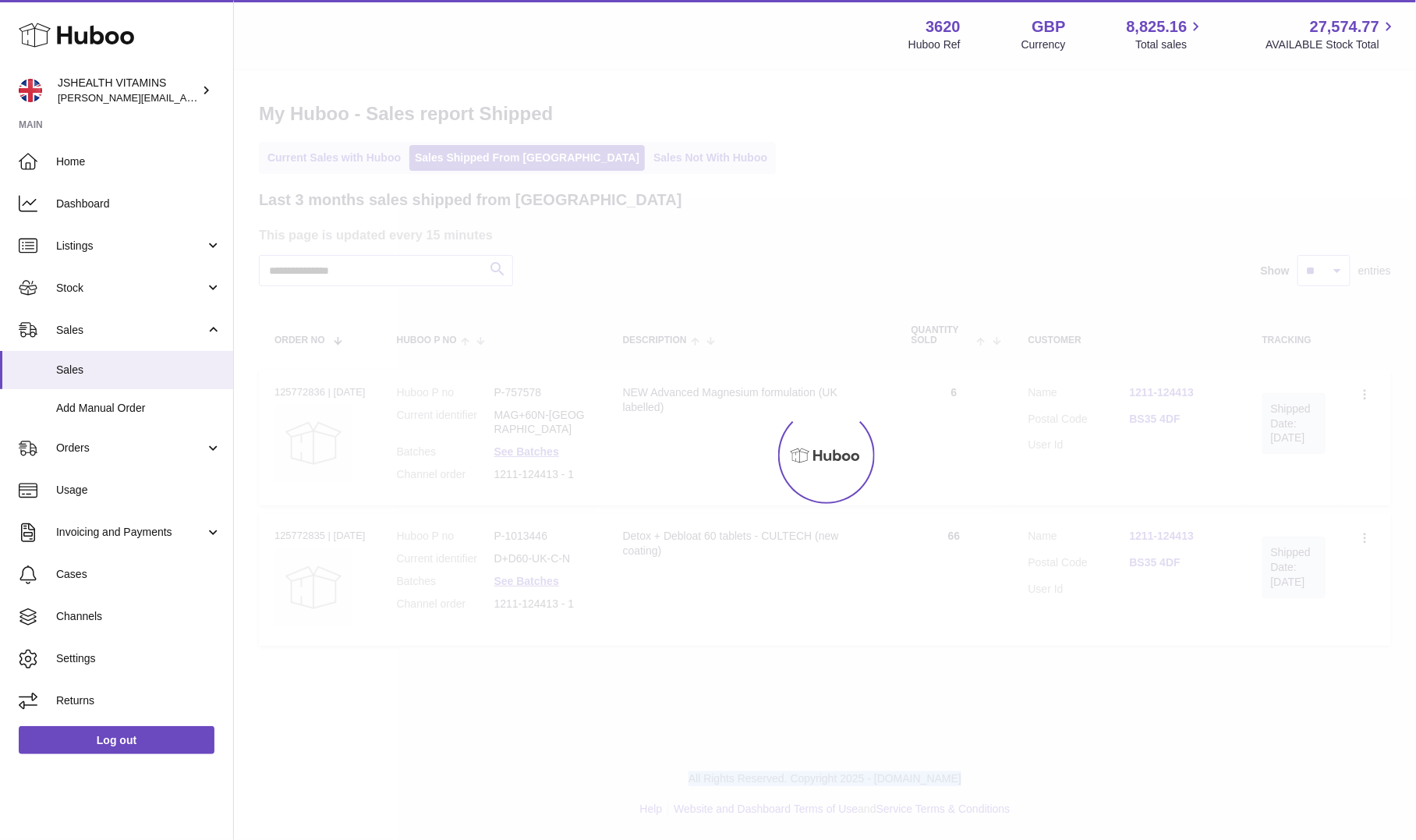
click at [416, 282] on div at bounding box center [825, 455] width 1182 height 770
click at [416, 270] on input "**********" at bounding box center [386, 270] width 254 height 31
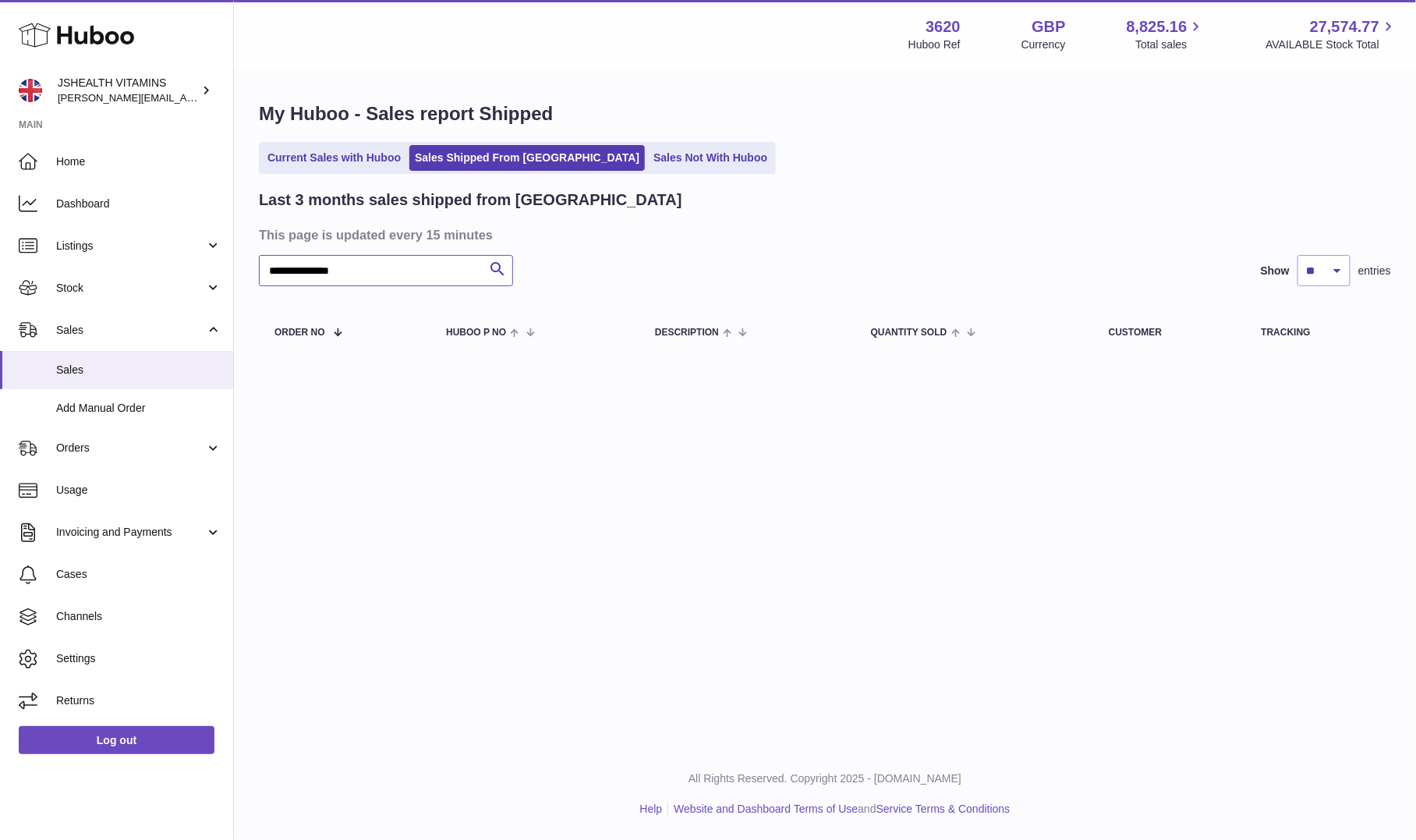
click at [416, 270] on input "**********" at bounding box center [386, 270] width 254 height 31
paste input "text"
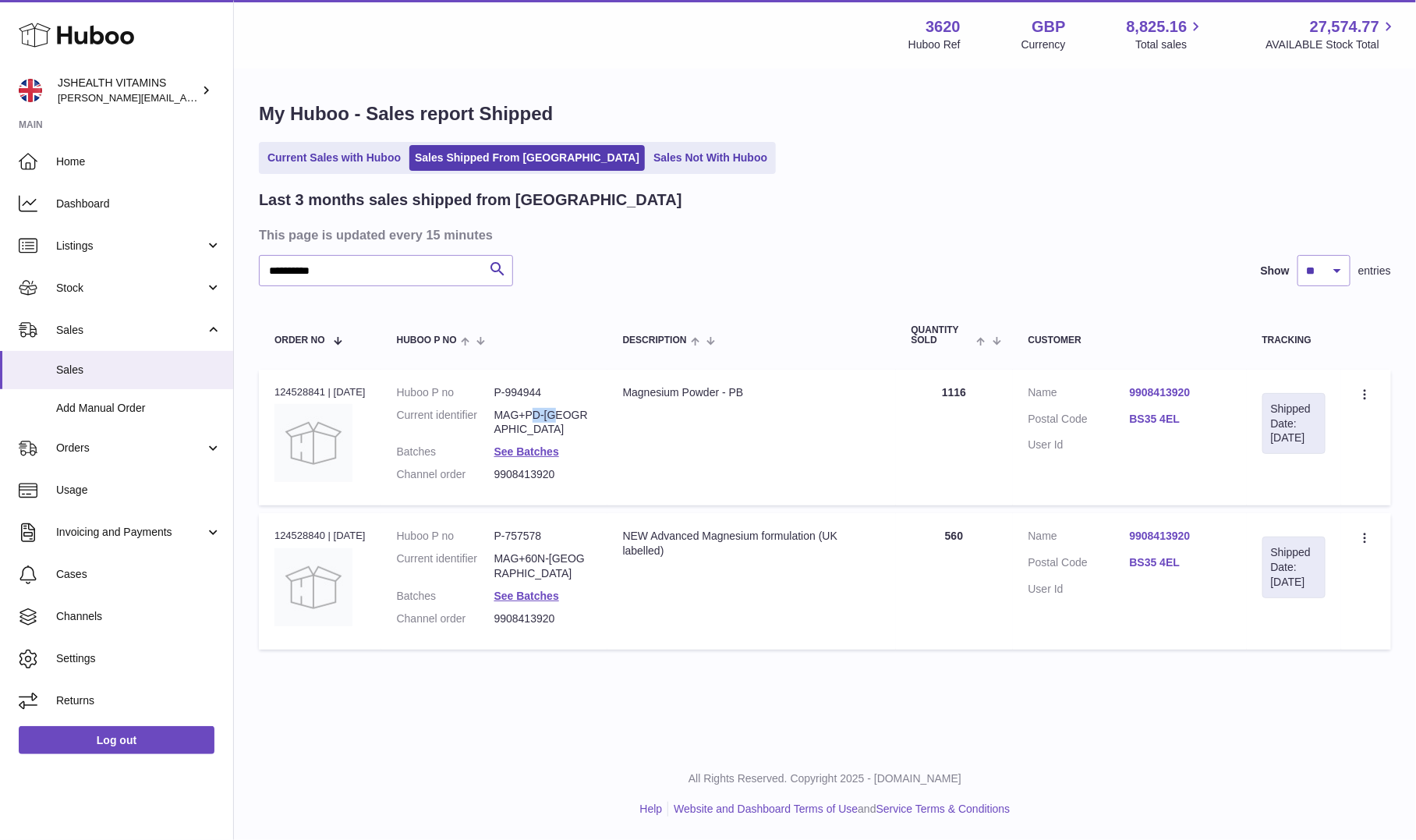
click at [542, 422] on dl "Huboo P no P-994944 Current identifier MAG+PD-UK Batches See Batches Channel or…" at bounding box center [495, 437] width 195 height 104
click at [542, 445] on dd "See Batches" at bounding box center [543, 451] width 97 height 14
click at [543, 445] on link "See Batches" at bounding box center [527, 451] width 64 height 13
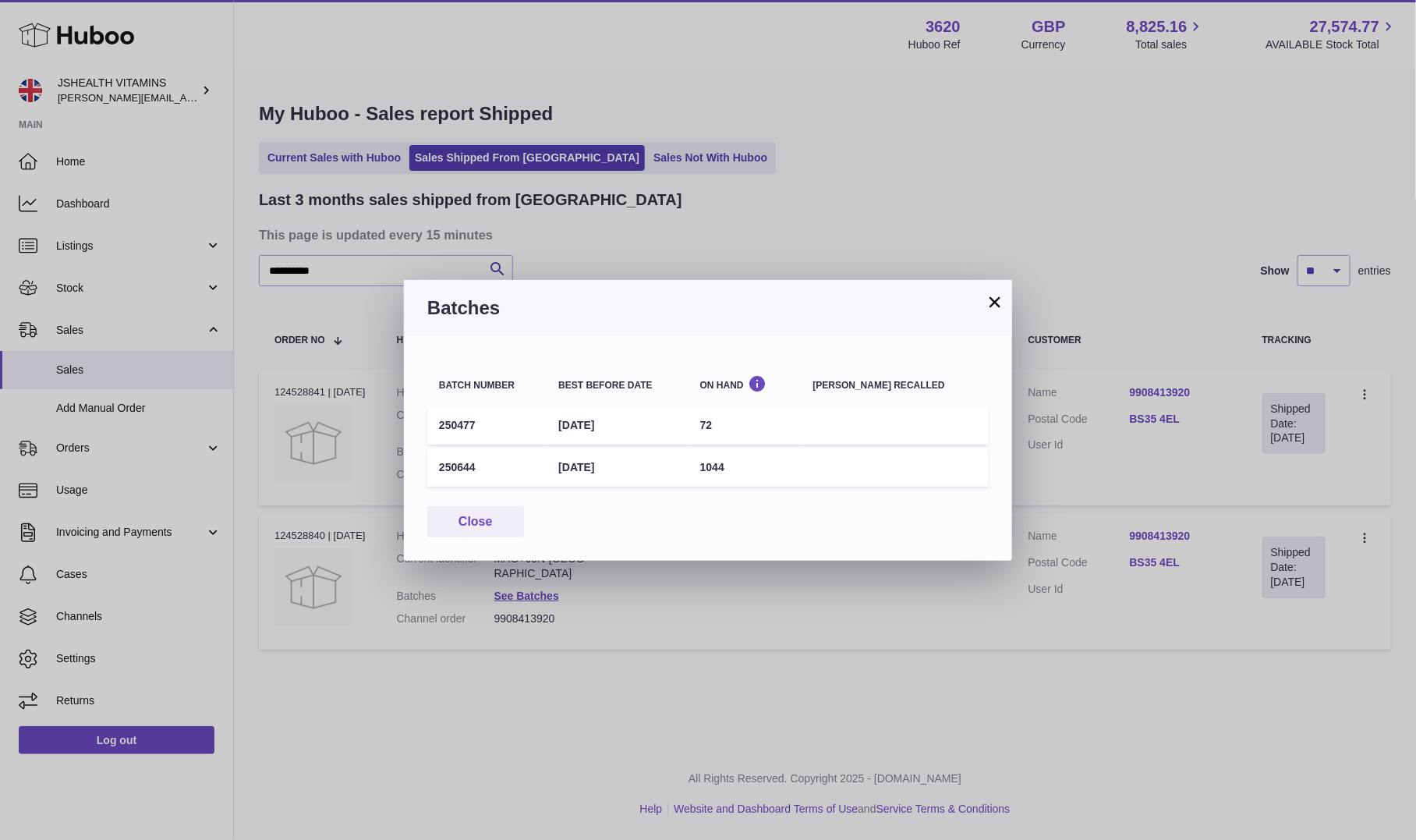
click at [462, 421] on td "250477" at bounding box center [487, 425] width 119 height 38
click at [669, 638] on div "× Batches Batch number Best before date On Hand Batch recalled 250477 30th Apr …" at bounding box center [708, 420] width 1416 height 840
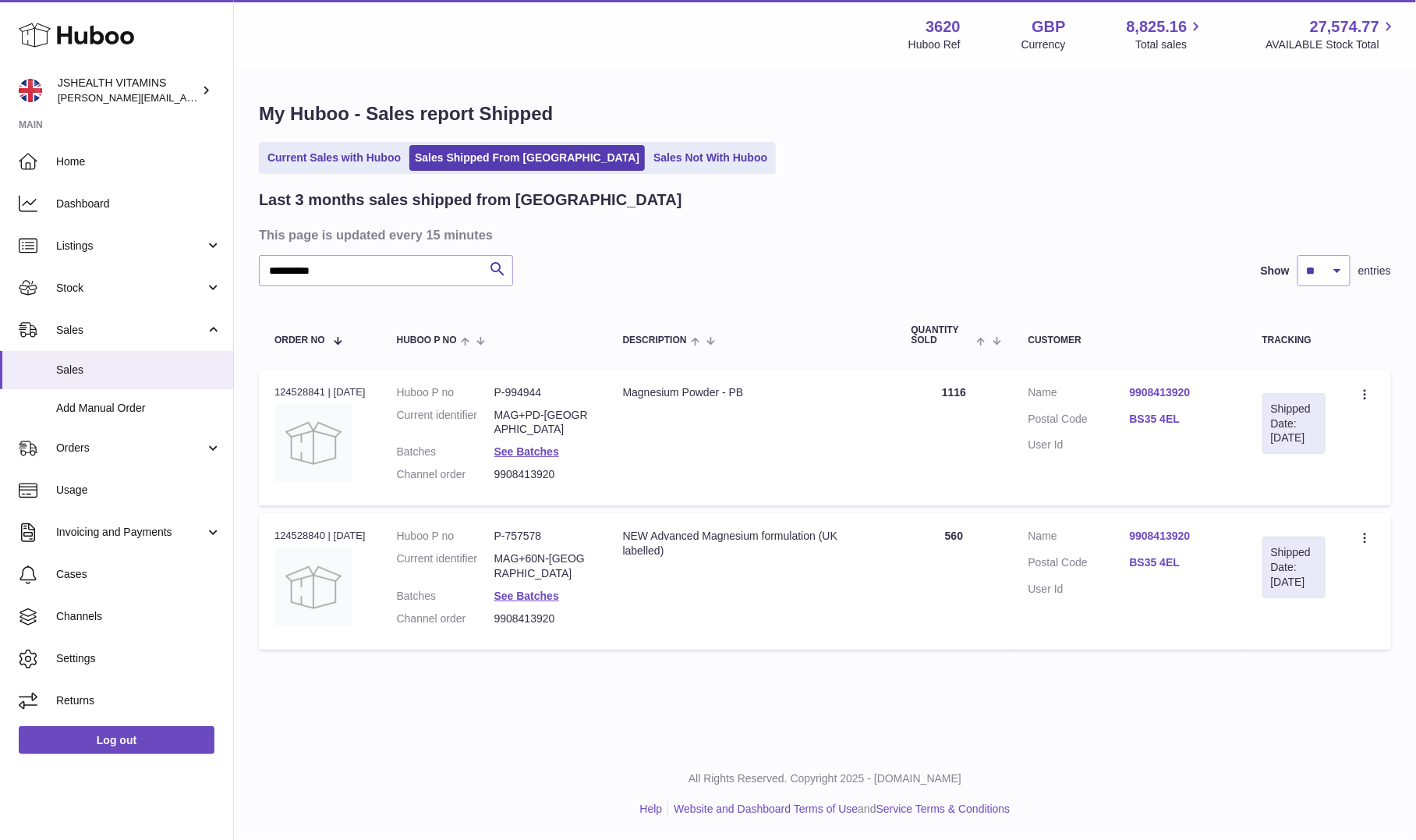
click at [556, 410] on dd "MAG+PD-UK" at bounding box center [543, 423] width 97 height 30
click at [545, 589] on link "See Batches" at bounding box center [527, 595] width 64 height 13
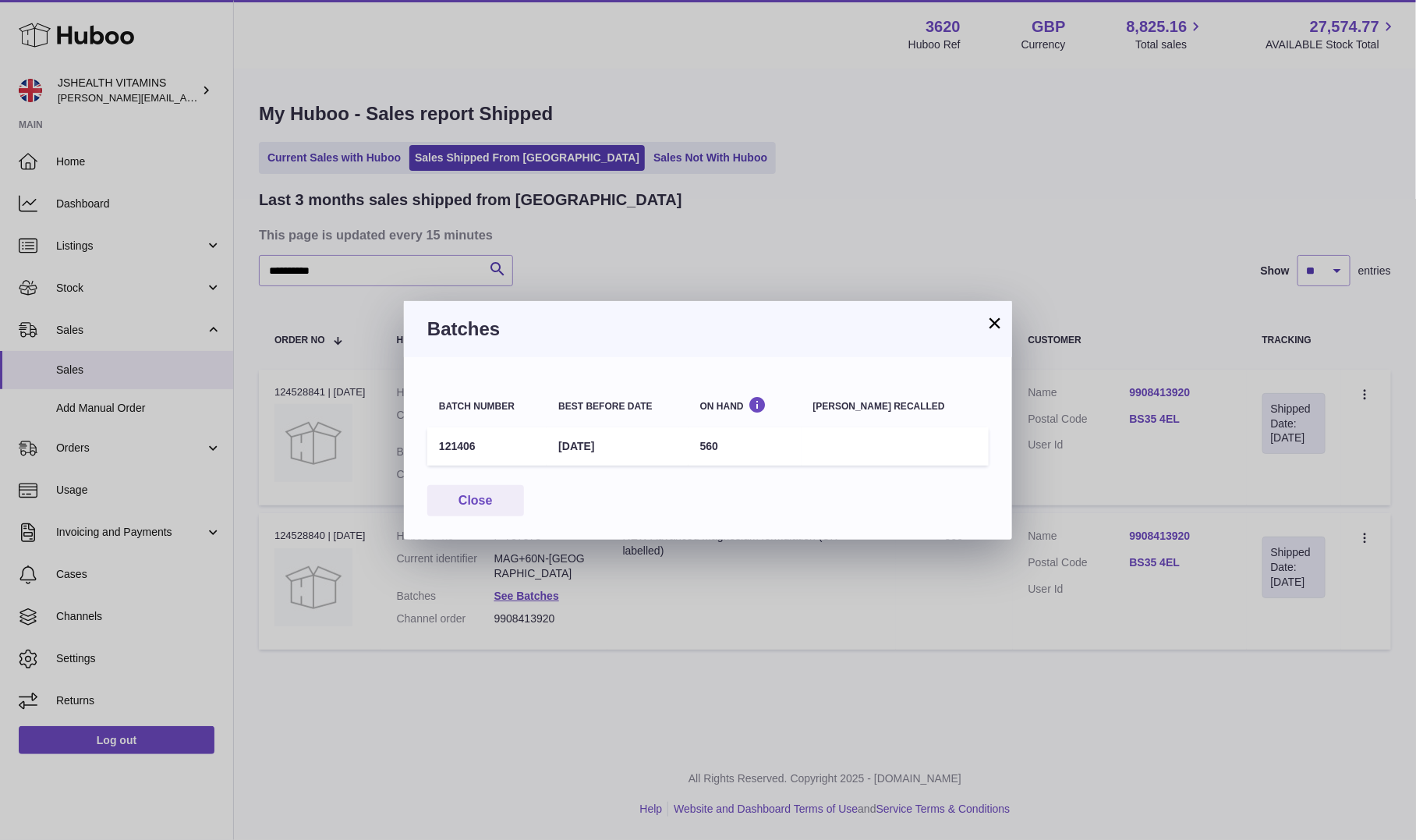
click at [464, 450] on td "121406" at bounding box center [487, 446] width 119 height 38
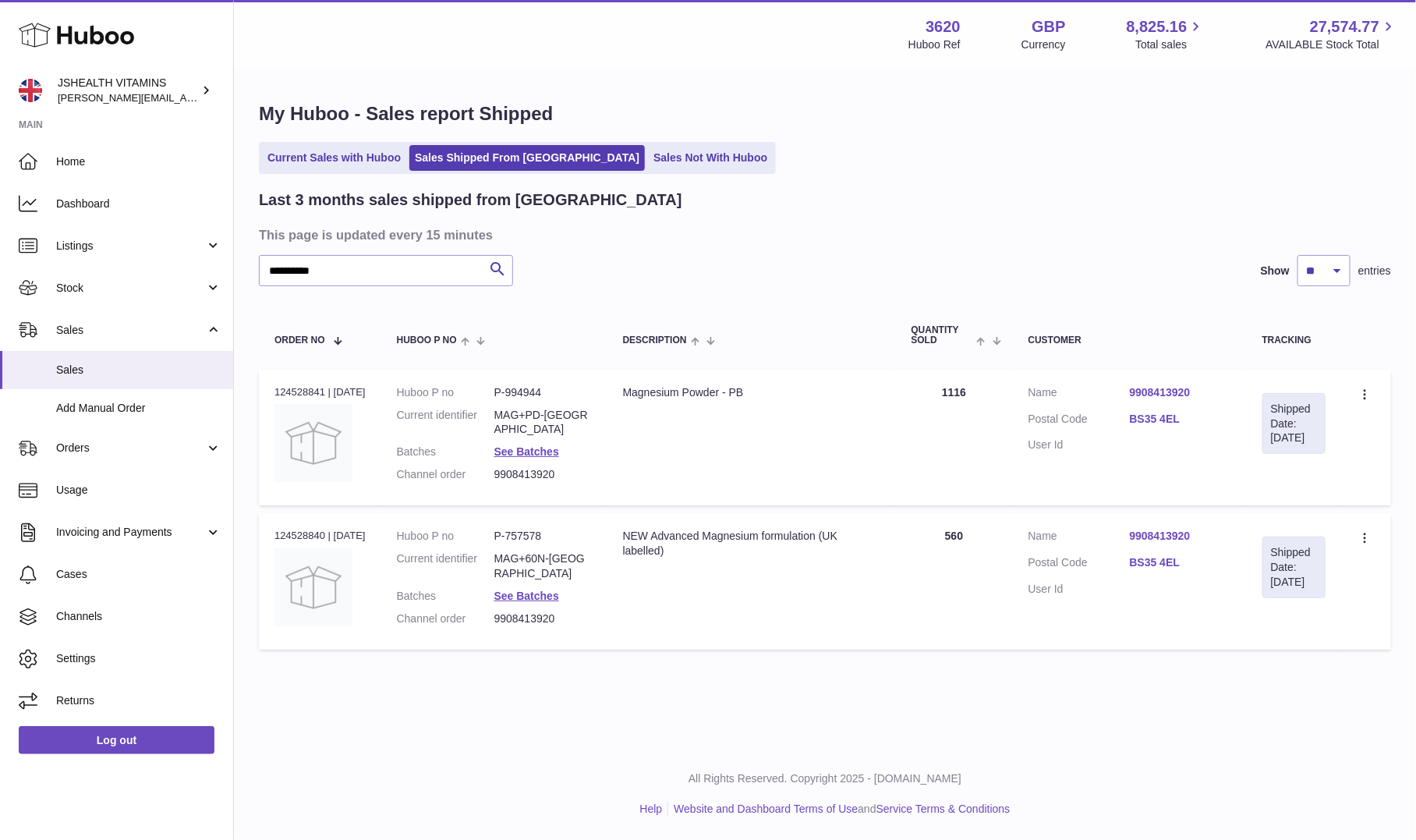
click at [532, 699] on div at bounding box center [708, 420] width 1416 height 840
click at [545, 558] on dd "MAG+60N-UK" at bounding box center [543, 566] width 97 height 30
click at [963, 391] on td "Quantity 1116" at bounding box center [954, 437] width 117 height 135
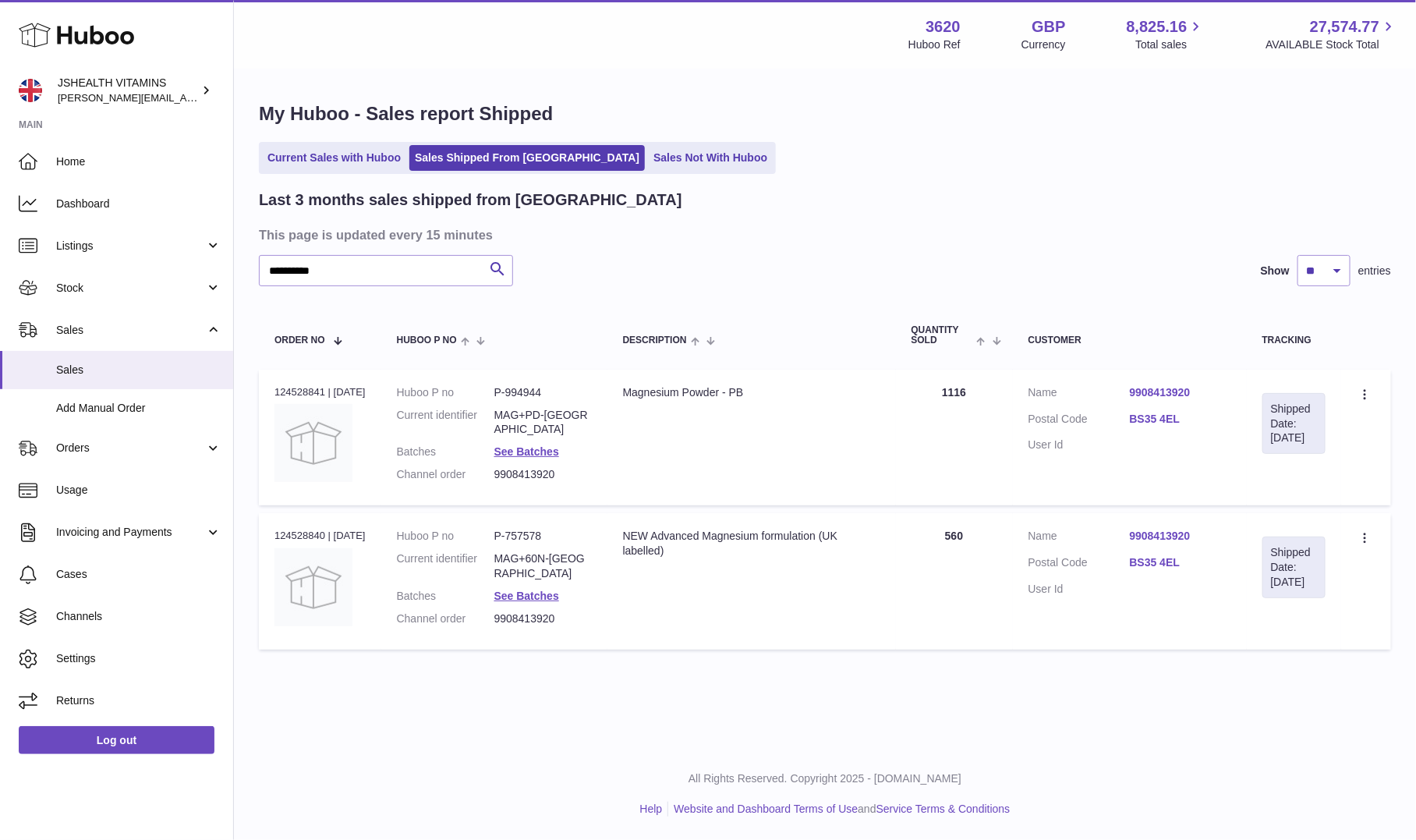
click at [963, 395] on td "Quantity 1116" at bounding box center [954, 437] width 117 height 135
click at [958, 390] on td "Quantity 1116" at bounding box center [954, 437] width 117 height 135
click at [537, 445] on link "See Batches" at bounding box center [527, 451] width 64 height 13
click at [659, 145] on div at bounding box center [708, 420] width 1416 height 840
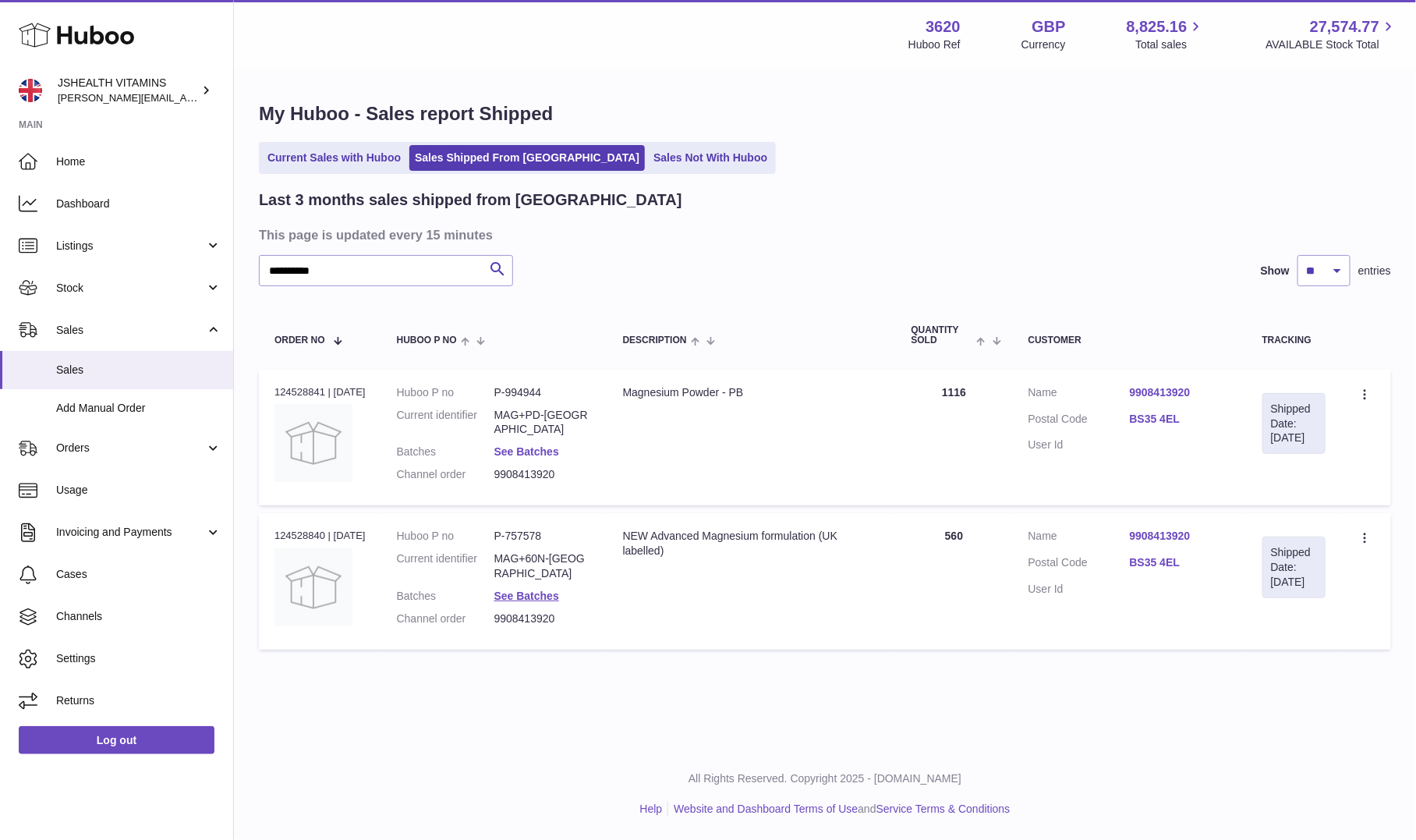
click at [538, 445] on link "See Batches" at bounding box center [527, 451] width 64 height 13
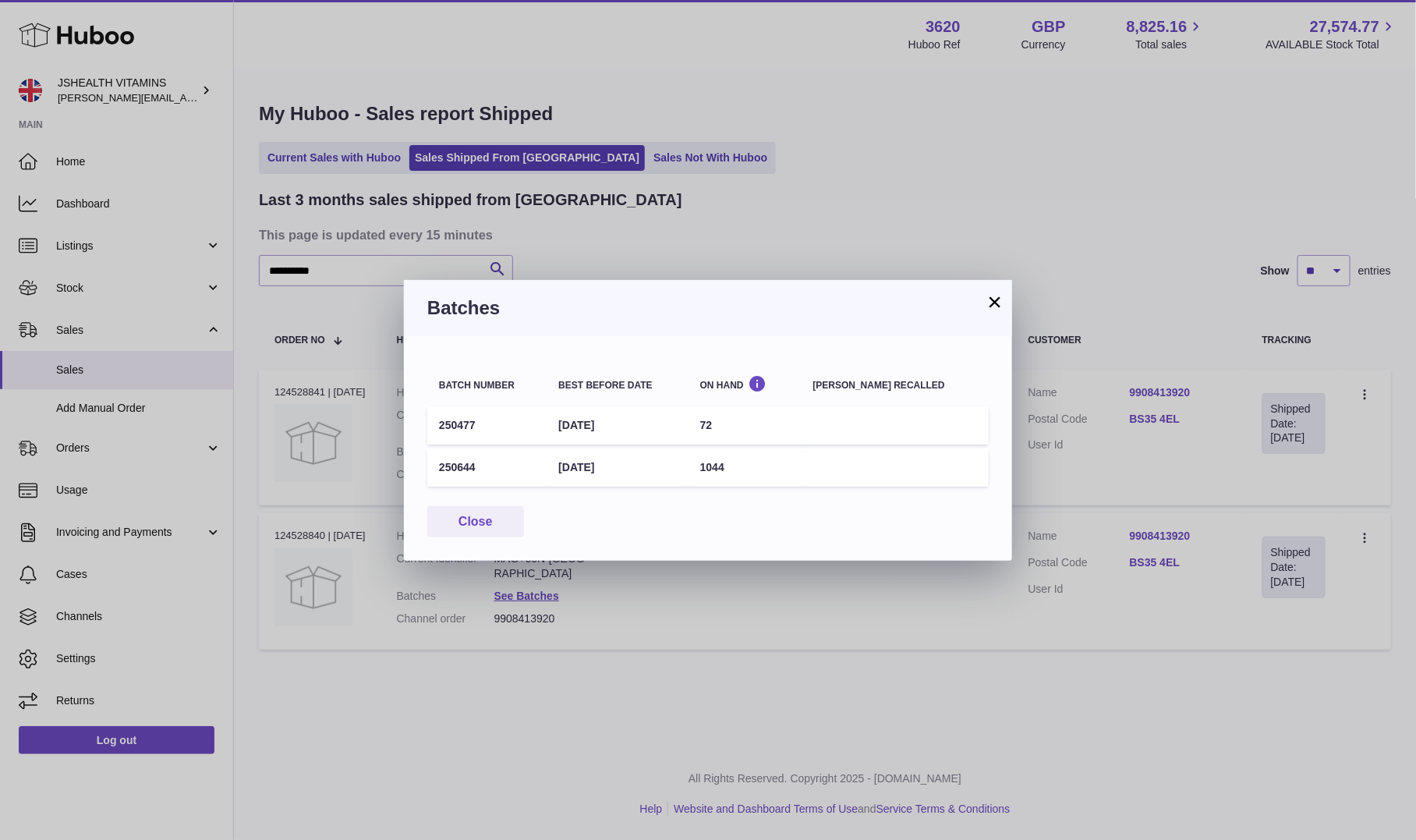
click at [465, 428] on td "250477" at bounding box center [487, 425] width 119 height 38
click at [455, 472] on td "250644" at bounding box center [487, 467] width 119 height 38
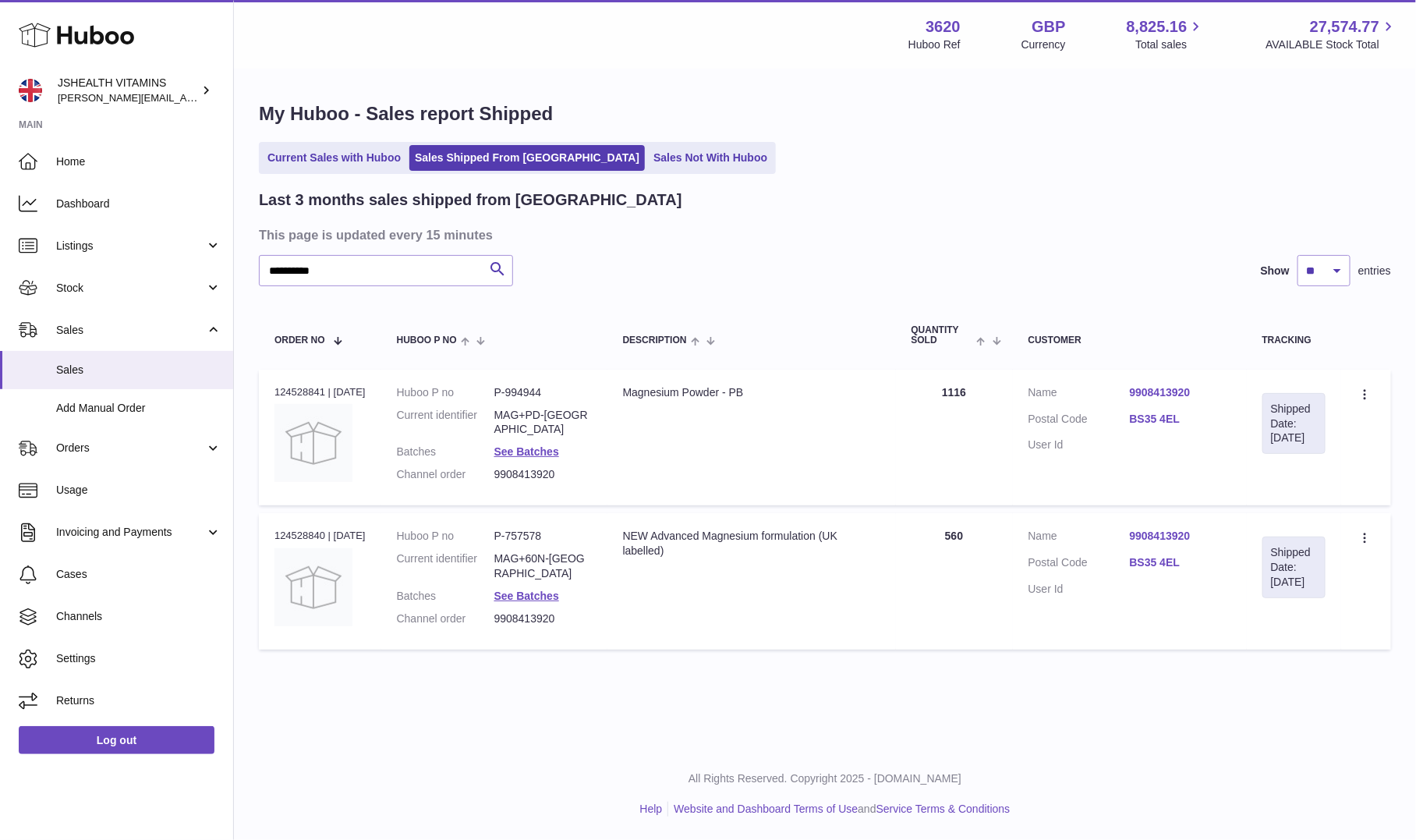
click at [715, 244] on div at bounding box center [708, 420] width 1416 height 840
click at [530, 589] on link "See Batches" at bounding box center [527, 595] width 64 height 13
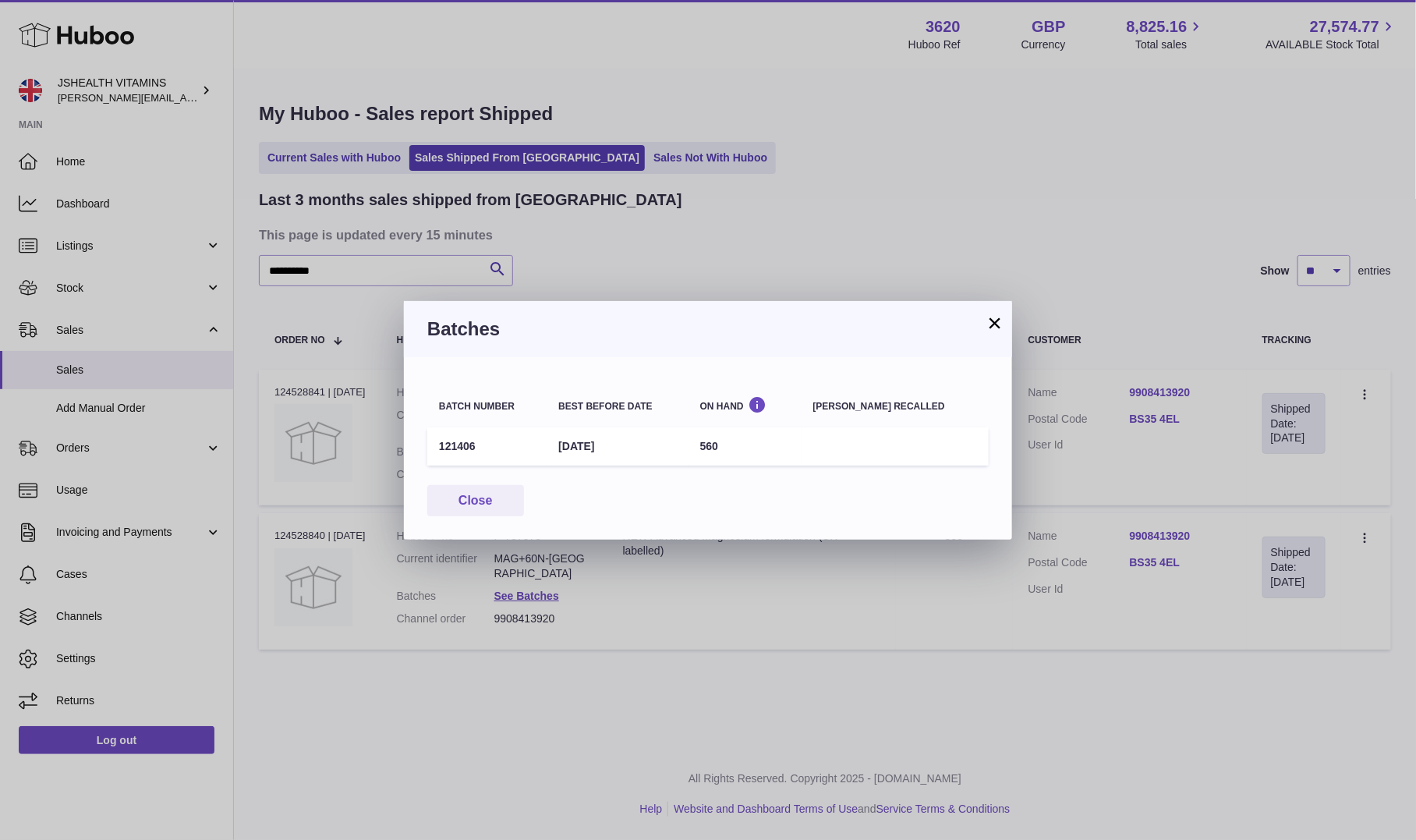
click at [460, 454] on td "121406" at bounding box center [487, 446] width 119 height 38
click at [458, 443] on td "121406" at bounding box center [487, 446] width 119 height 38
click at [575, 243] on div "× Batches Batch number Best before date On Hand Batch recalled 121406 31st May …" at bounding box center [708, 420] width 1416 height 840
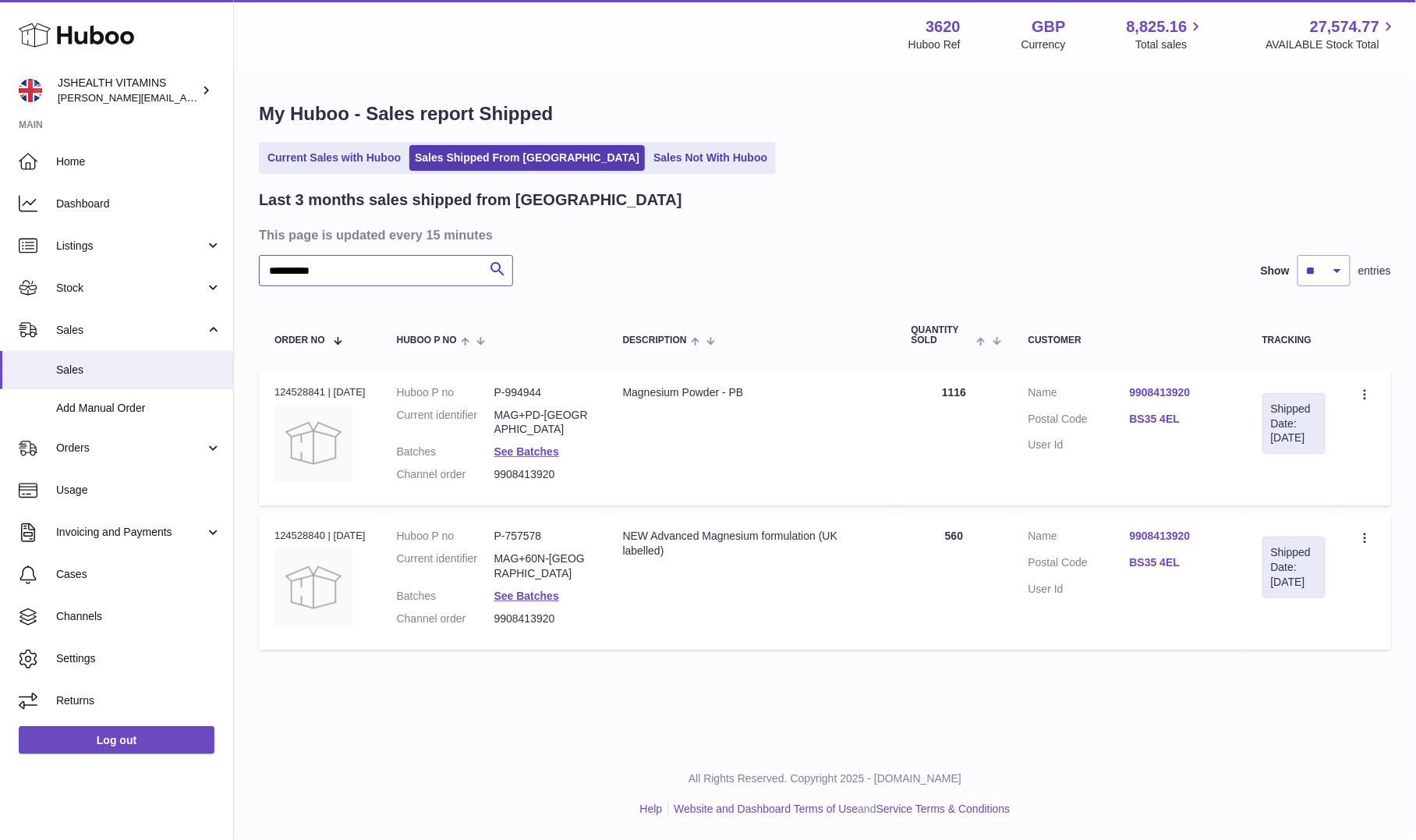
click at [410, 261] on input "**********" at bounding box center [386, 270] width 254 height 31
paste input "text"
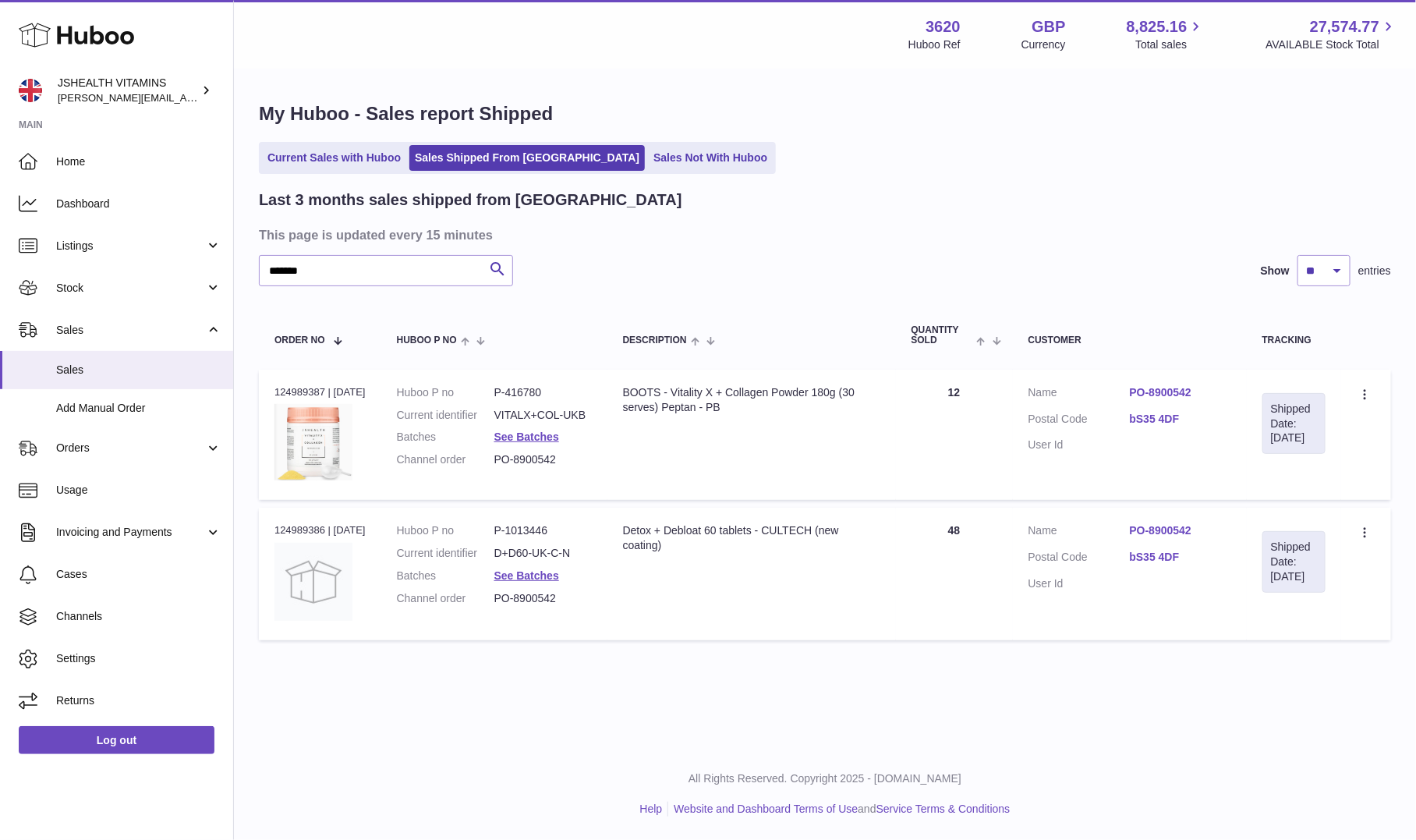
click at [550, 418] on dd "VITALX+COL-UKB" at bounding box center [543, 415] width 97 height 14
click at [553, 561] on dd "D+D60-UK-C-N" at bounding box center [543, 553] width 97 height 14
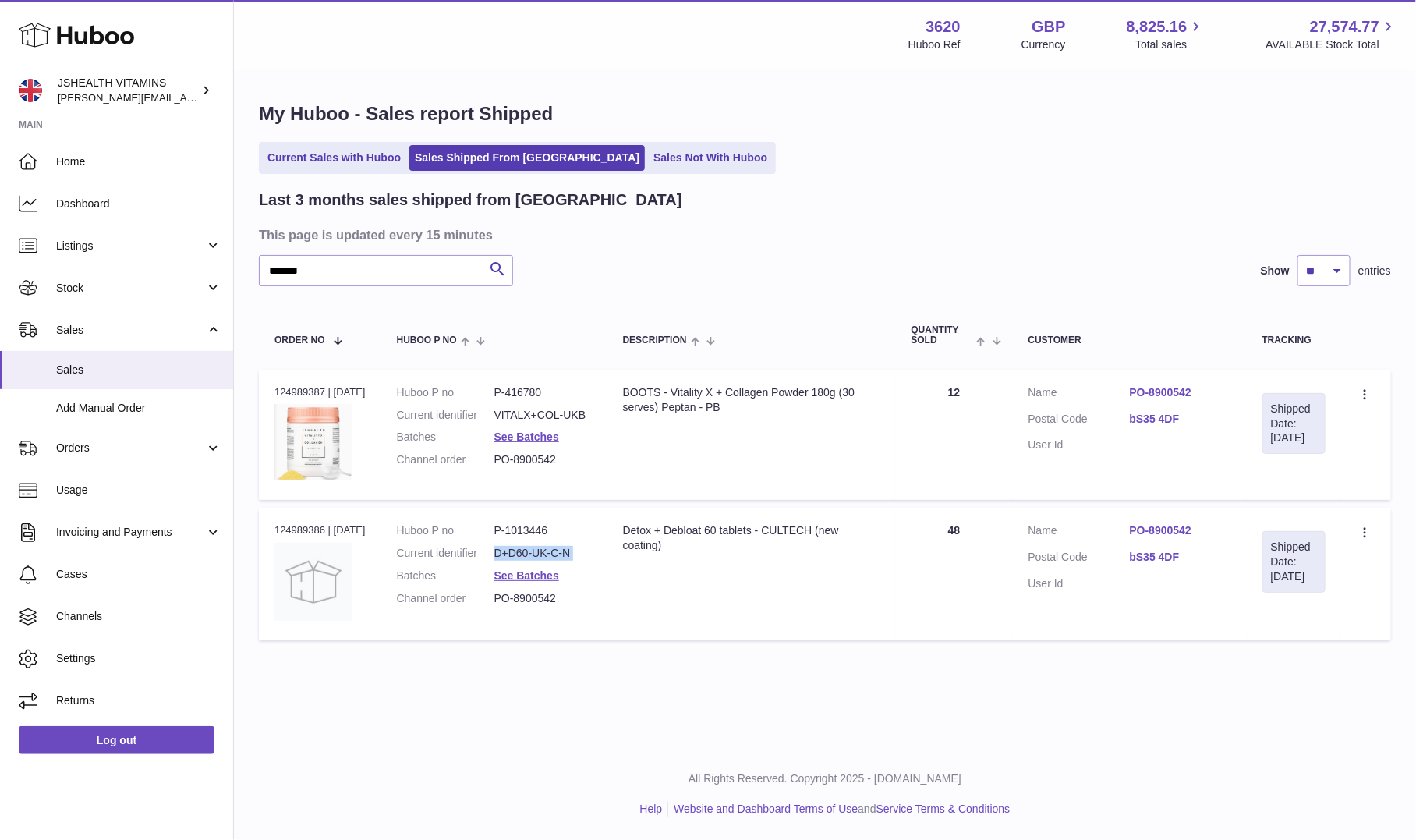
click at [553, 561] on dd "D+D60-UK-C-N" at bounding box center [543, 553] width 97 height 14
click at [534, 431] on link "See Batches" at bounding box center [527, 436] width 64 height 13
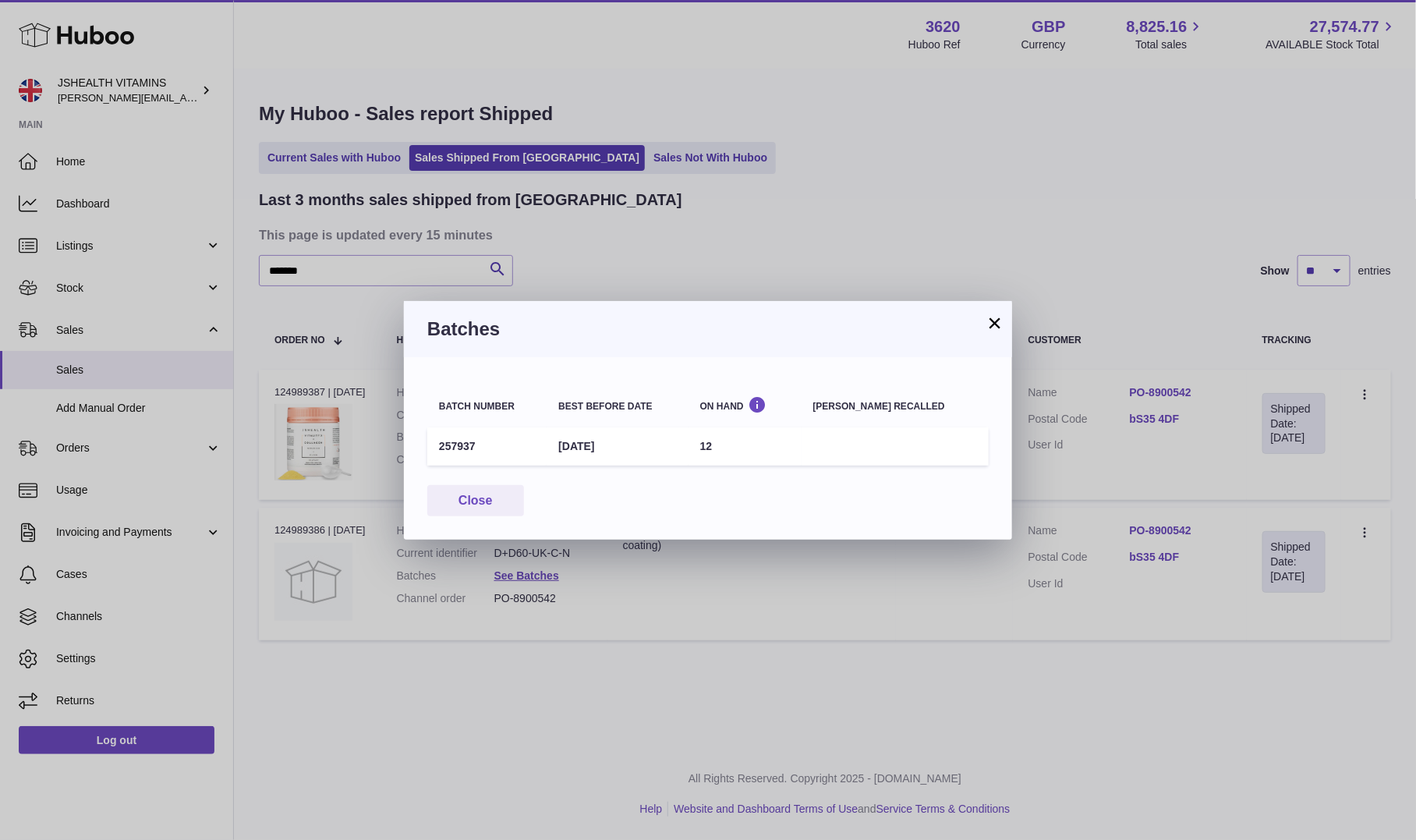
click at [459, 446] on td "257937" at bounding box center [487, 446] width 119 height 38
click at [509, 616] on div "× Batches Batch number Best before date On Hand Batch recalled 257937 31st Mar …" at bounding box center [708, 420] width 1416 height 840
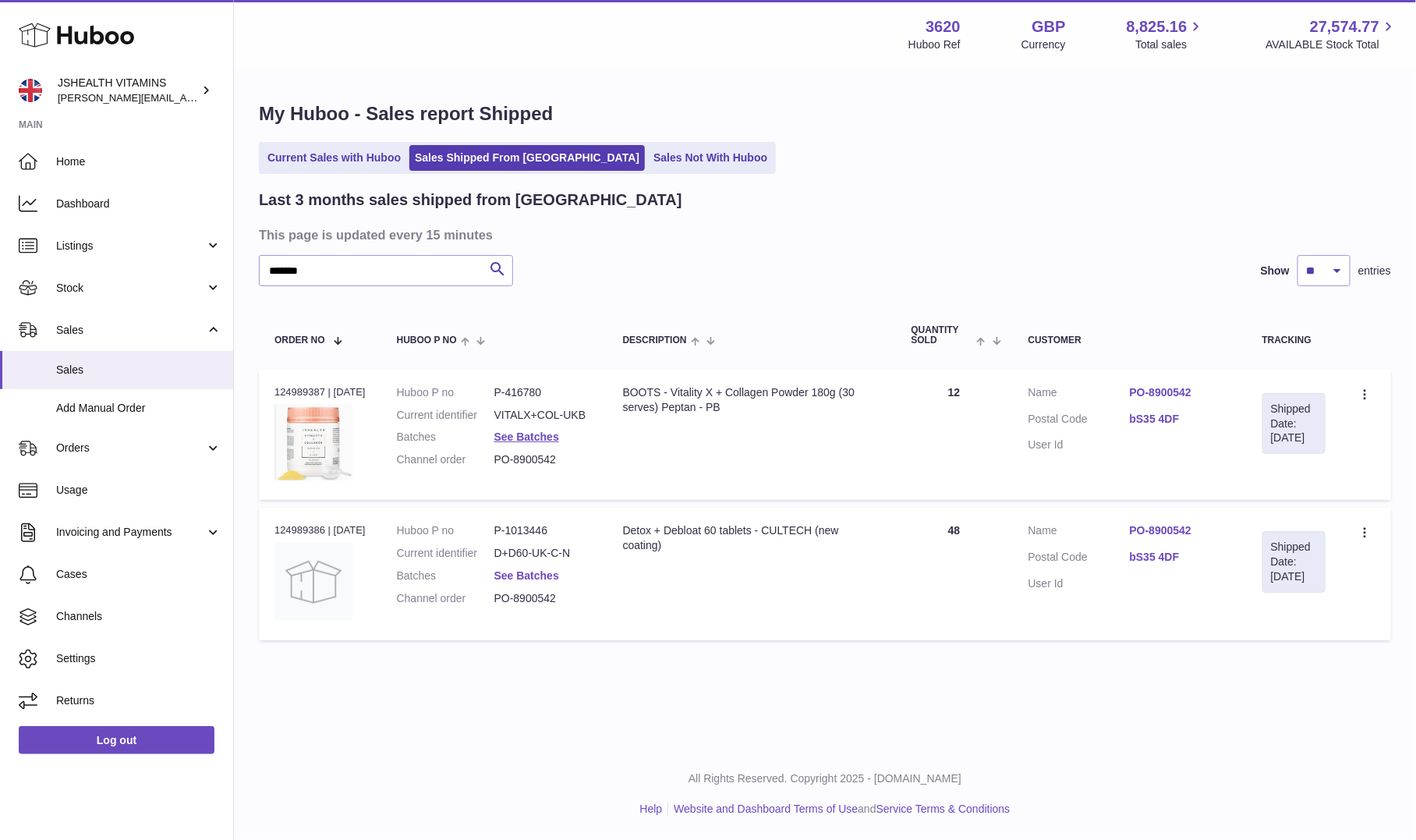
click at [512, 579] on link "See Batches" at bounding box center [527, 575] width 64 height 13
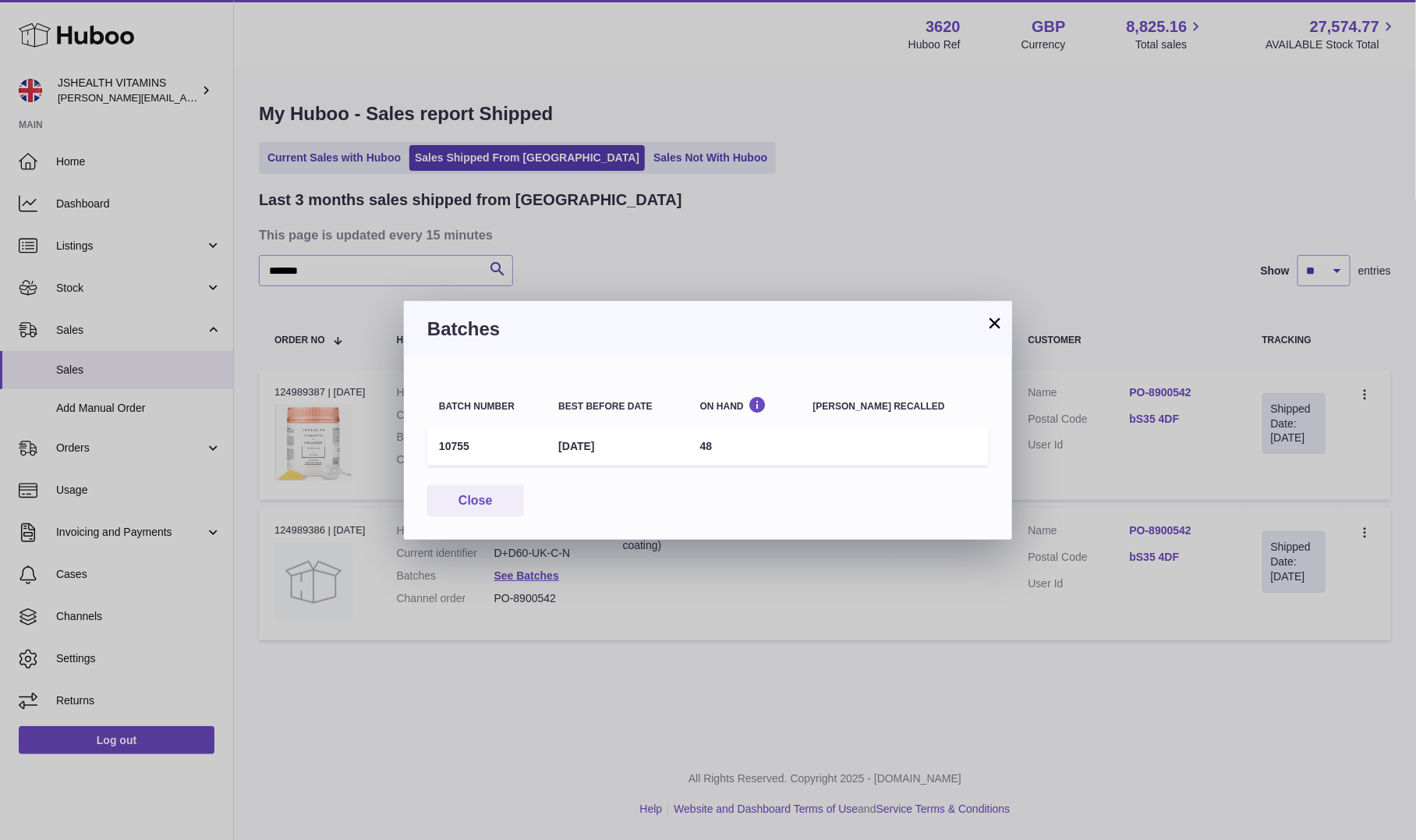
click at [448, 439] on td "10755" at bounding box center [487, 446] width 119 height 38
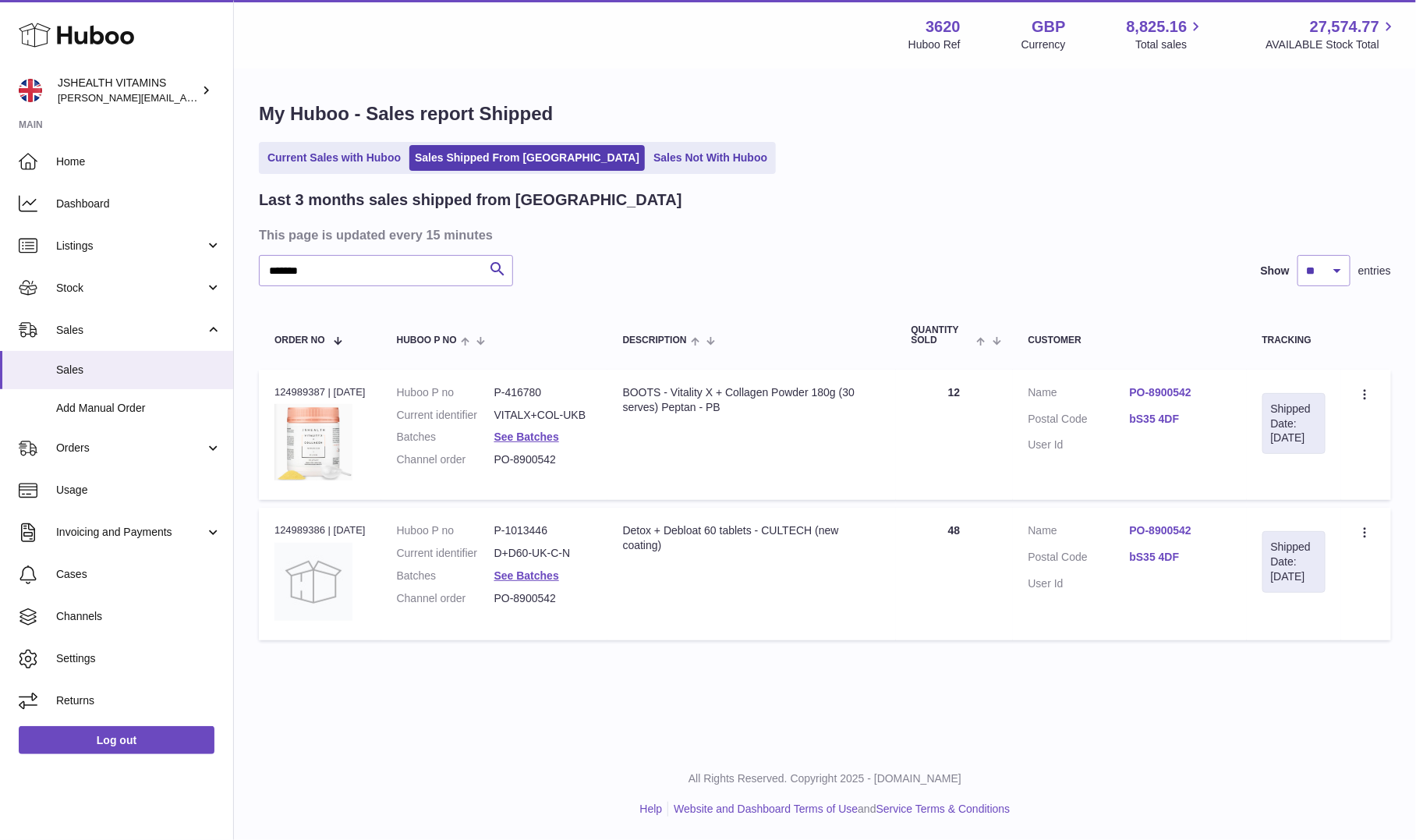
click at [479, 240] on div at bounding box center [708, 420] width 1416 height 840
click at [430, 273] on input "*******" at bounding box center [386, 270] width 254 height 31
paste input "text"
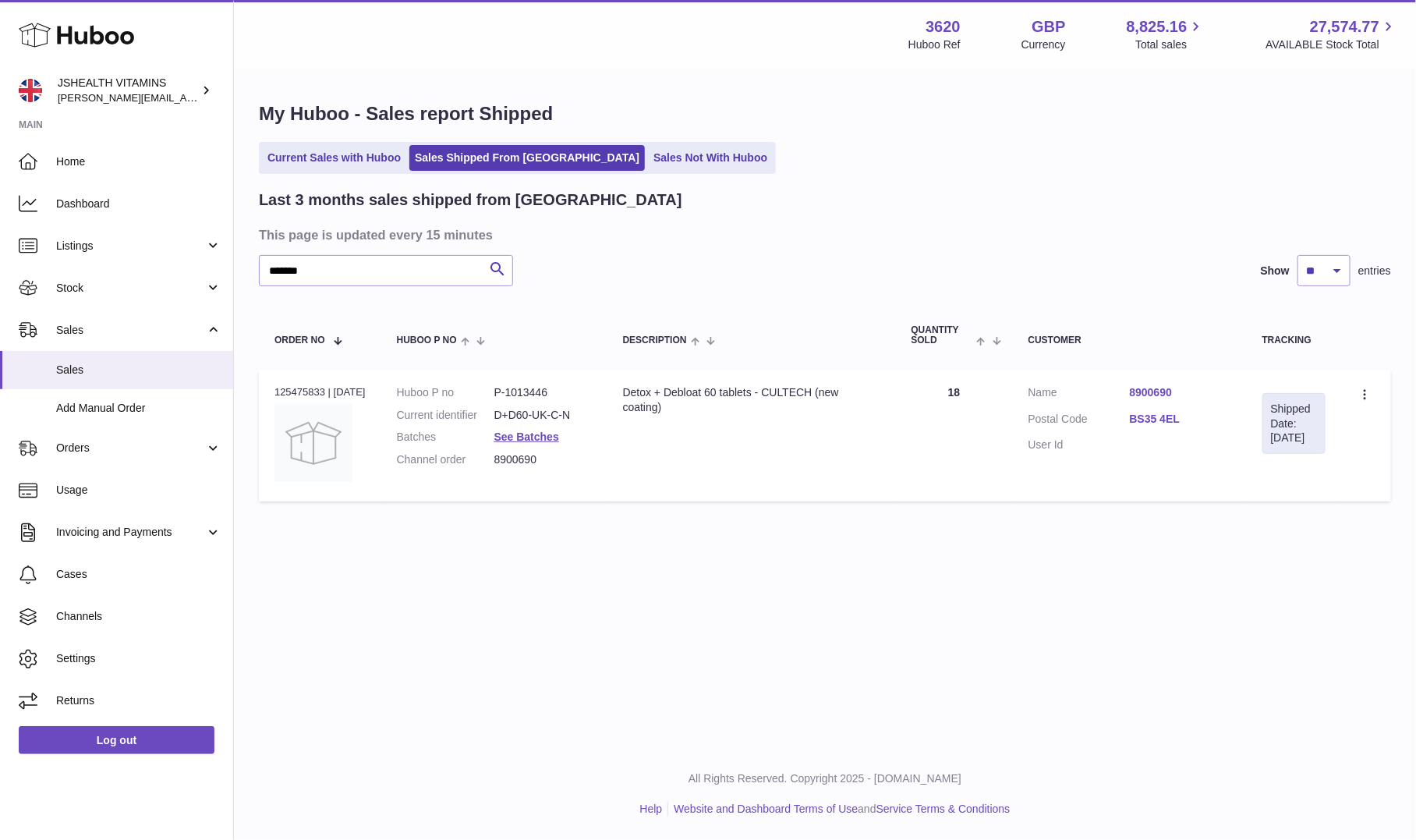
click at [564, 418] on dd "D+D60-UK-C-N" at bounding box center [543, 415] width 97 height 14
click at [551, 442] on link "See Batches" at bounding box center [527, 436] width 64 height 13
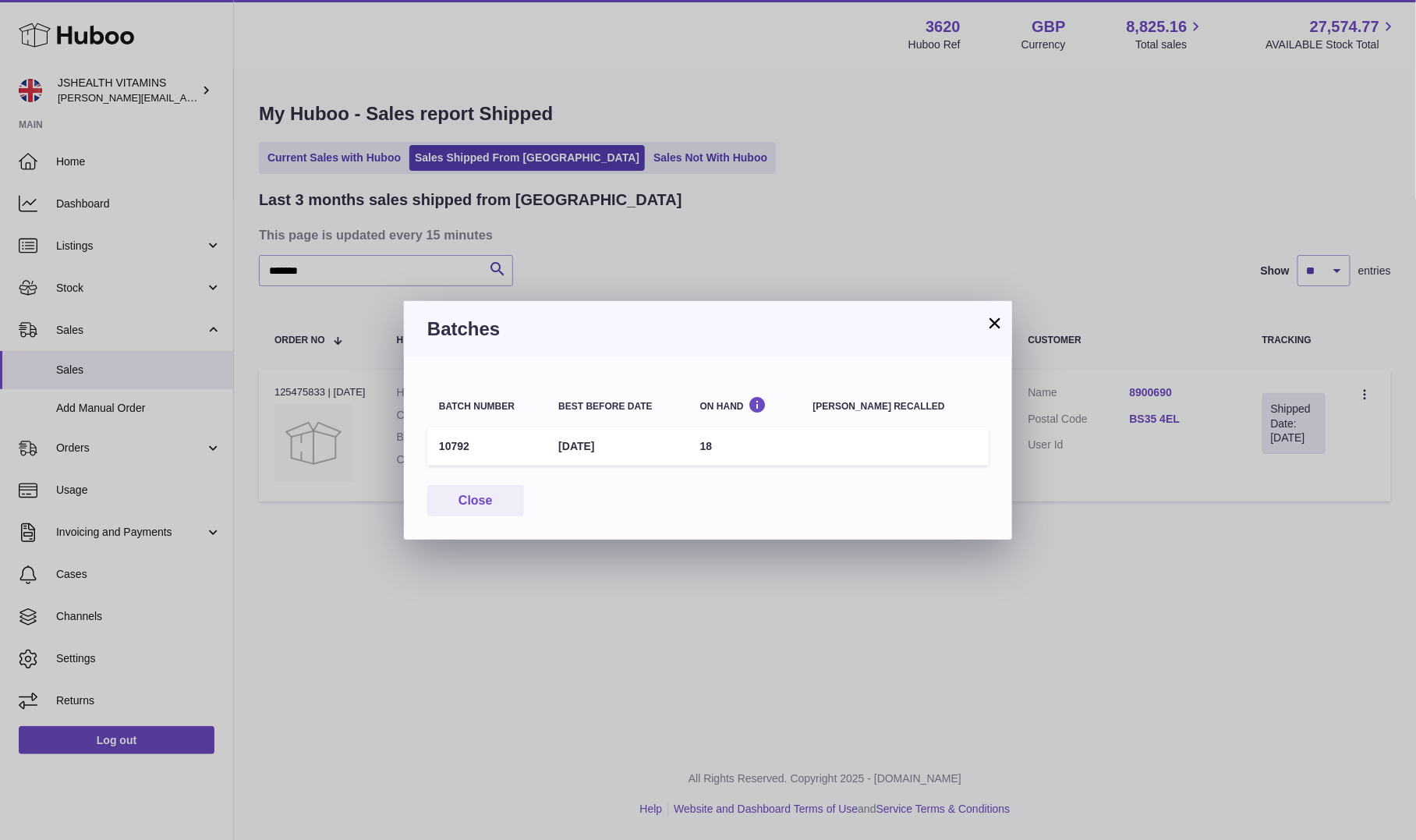
click at [625, 198] on div "× Batches Batch number Best before date On Hand Batch recalled 10792 1st Jul 20…" at bounding box center [708, 420] width 1416 height 840
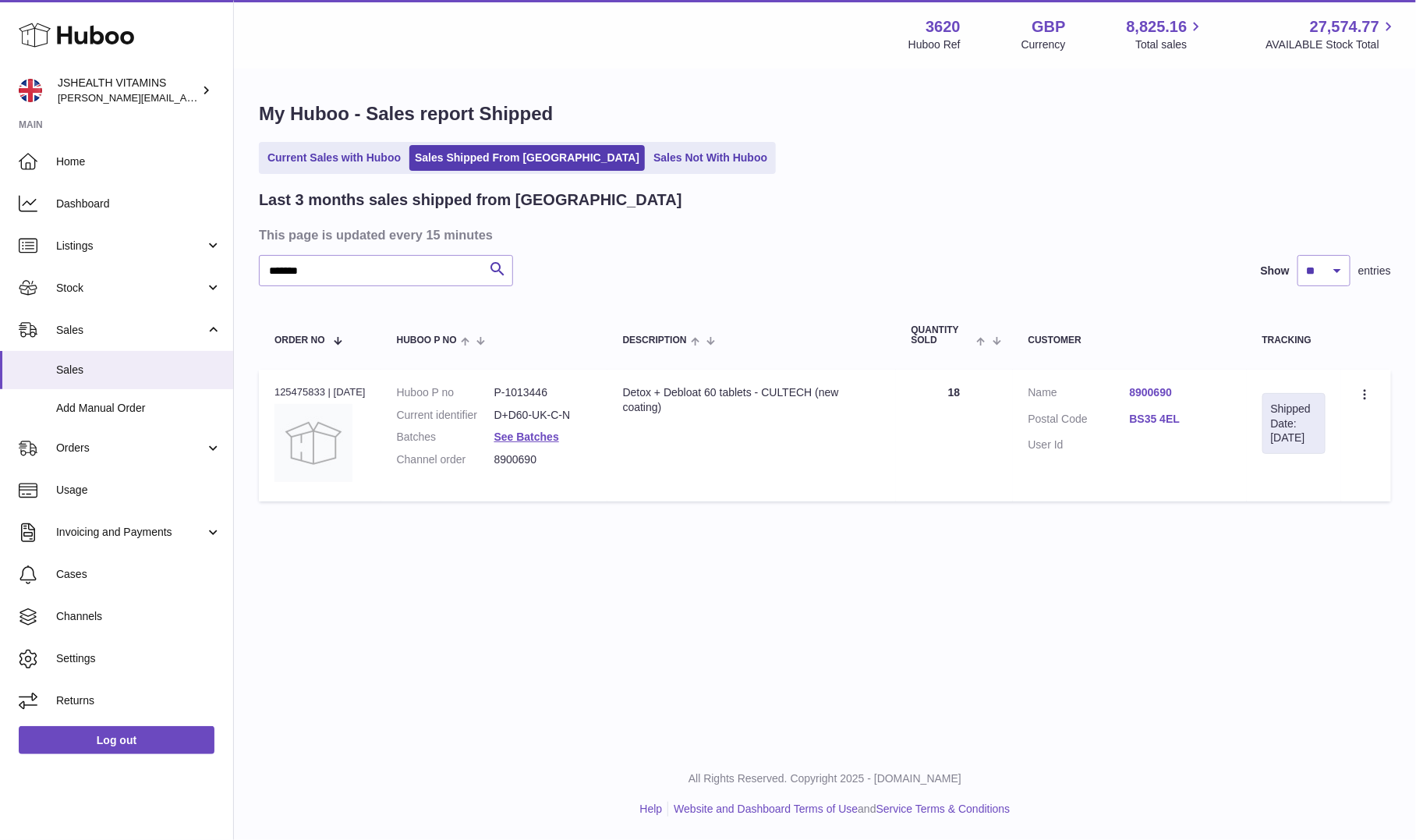
click at [569, 434] on dd "See Batches" at bounding box center [543, 436] width 97 height 14
click at [559, 434] on link "See Batches" at bounding box center [527, 436] width 64 height 13
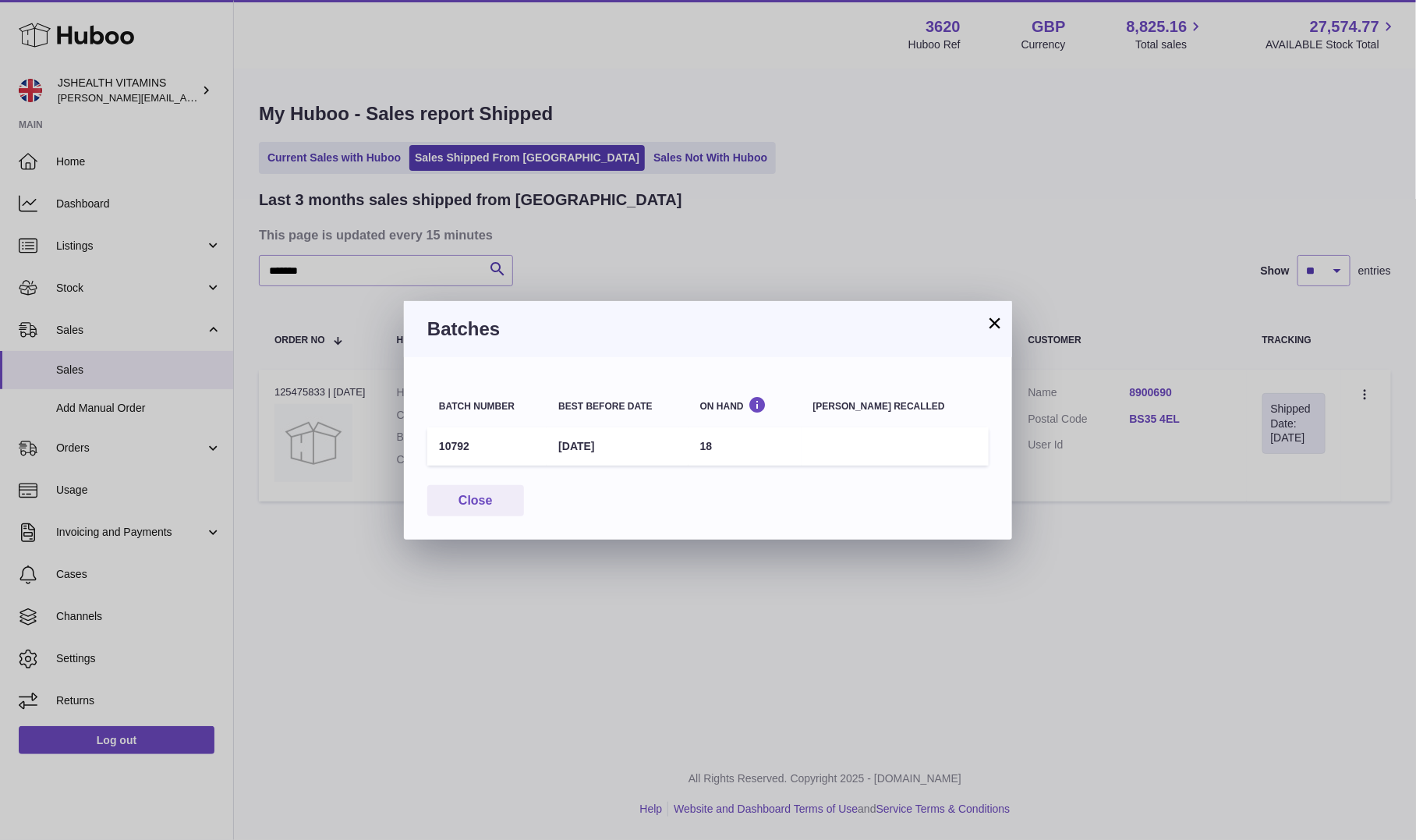
click at [468, 445] on td "10792" at bounding box center [487, 446] width 119 height 38
click at [452, 446] on td "10792" at bounding box center [487, 446] width 119 height 38
click at [462, 190] on div "× Batches Batch number Best before date On Hand Batch recalled 10792 1st Jul 20…" at bounding box center [708, 420] width 1416 height 840
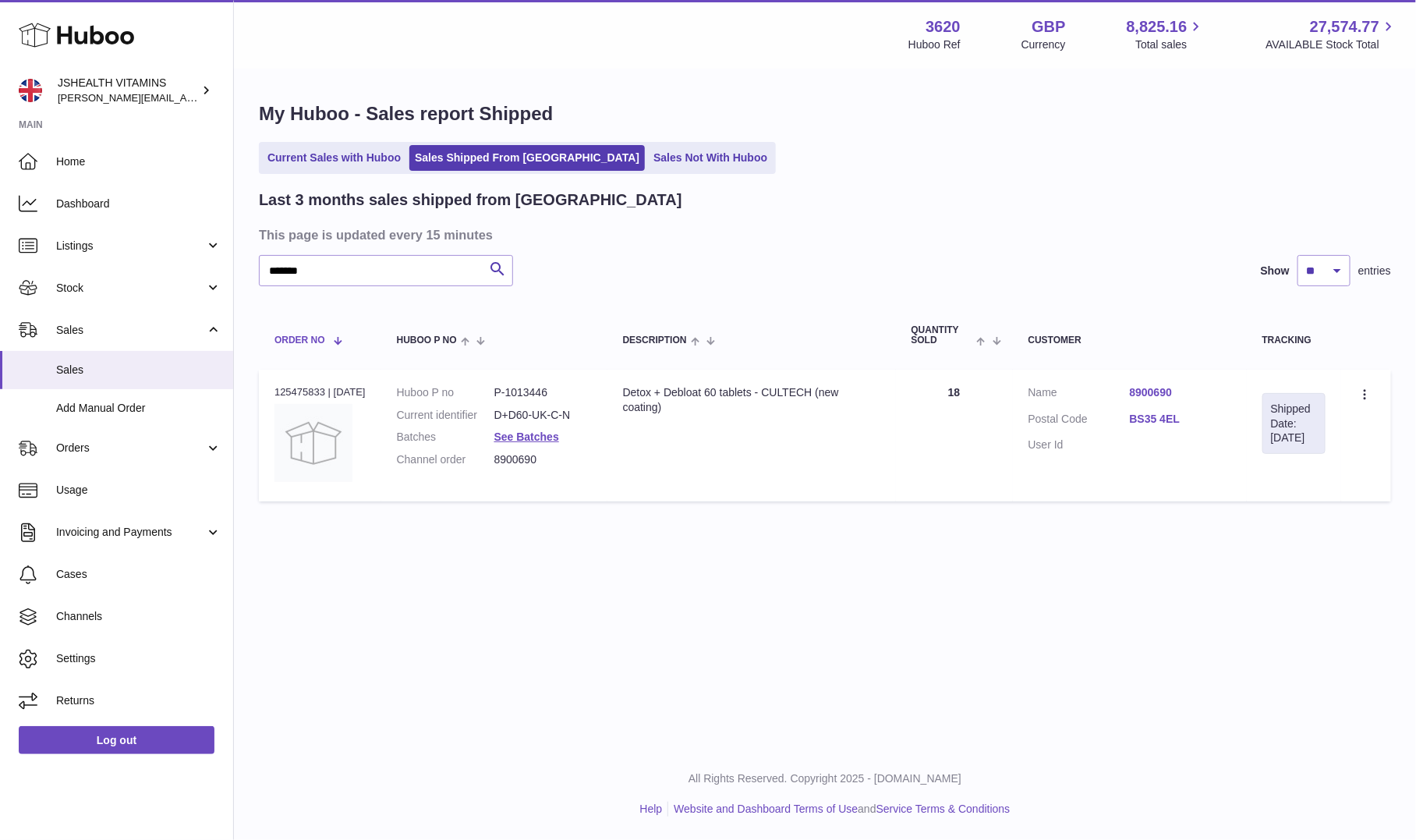
click at [381, 311] on th "Order No" at bounding box center [320, 335] width 123 height 52
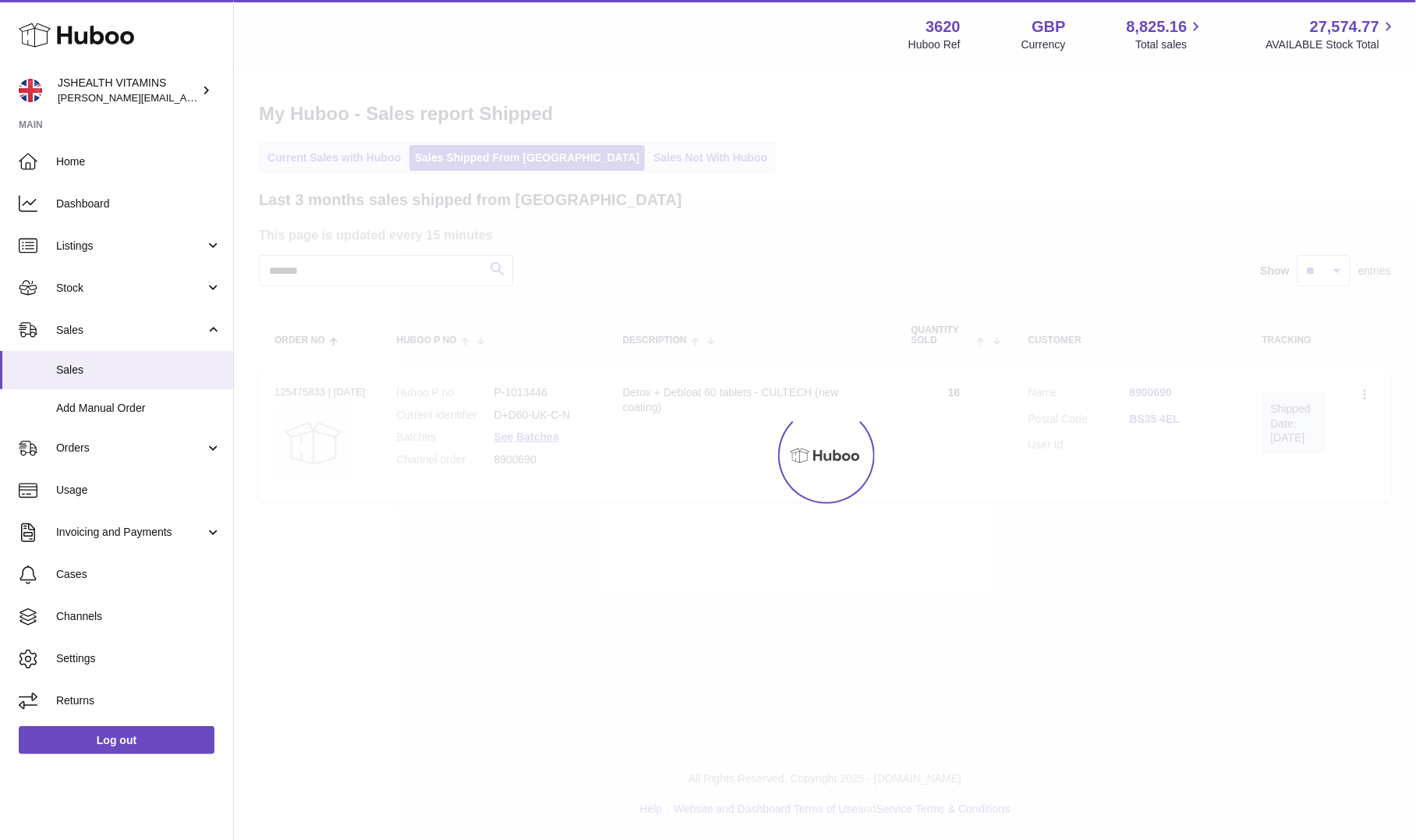
click at [381, 285] on div at bounding box center [825, 455] width 1182 height 770
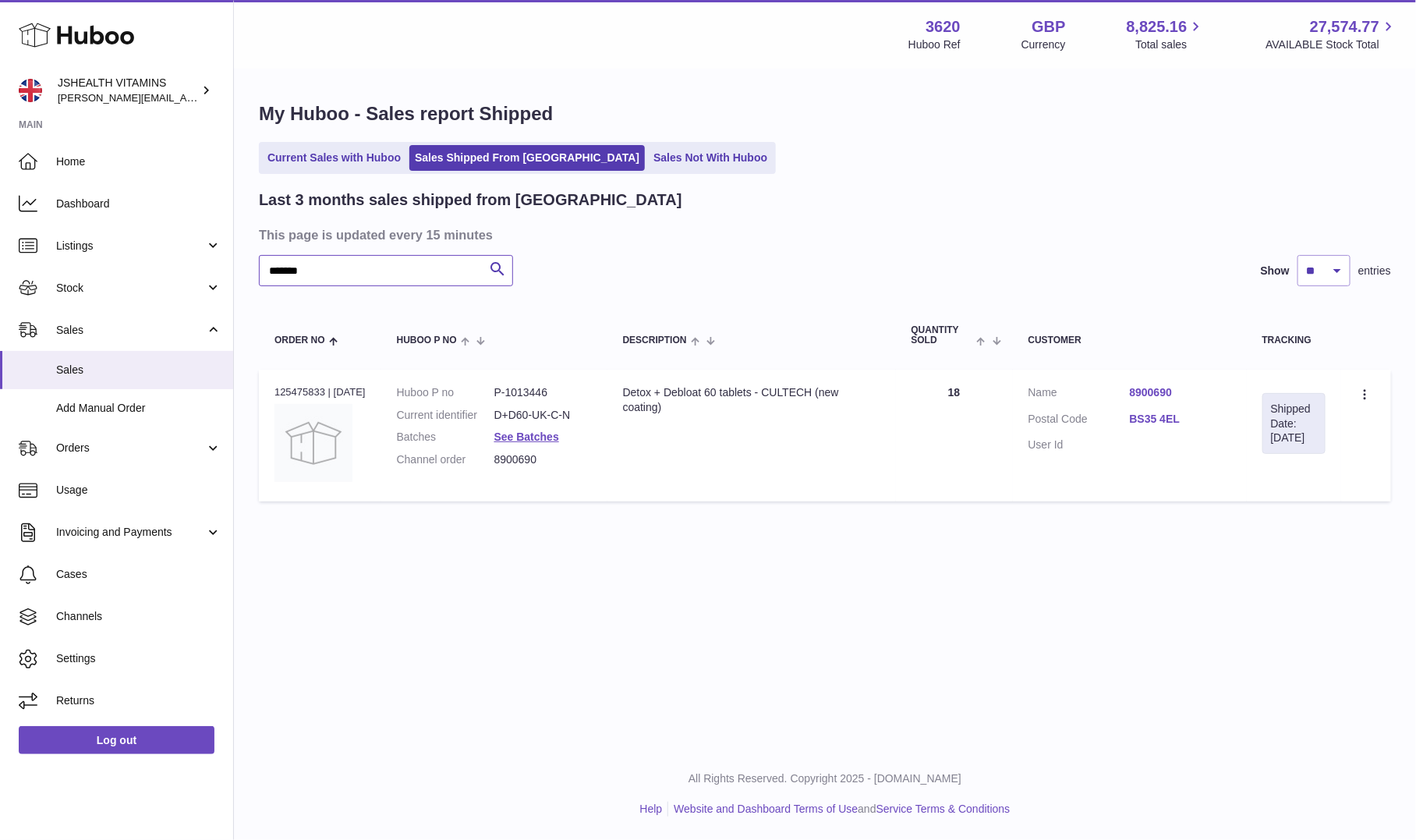
click at [373, 262] on input "*******" at bounding box center [386, 270] width 254 height 31
paste input "text"
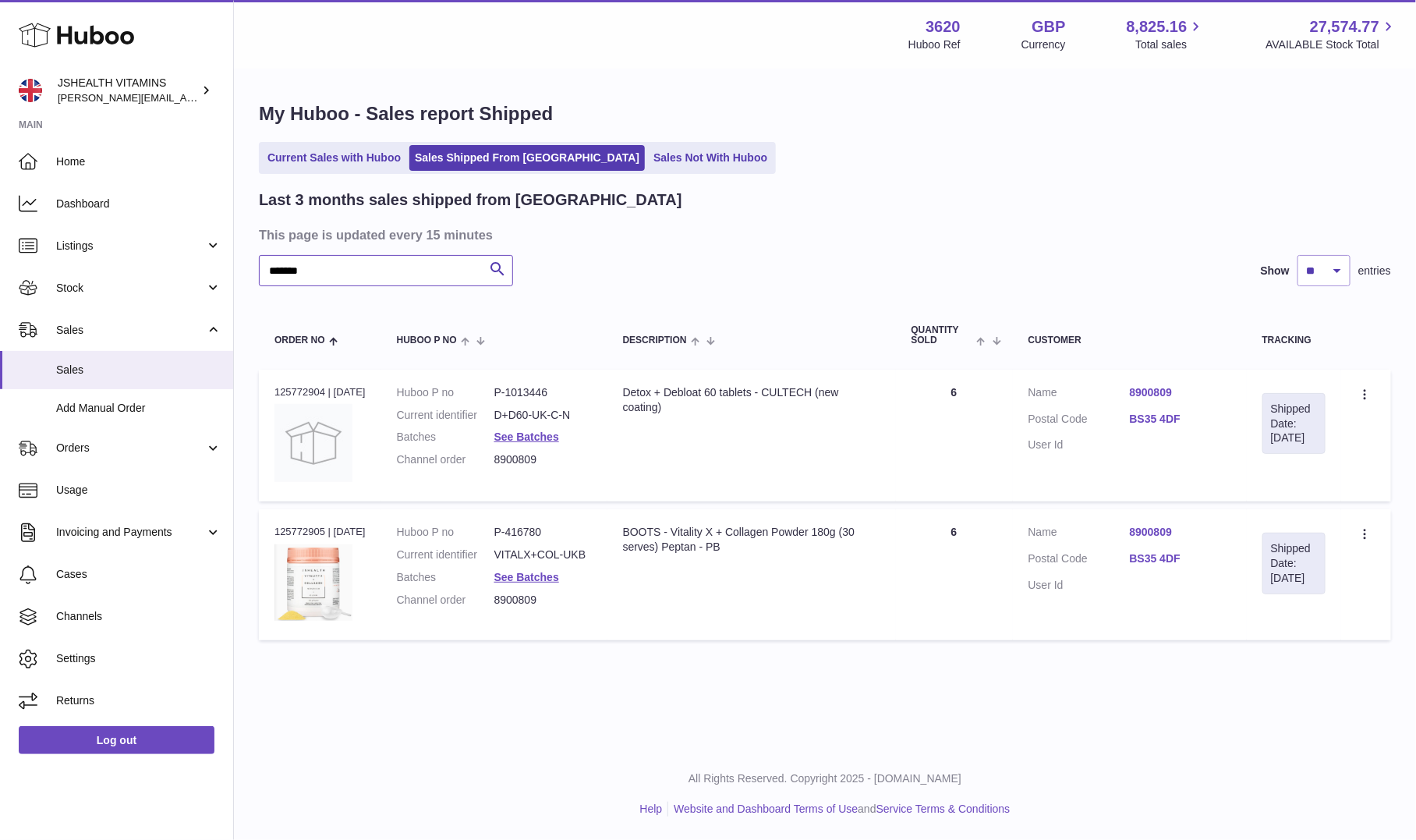
type input "*******"
click at [537, 411] on dd "D+D60-UK-C-N" at bounding box center [543, 415] width 97 height 14
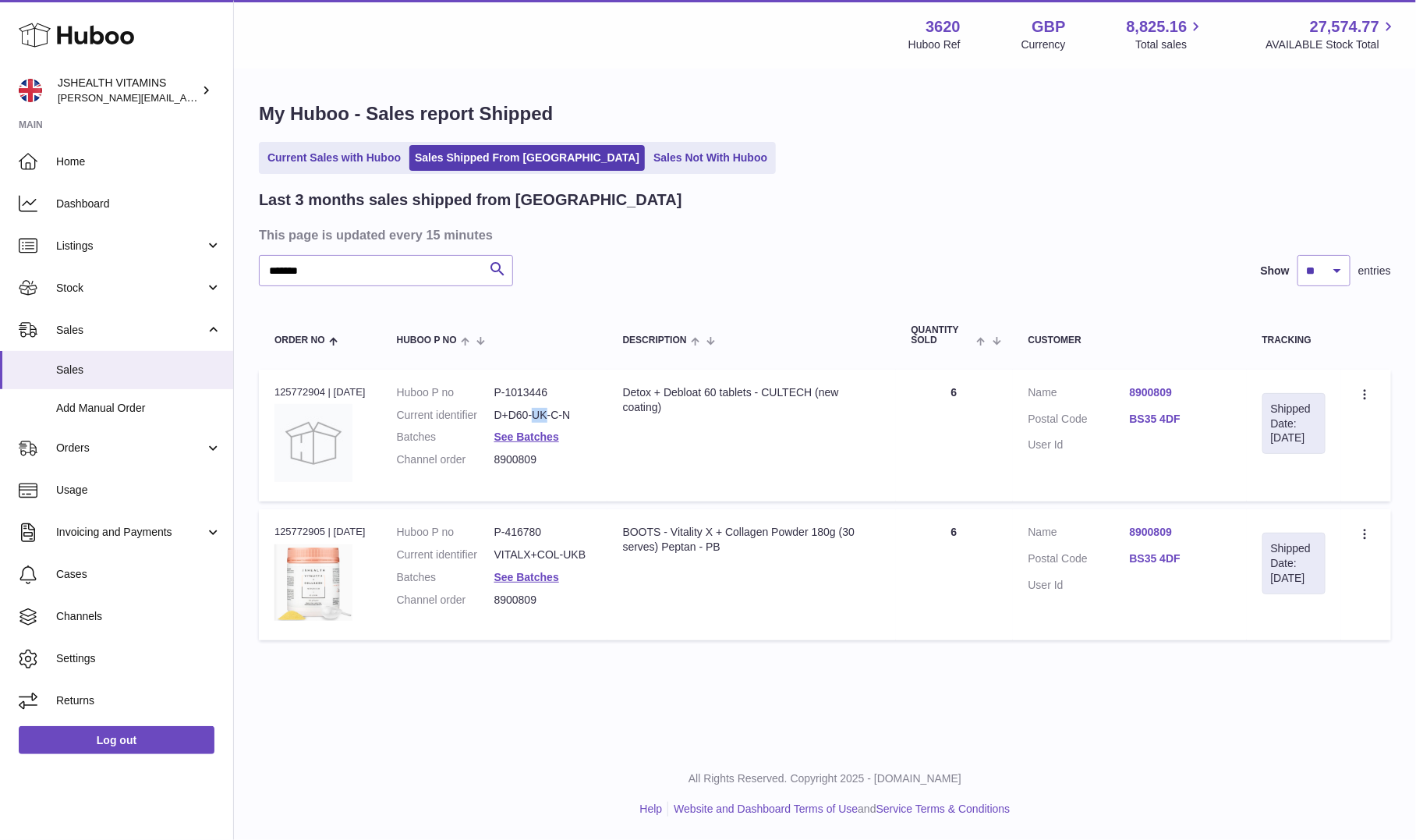
click at [537, 411] on dd "D+D60-UK-C-N" at bounding box center [543, 415] width 97 height 14
click at [558, 557] on dd "VITALX+COL-UKB" at bounding box center [543, 554] width 97 height 14
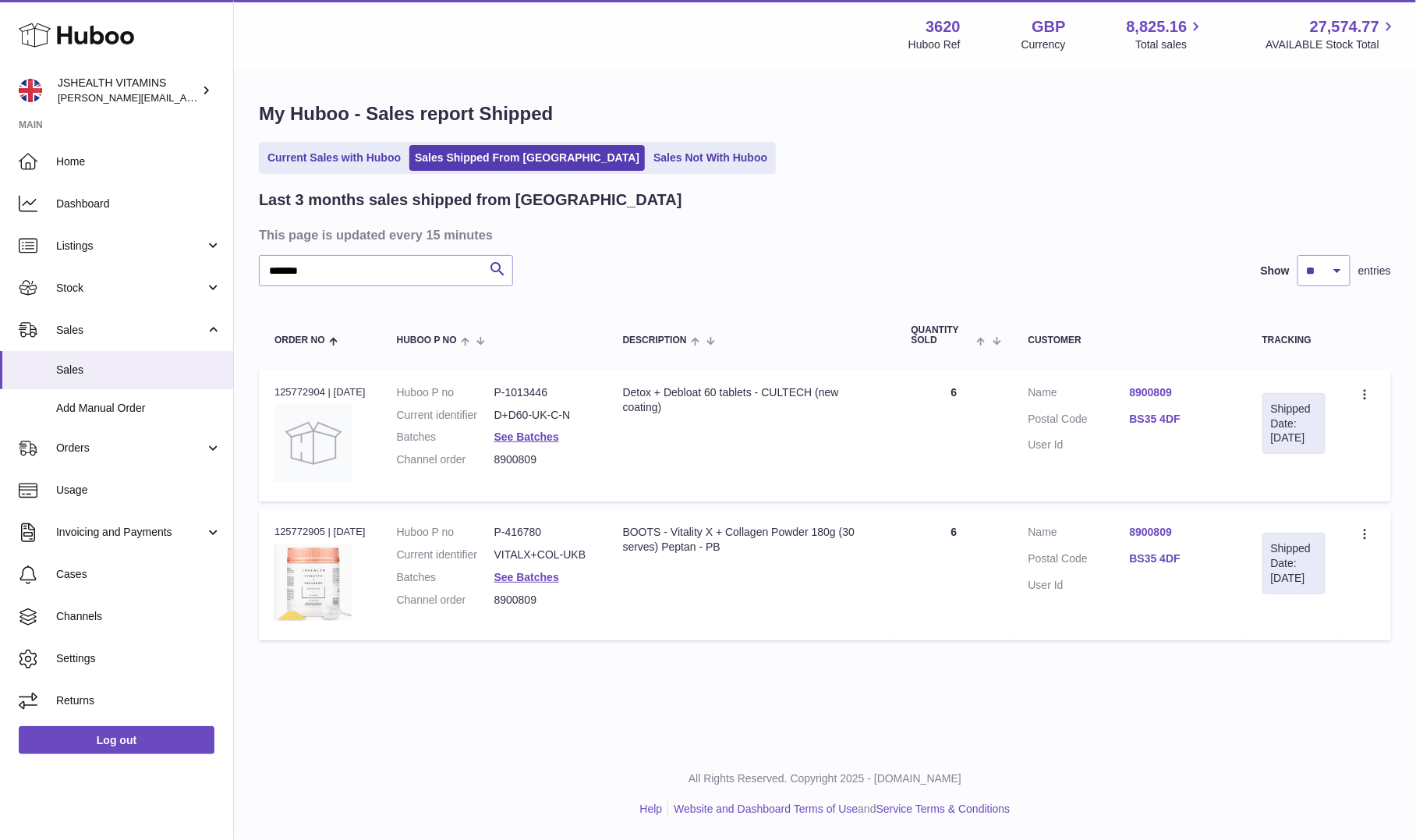
click at [518, 593] on dd "8900809" at bounding box center [543, 600] width 97 height 14
click at [524, 565] on dl "Huboo P no P-416780 Current identifier VITALX+COL-UKB Batches See Batches Chann…" at bounding box center [495, 570] width 195 height 91
click at [524, 572] on link "See Batches" at bounding box center [527, 577] width 64 height 13
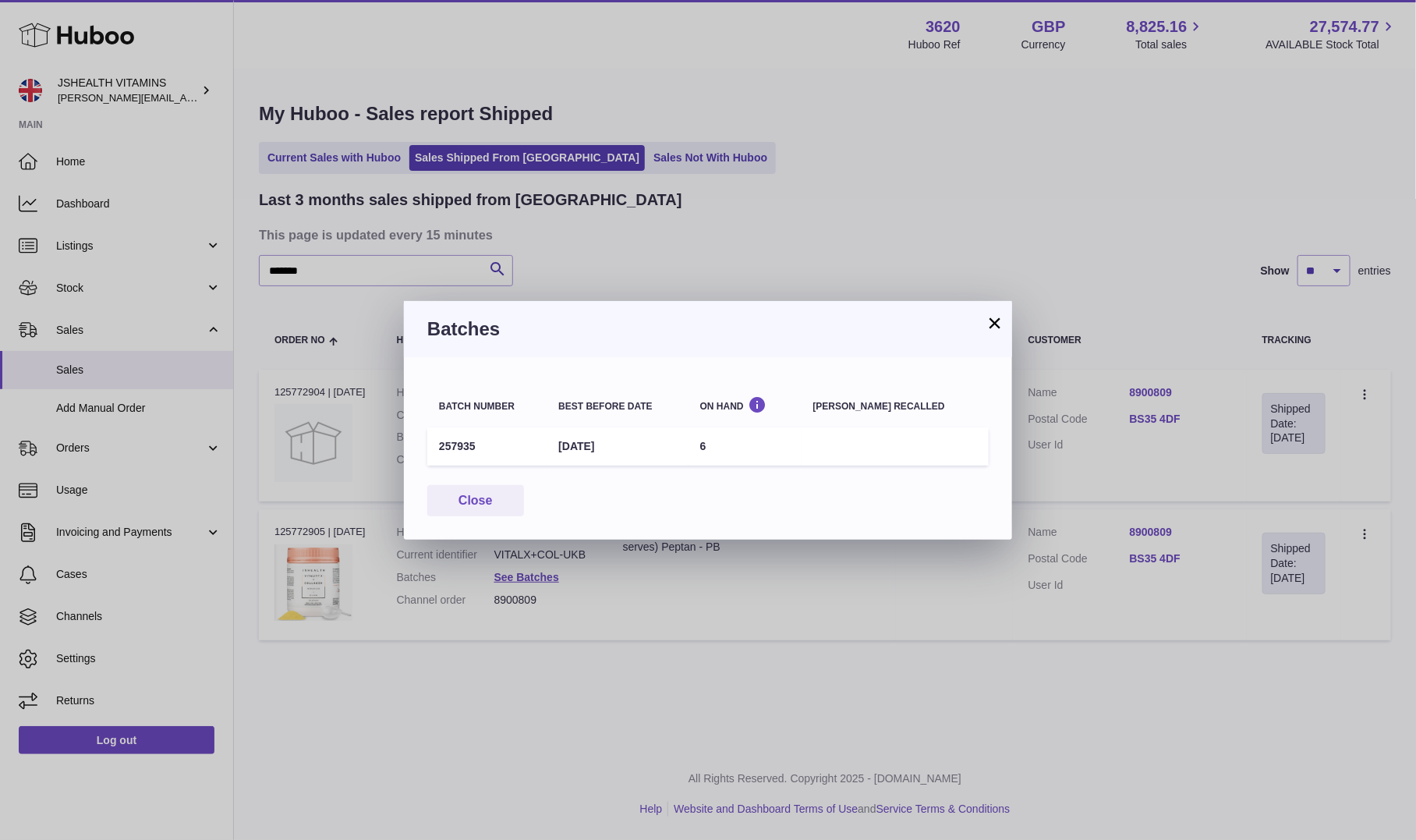
click at [461, 439] on td "257935" at bounding box center [487, 446] width 119 height 38
click at [624, 156] on div "× Batches Batch number Best before date On Hand Batch recalled 257935 31st Mar …" at bounding box center [708, 420] width 1416 height 840
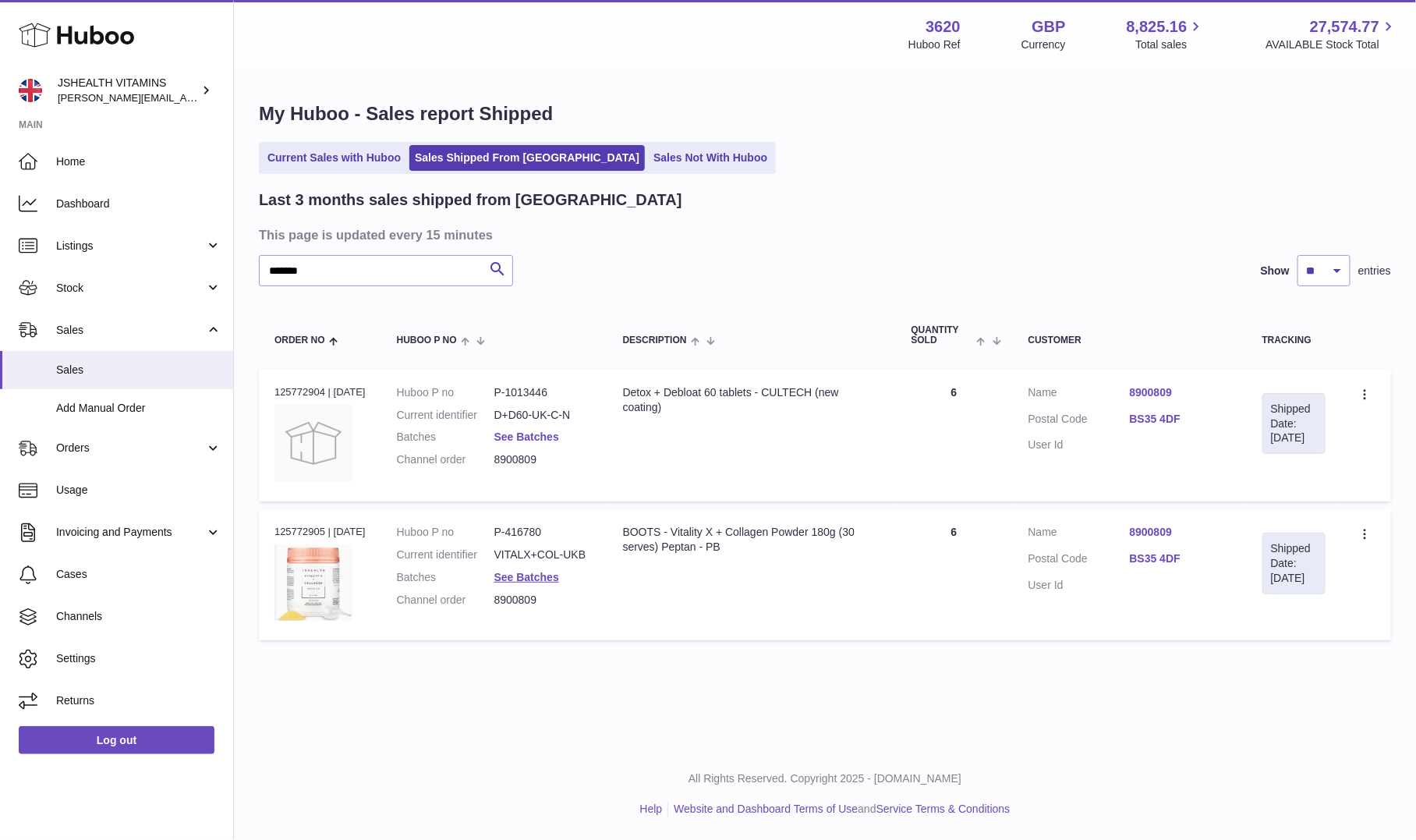
click at [504, 438] on link "See Batches" at bounding box center [527, 436] width 64 height 13
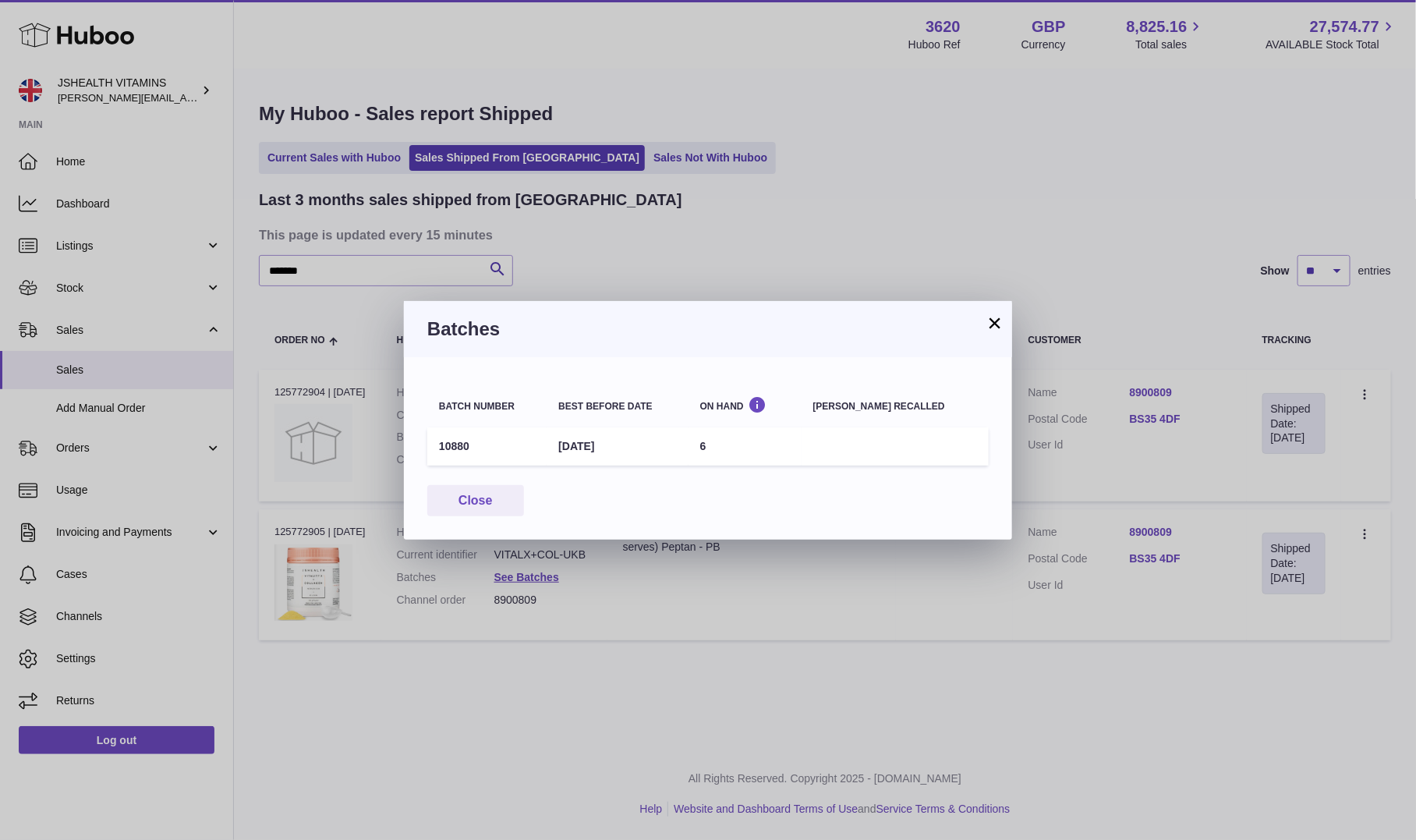
click at [436, 451] on td "10880" at bounding box center [487, 446] width 119 height 38
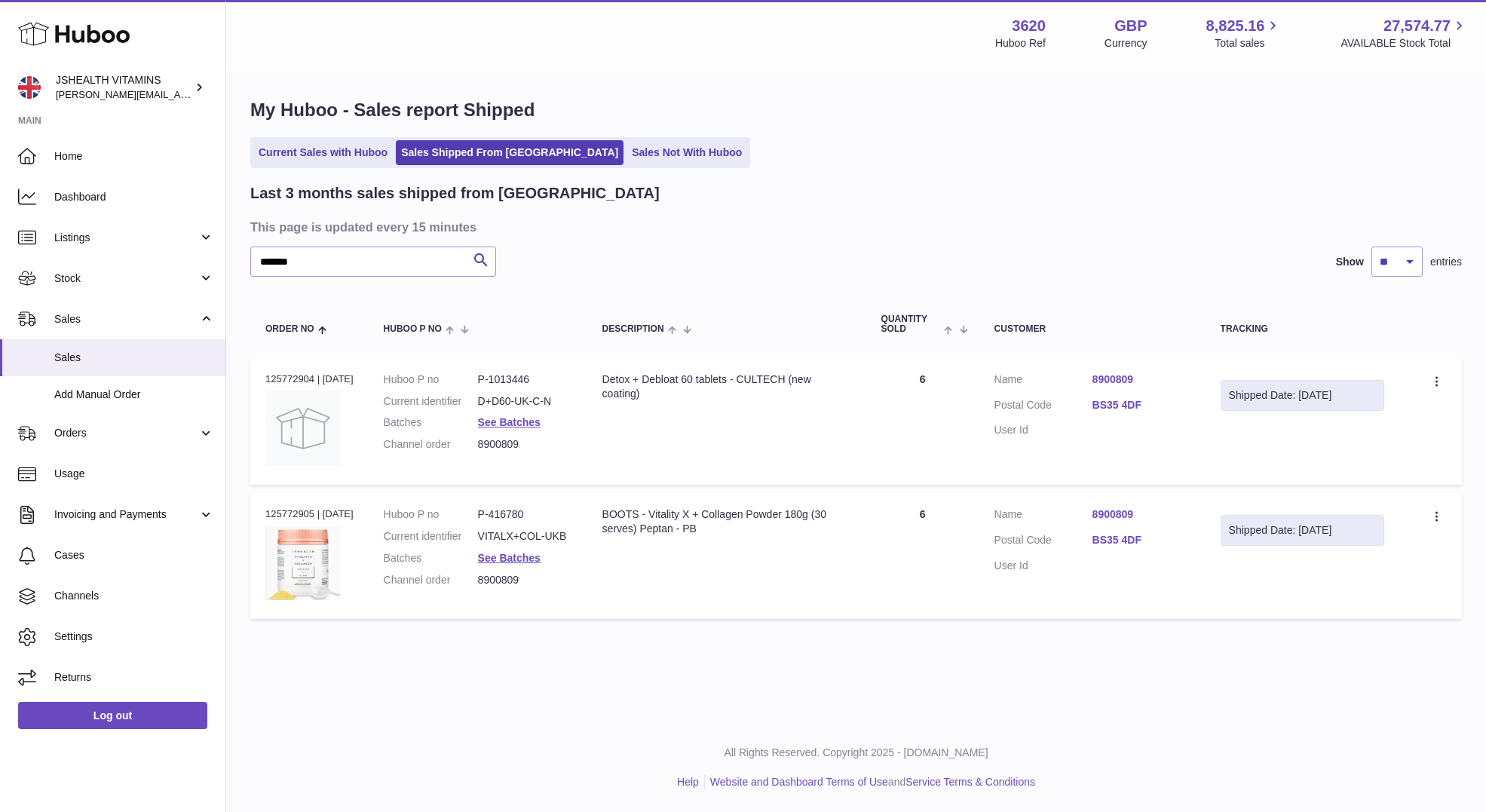
click at [481, 272] on div at bounding box center [743, 406] width 1486 height 812
click at [147, 282] on span "Stock" at bounding box center [126, 278] width 144 height 14
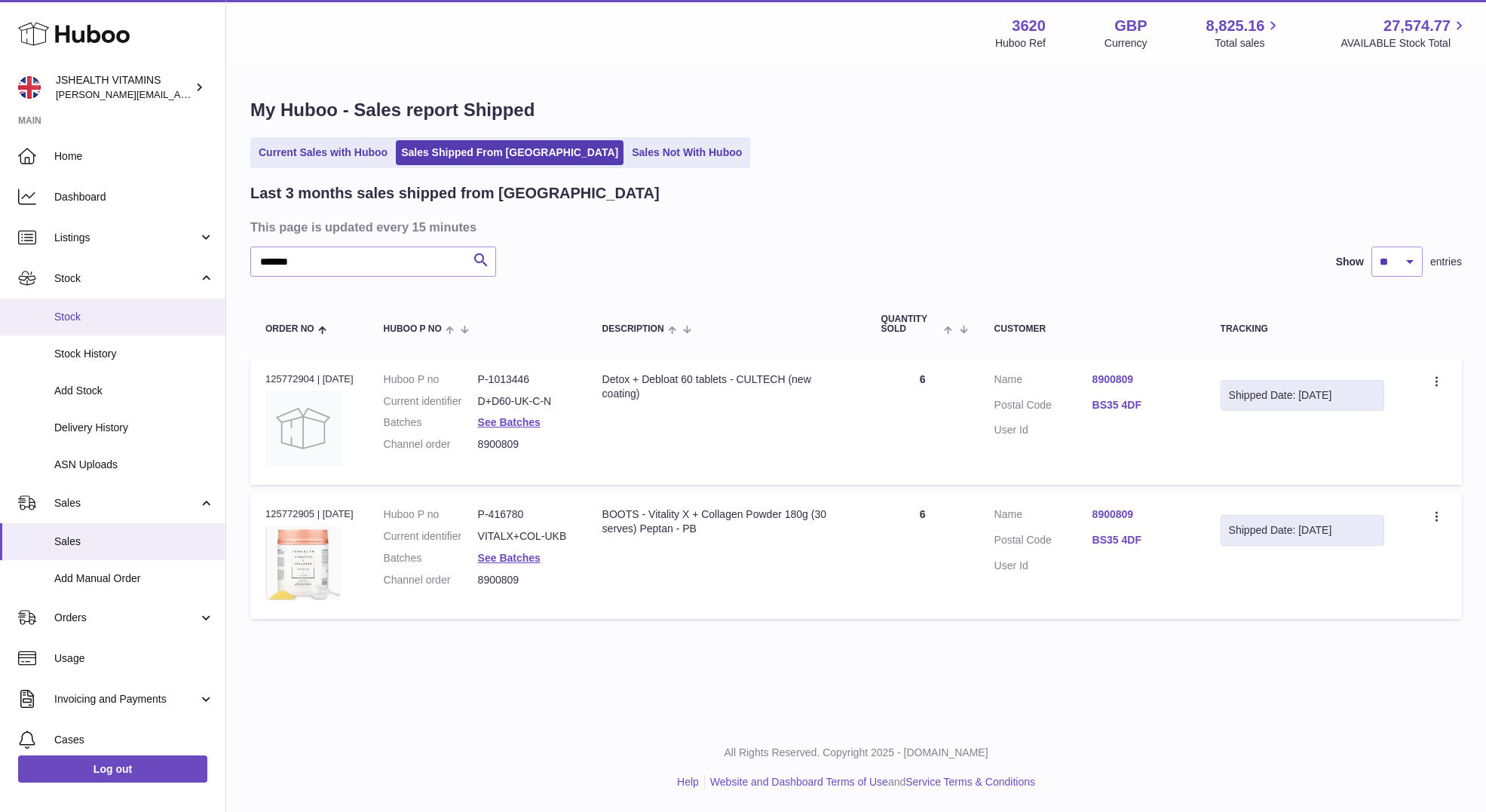
click at [121, 319] on span "Stock" at bounding box center [133, 316] width 160 height 14
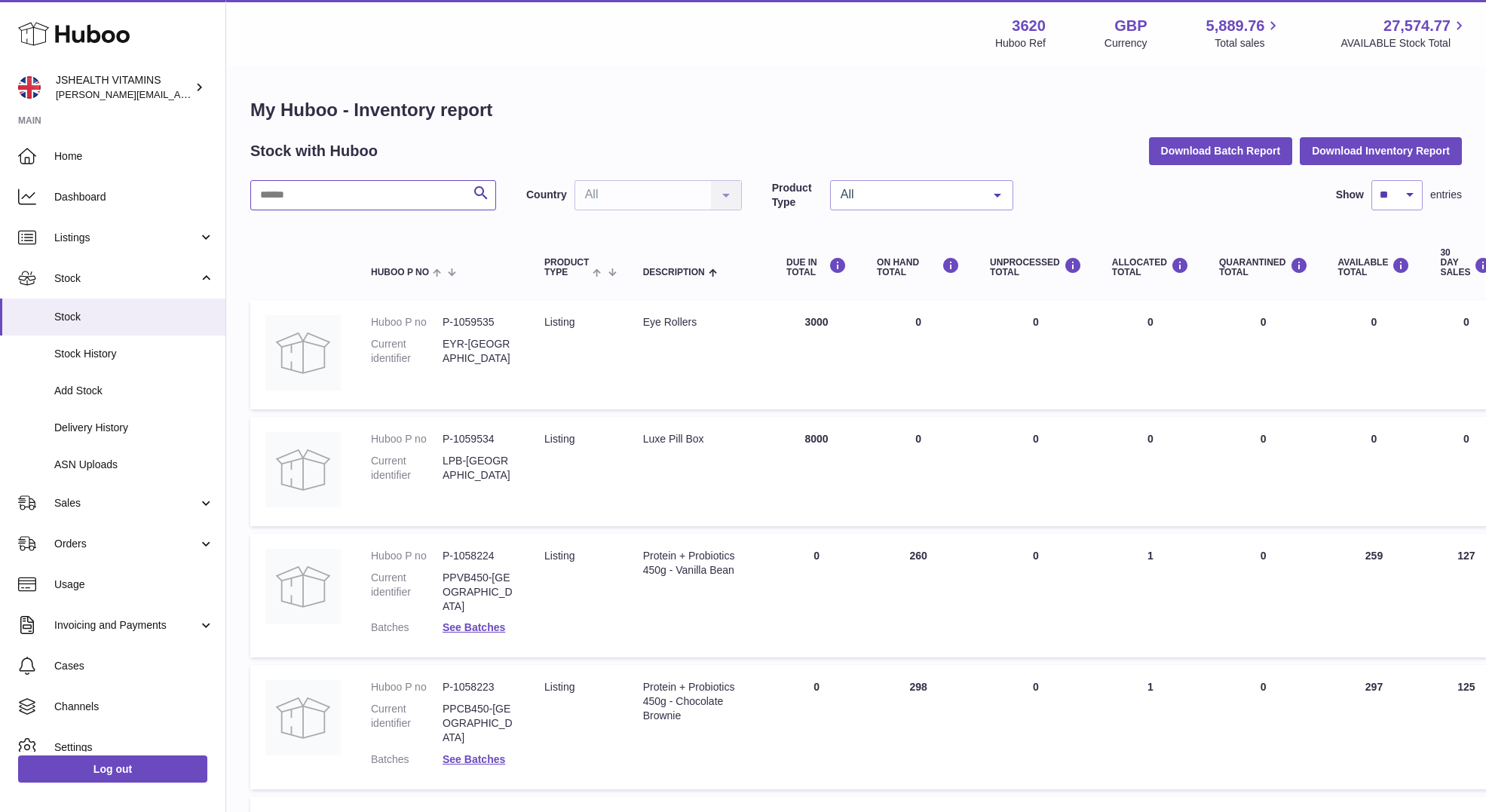
click at [409, 197] on input "text" at bounding box center [373, 195] width 246 height 30
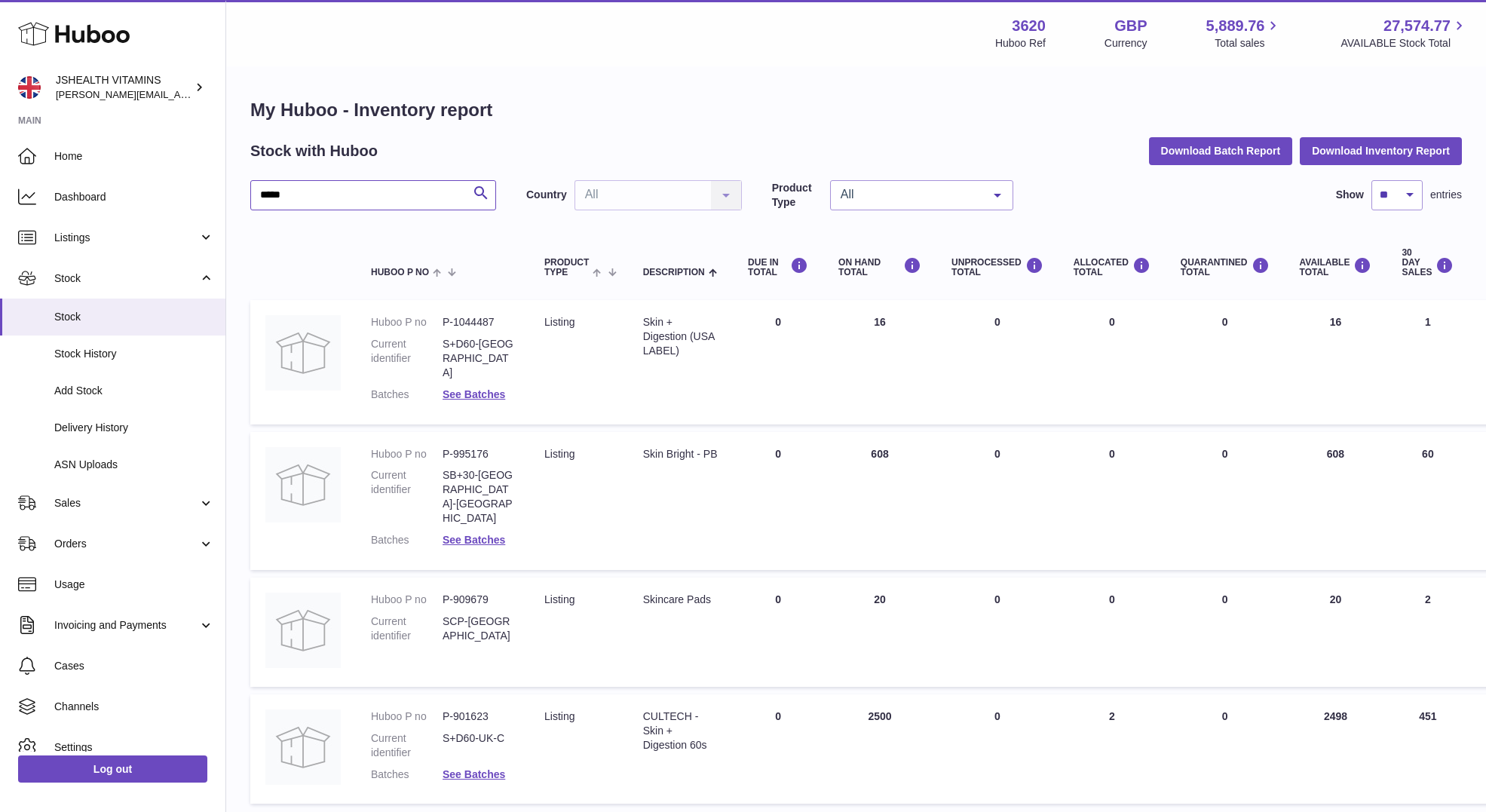
type input "****"
click at [485, 341] on dd "S+D60-[GEOGRAPHIC_DATA]" at bounding box center [478, 359] width 71 height 43
copy dl "S+D60-[GEOGRAPHIC_DATA]"
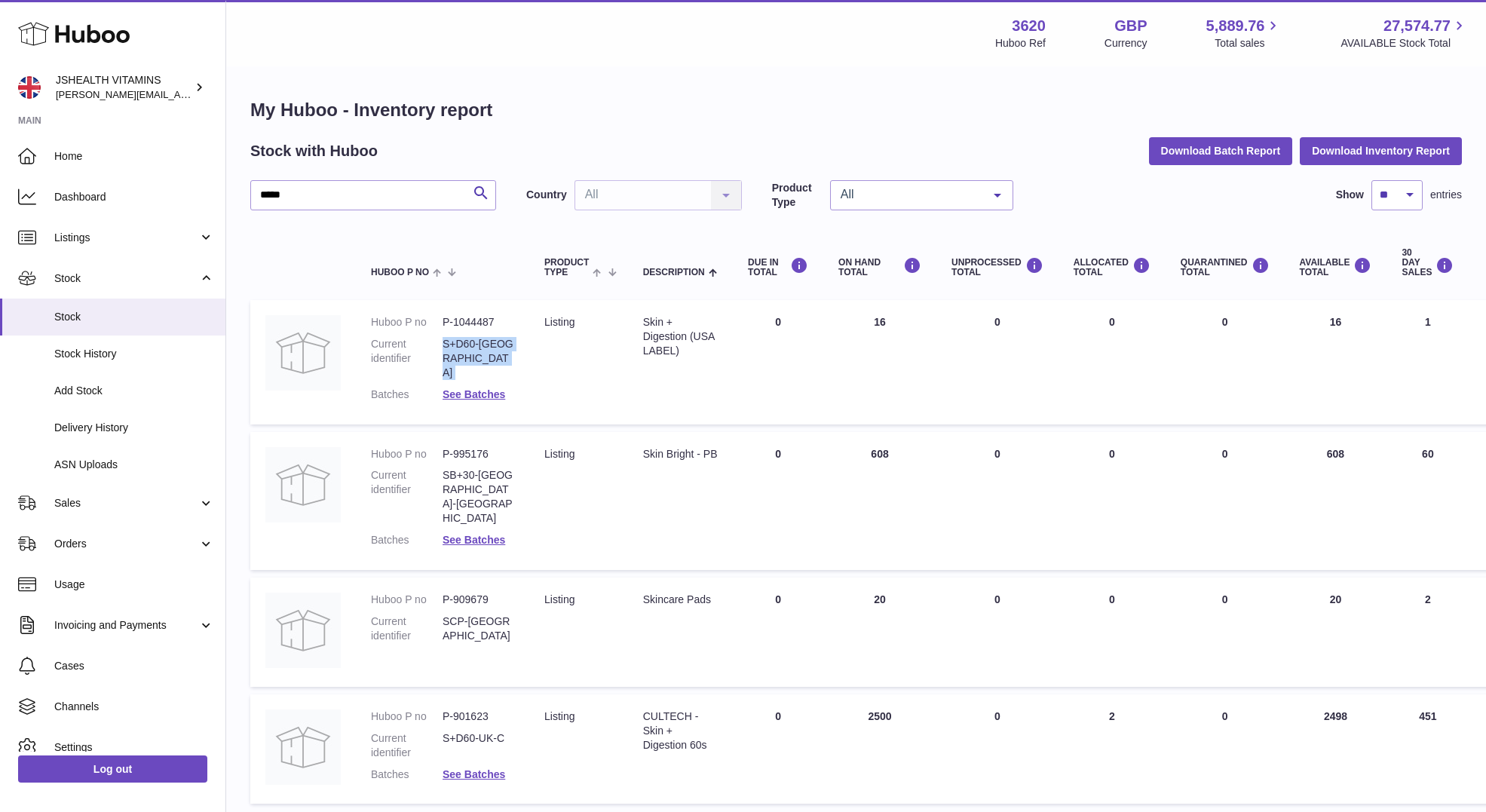
scroll to position [63, 0]
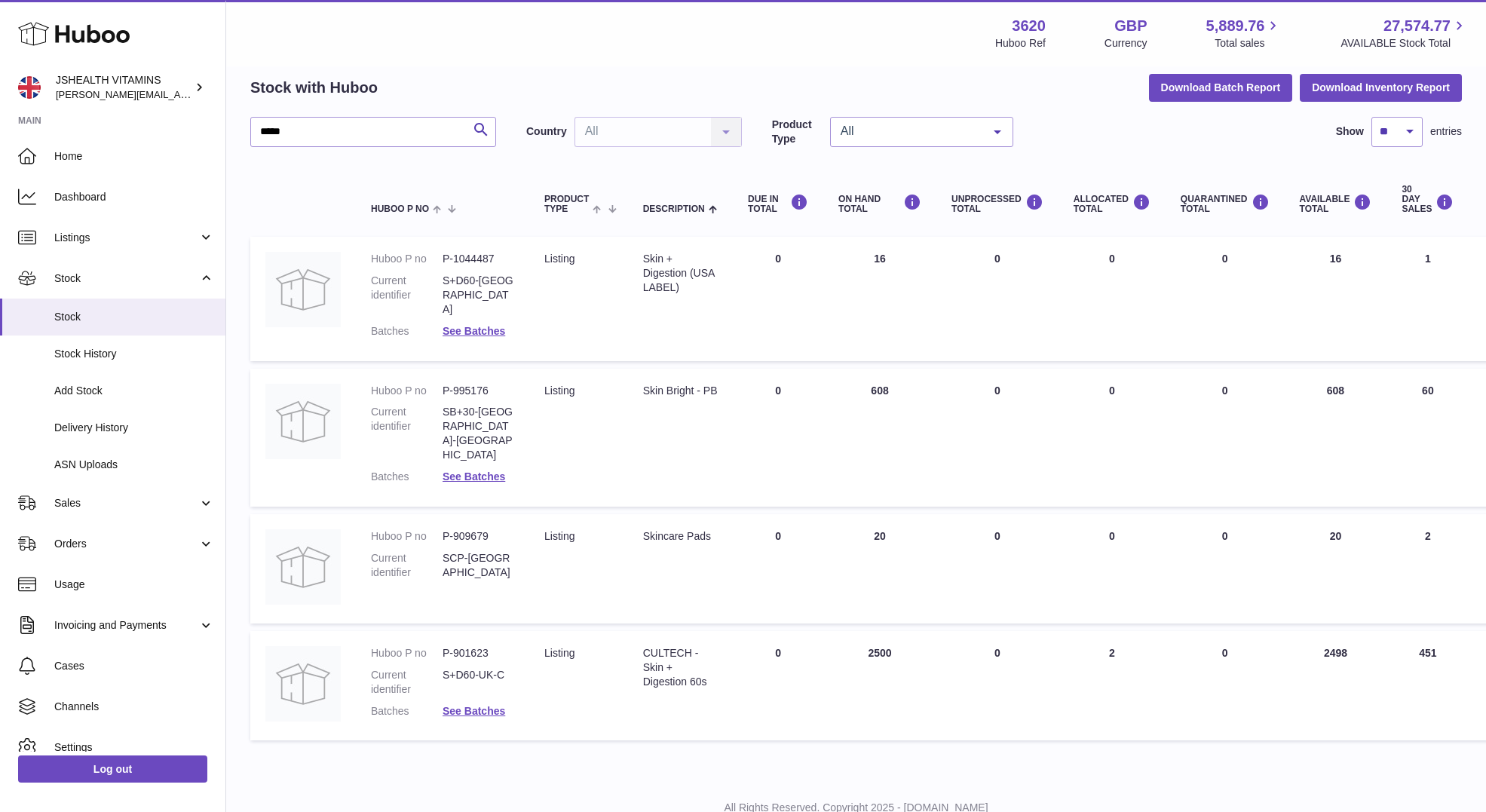
click at [474, 668] on dd "S+D60-UK-C" at bounding box center [478, 682] width 71 height 29
copy dl "S+D60-UK-C"
